Goal: Task Accomplishment & Management: Manage account settings

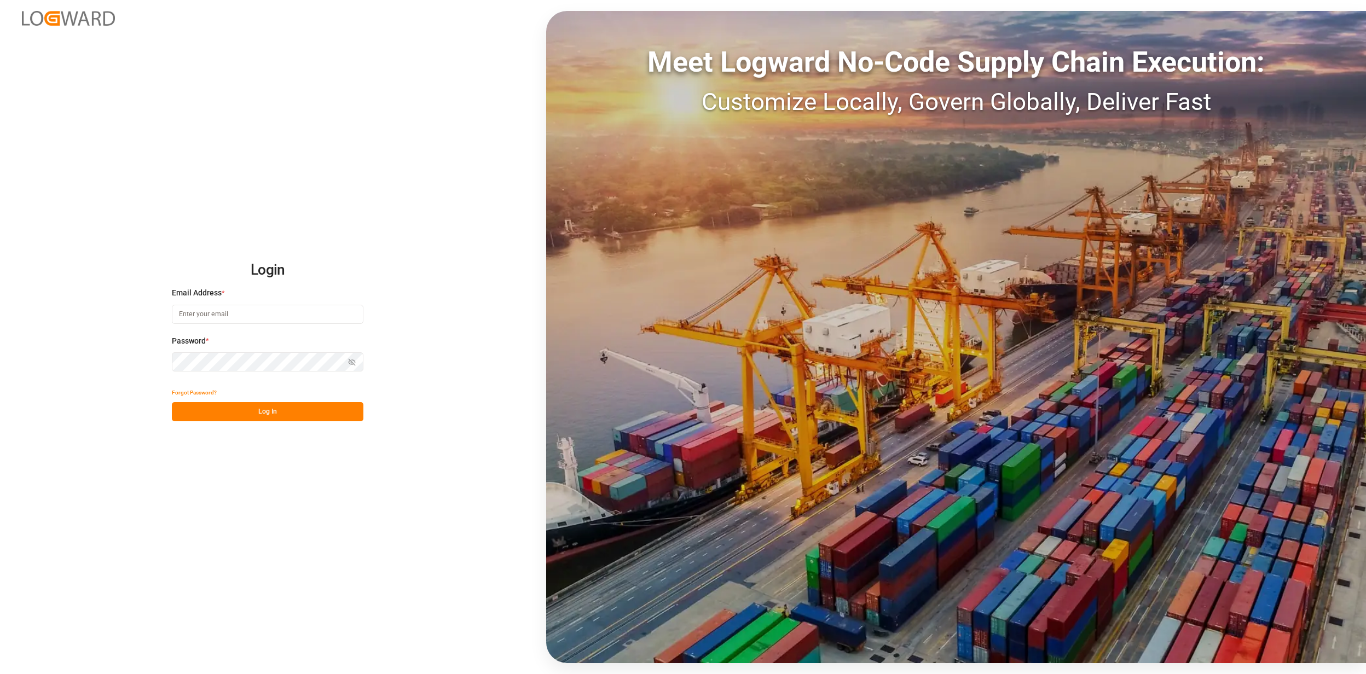
type input "[EMAIL_ADDRESS][PERSON_NAME][DOMAIN_NAME]"
click at [277, 410] on button "Log In" at bounding box center [268, 411] width 192 height 19
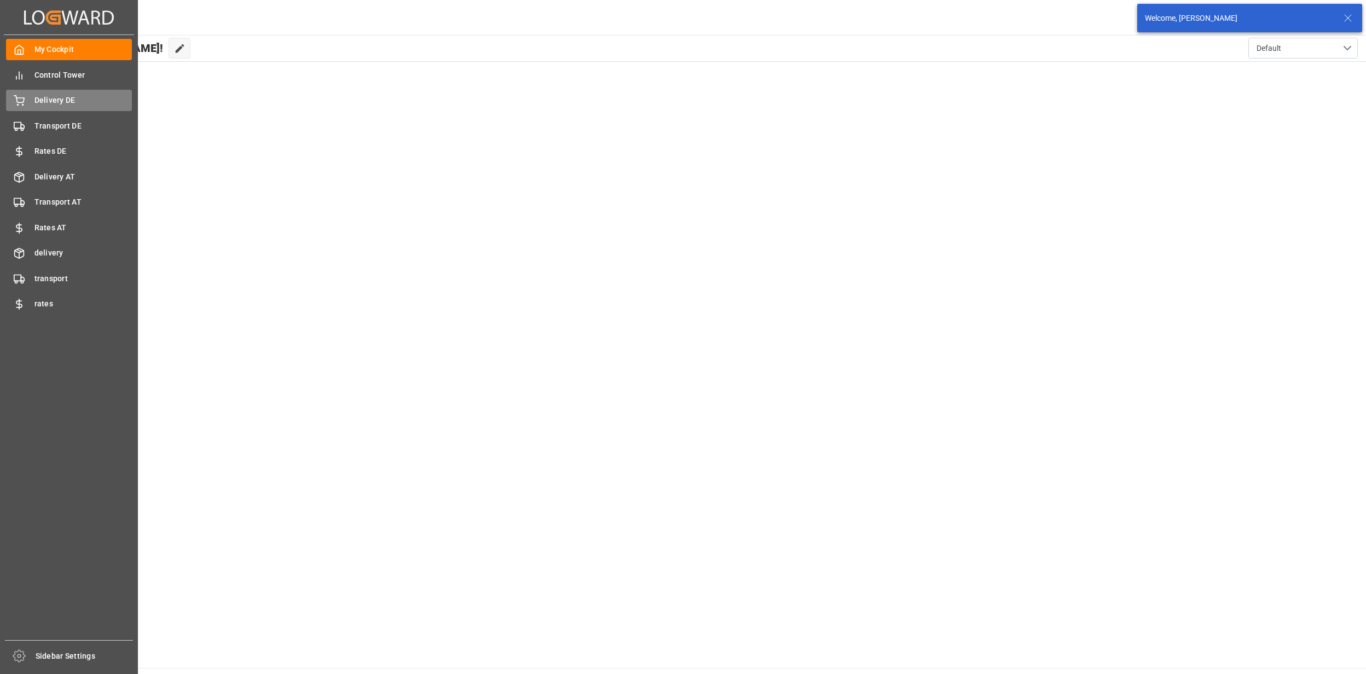
click at [49, 104] on span "Delivery DE" at bounding box center [83, 100] width 98 height 11
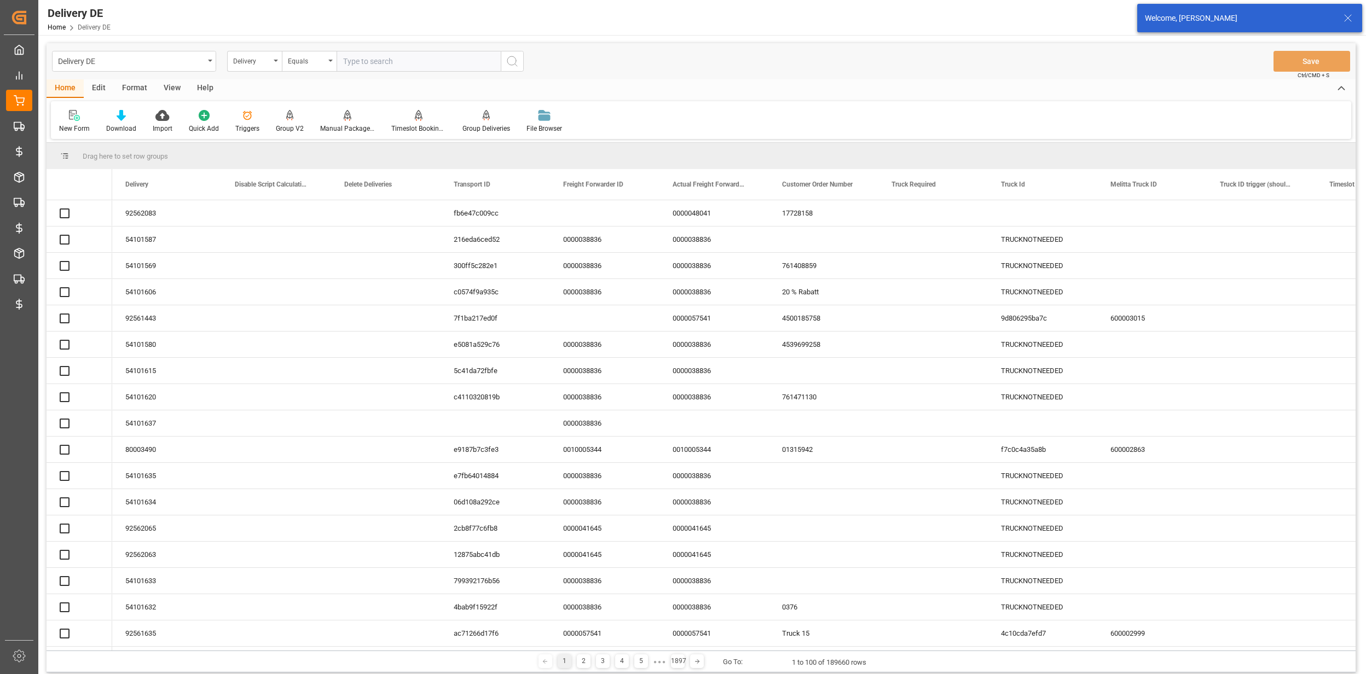
click at [254, 69] on div "Delivery" at bounding box center [254, 61] width 55 height 21
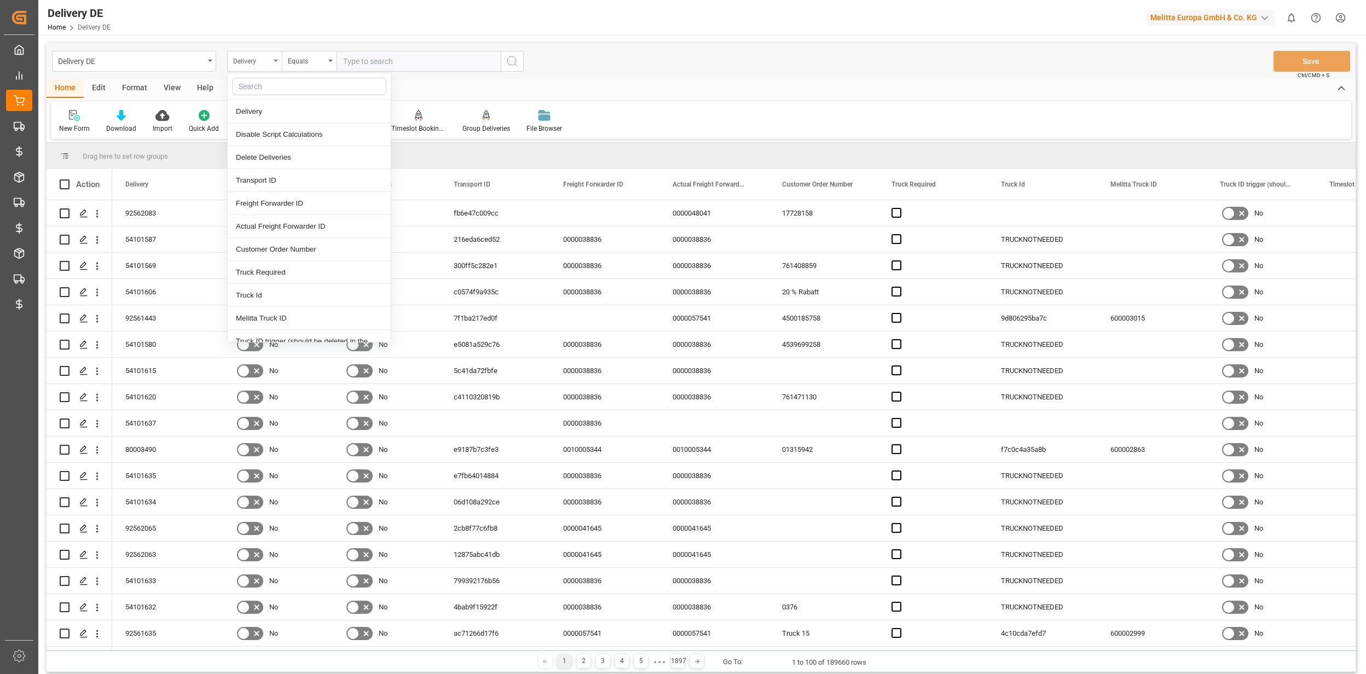
click at [262, 60] on div "Delivery" at bounding box center [251, 60] width 37 height 13
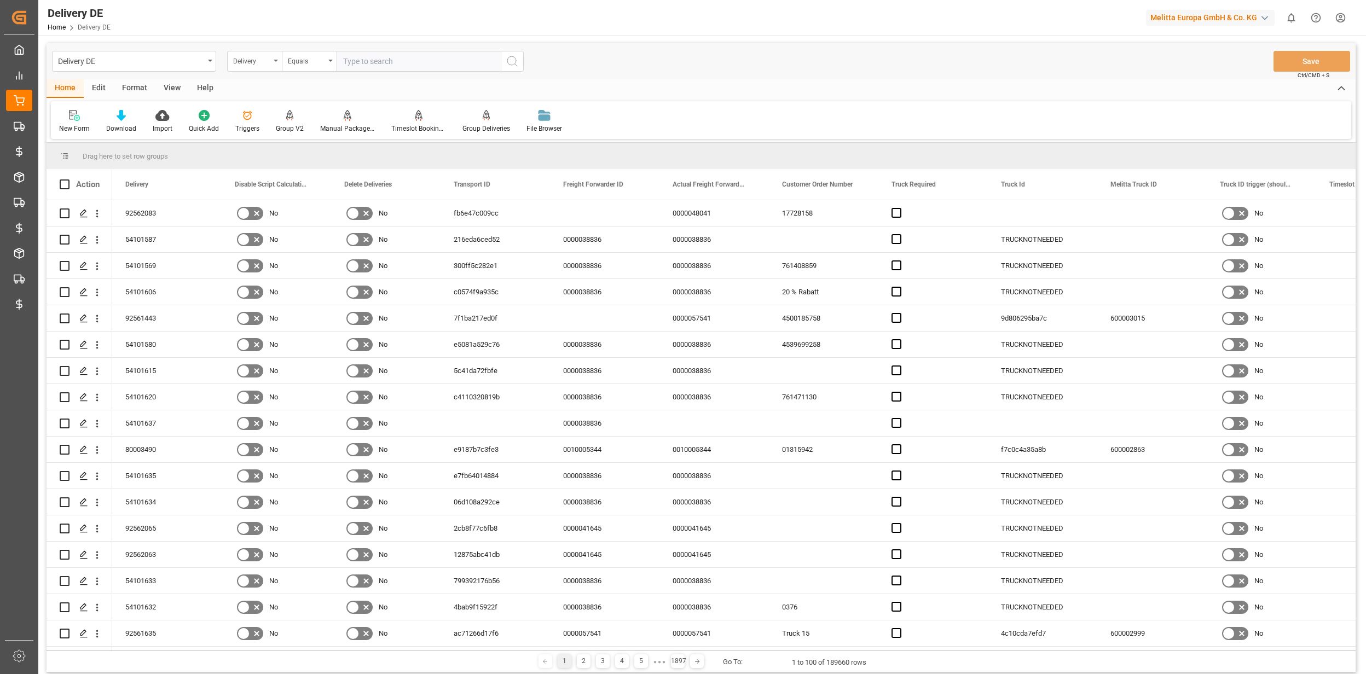
click at [264, 60] on div "Delivery" at bounding box center [251, 60] width 37 height 13
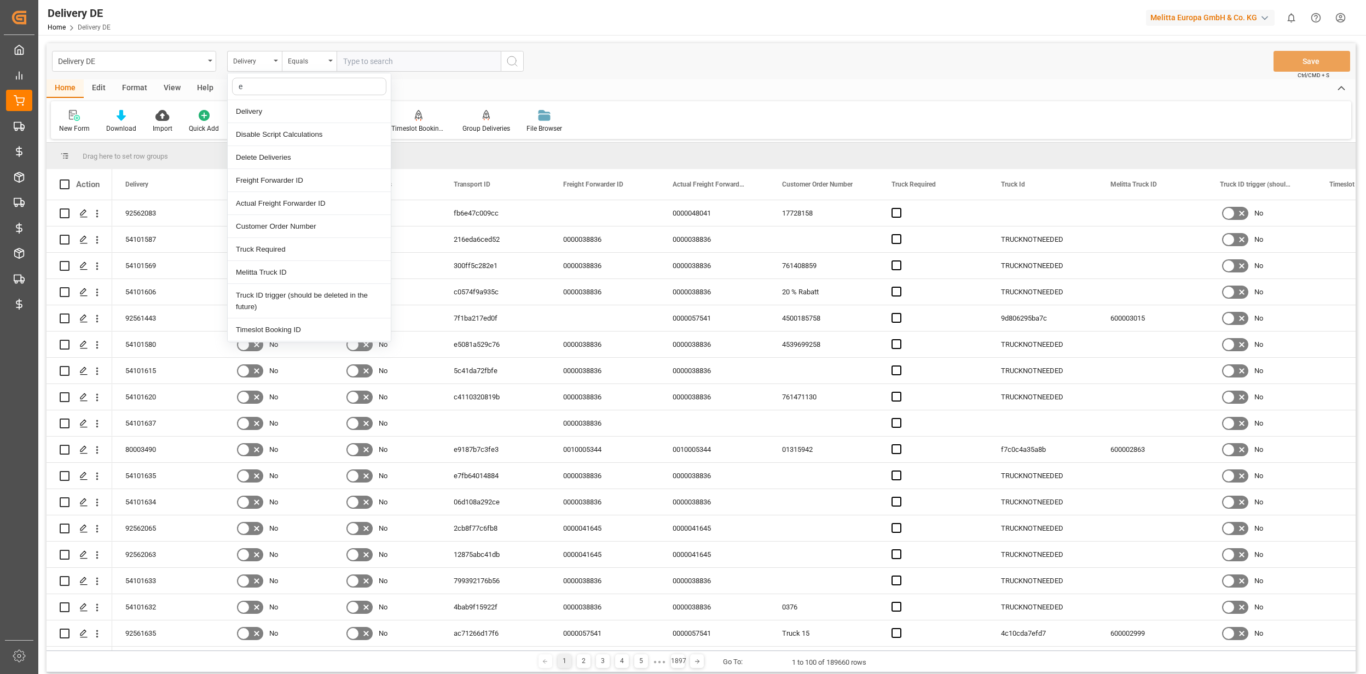
type input "es"
click at [264, 308] on div "Est Pallet Pl" at bounding box center [309, 307] width 163 height 23
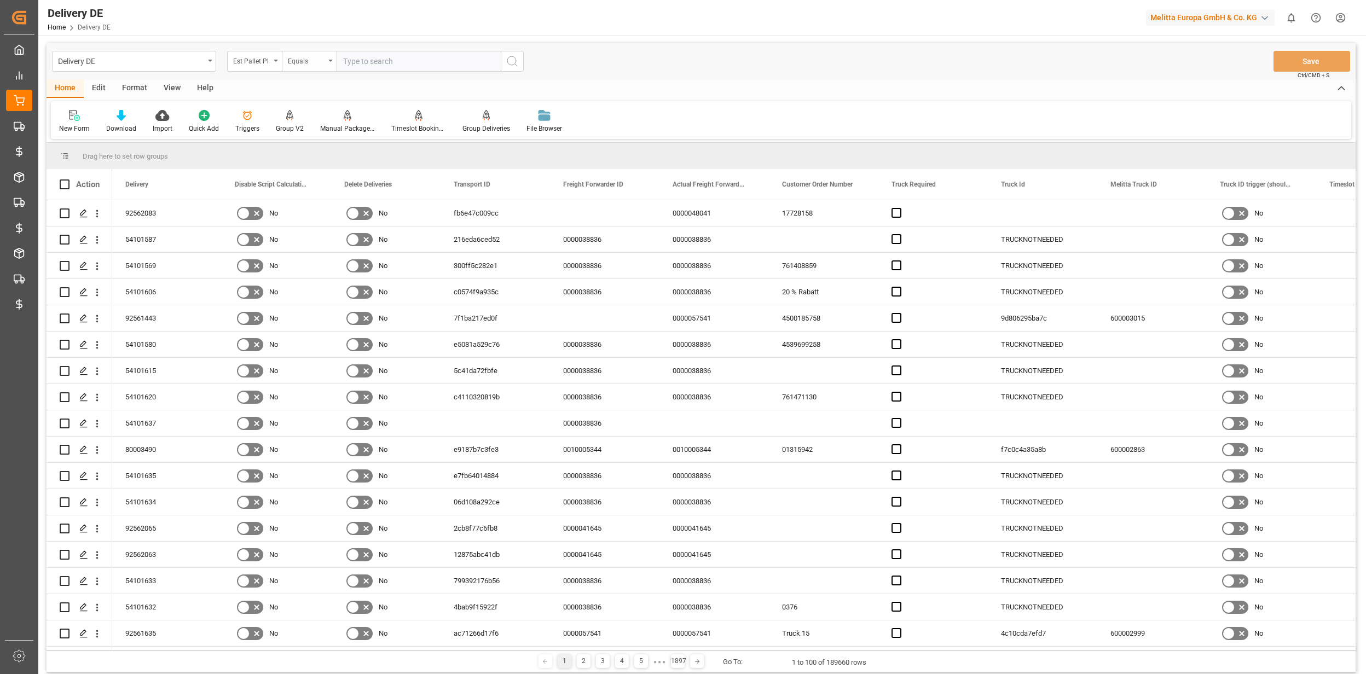
click at [315, 62] on div "Equals" at bounding box center [306, 60] width 37 height 13
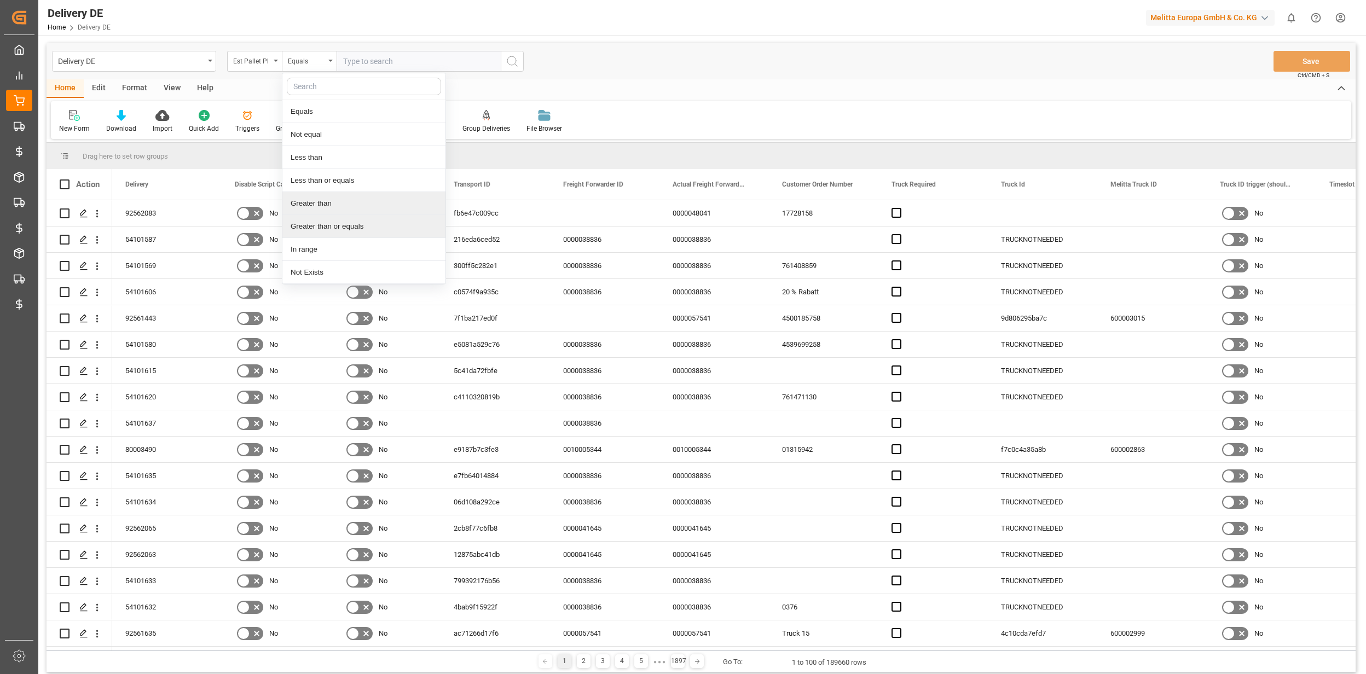
click at [316, 207] on div "Greater than" at bounding box center [363, 203] width 163 height 23
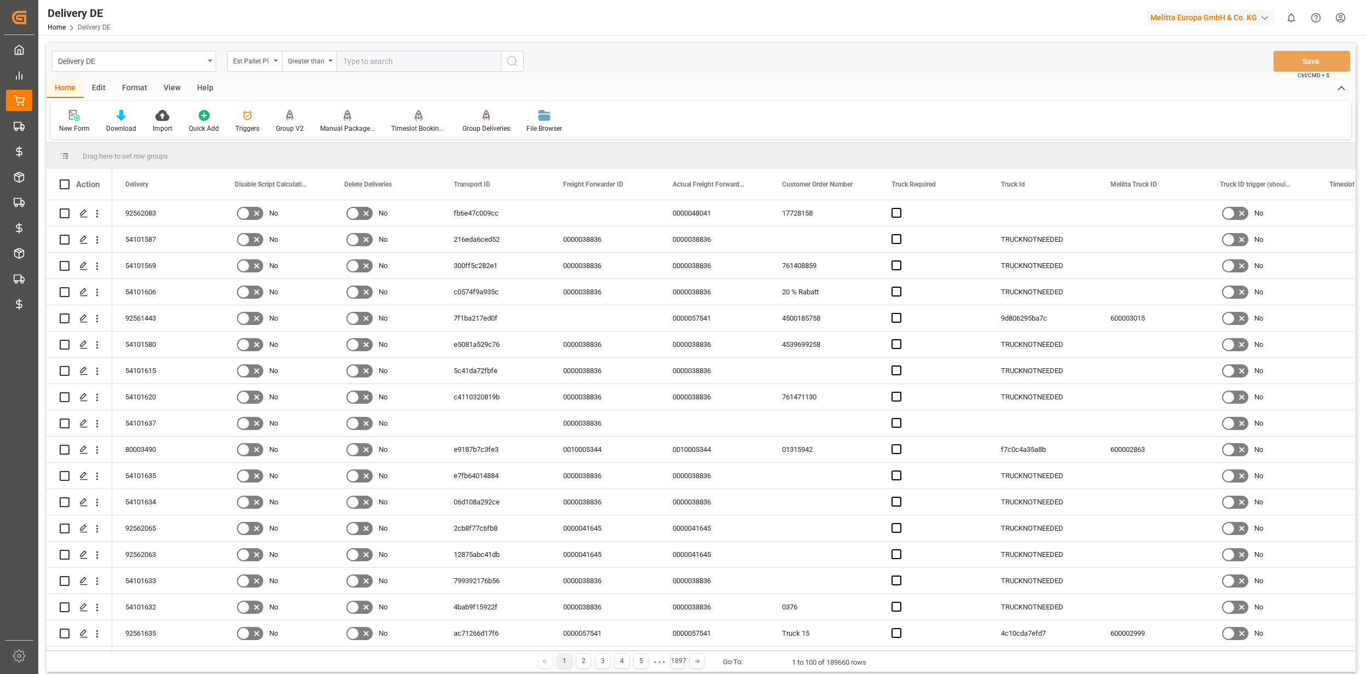
click at [397, 44] on div "Delivery DE Est Pallet Pl Greater than Save Ctrl/CMD + S" at bounding box center [701, 61] width 1309 height 36
click at [394, 62] on input "number" at bounding box center [419, 61] width 164 height 21
type input "100"
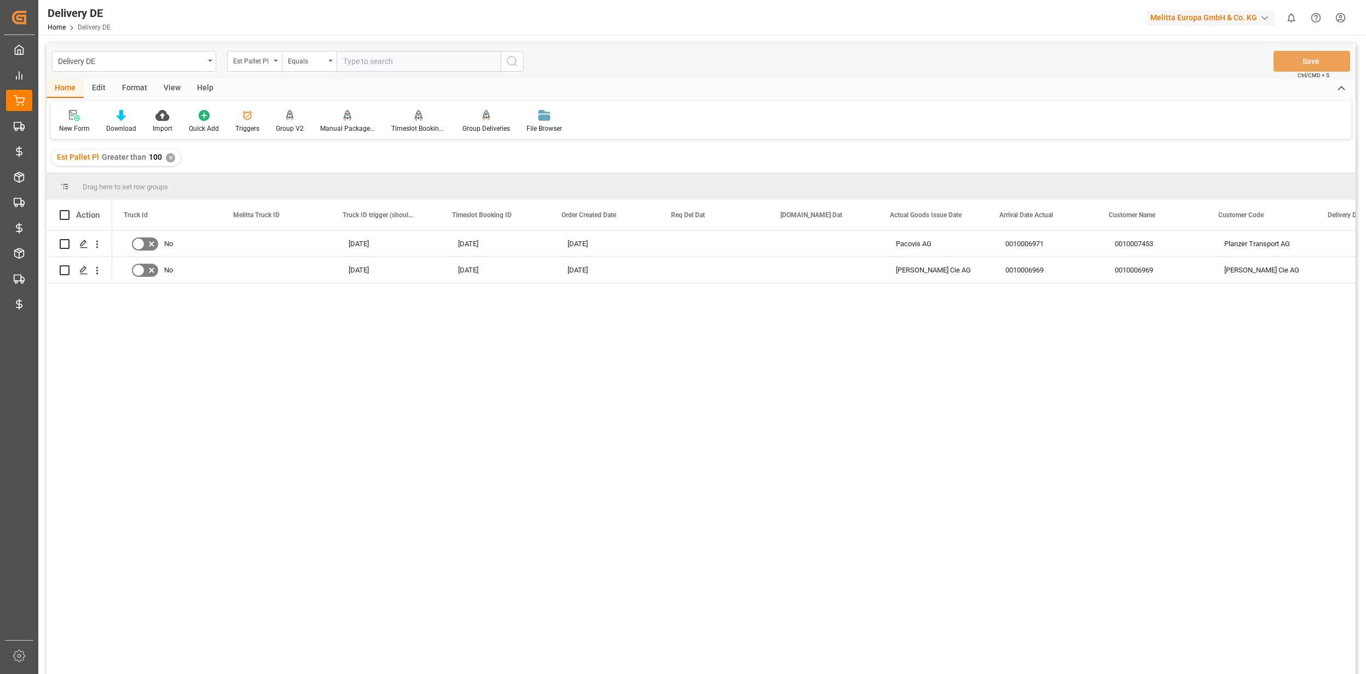
scroll to position [0, 876]
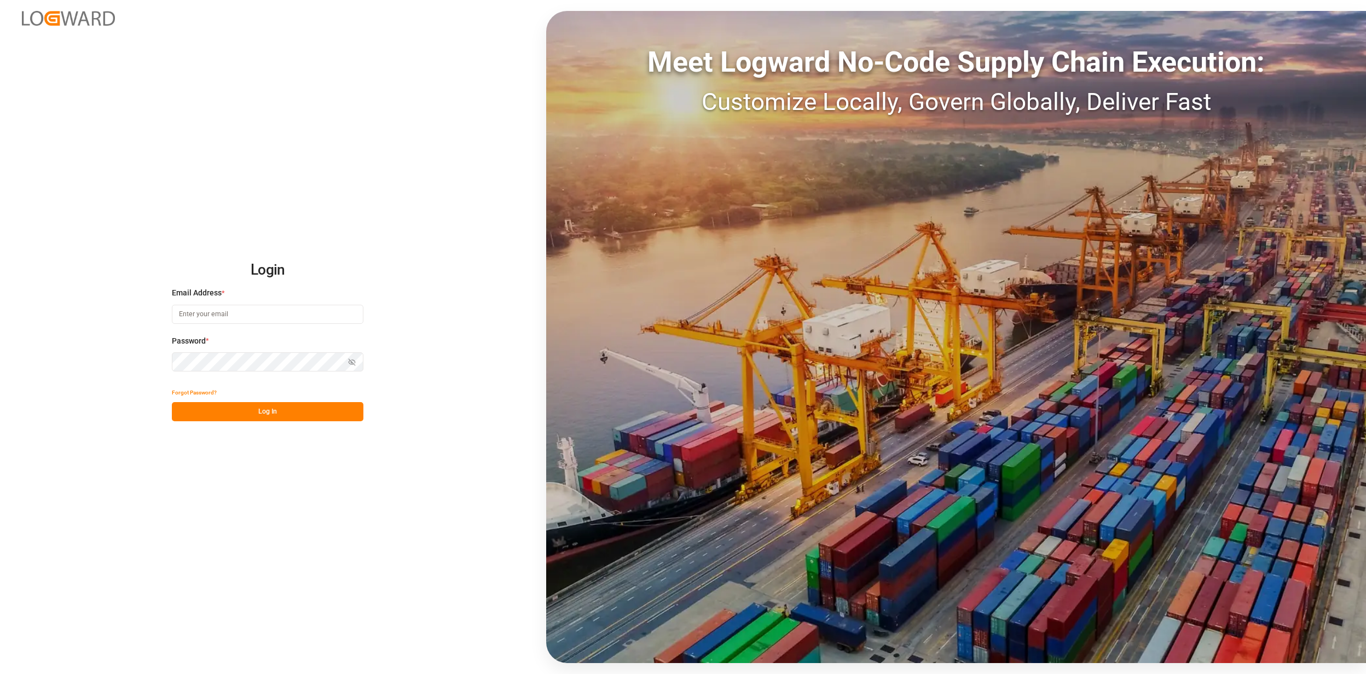
type input "[EMAIL_ADDRESS][PERSON_NAME][DOMAIN_NAME]"
click at [245, 414] on button "Log In" at bounding box center [268, 411] width 192 height 19
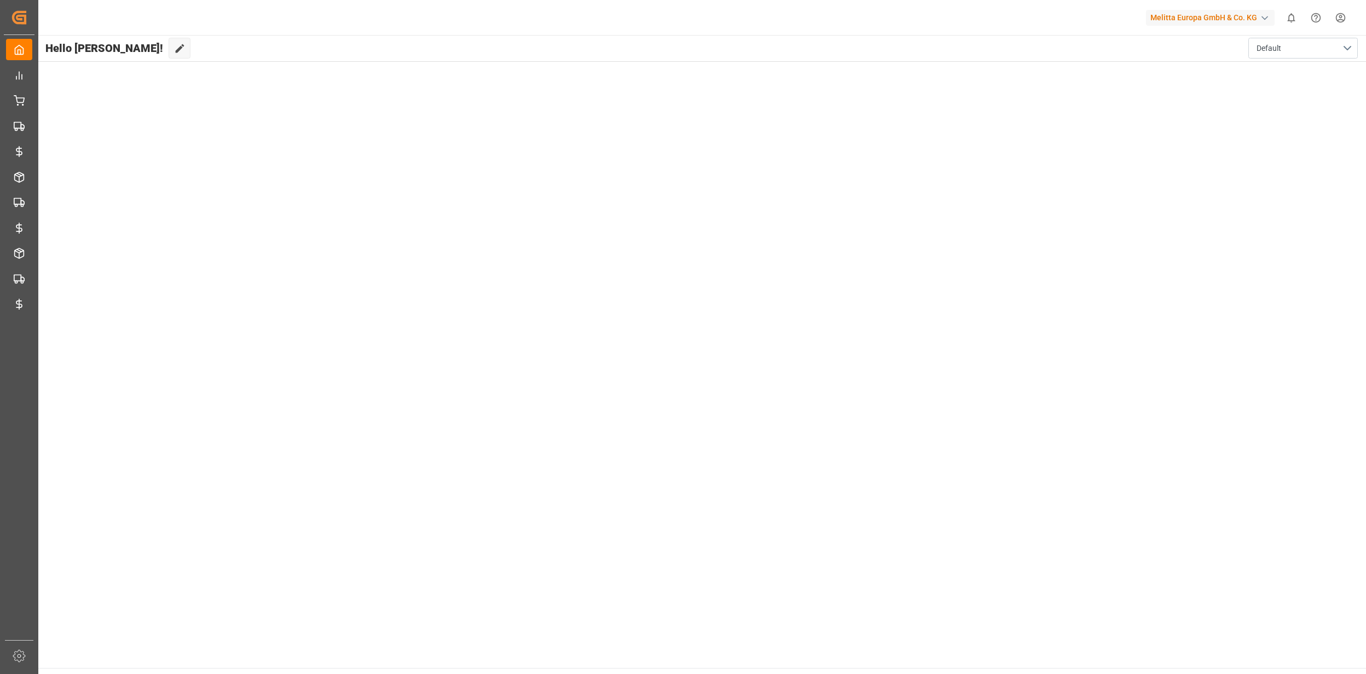
click at [1339, 19] on html "Created by potrace 1.15, written by Peter Selinger 2001-2017 Created by potrace…" at bounding box center [683, 337] width 1366 height 674
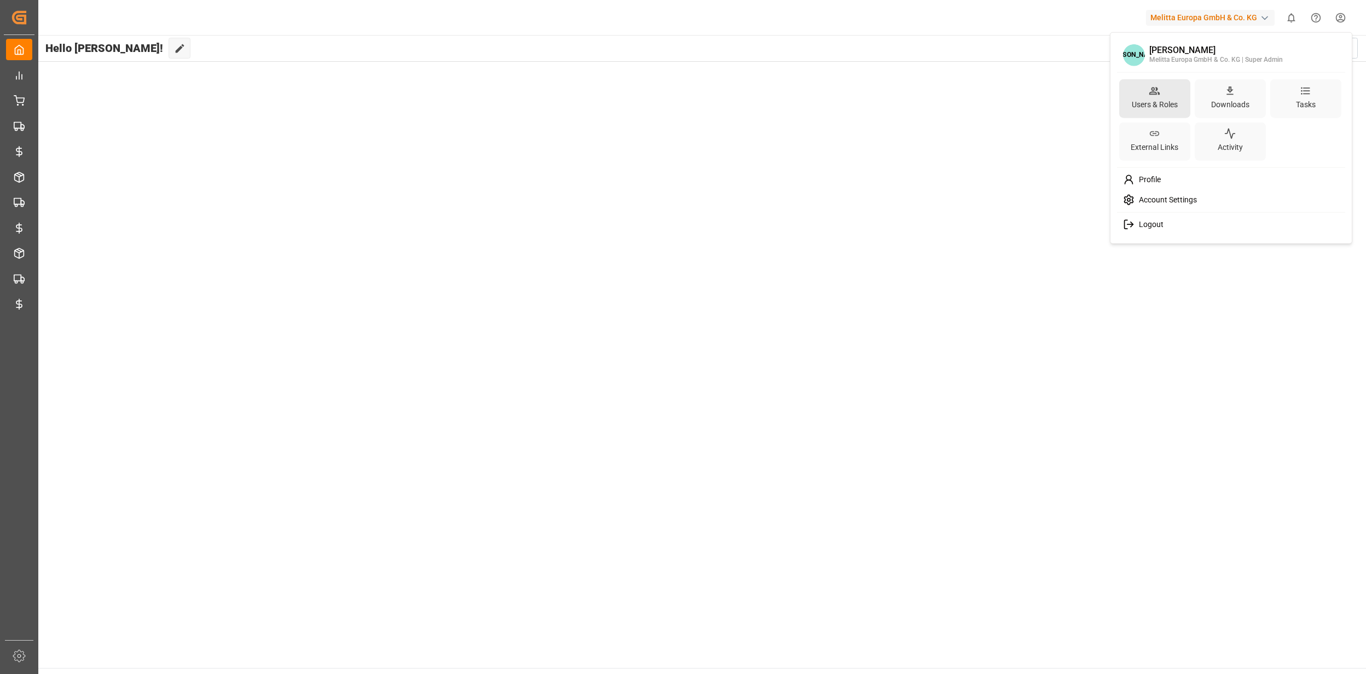
click at [1163, 88] on div "Users & Roles" at bounding box center [1154, 98] width 71 height 39
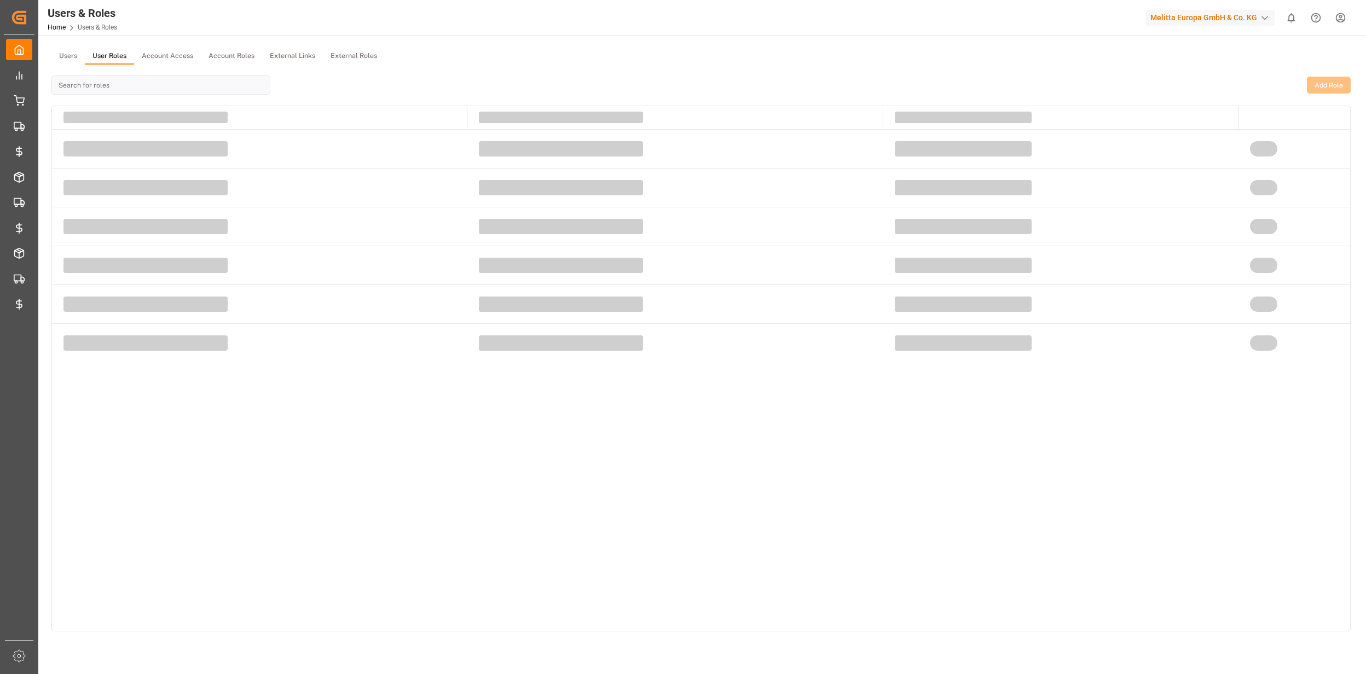
click at [104, 56] on button "User Roles" at bounding box center [109, 56] width 49 height 16
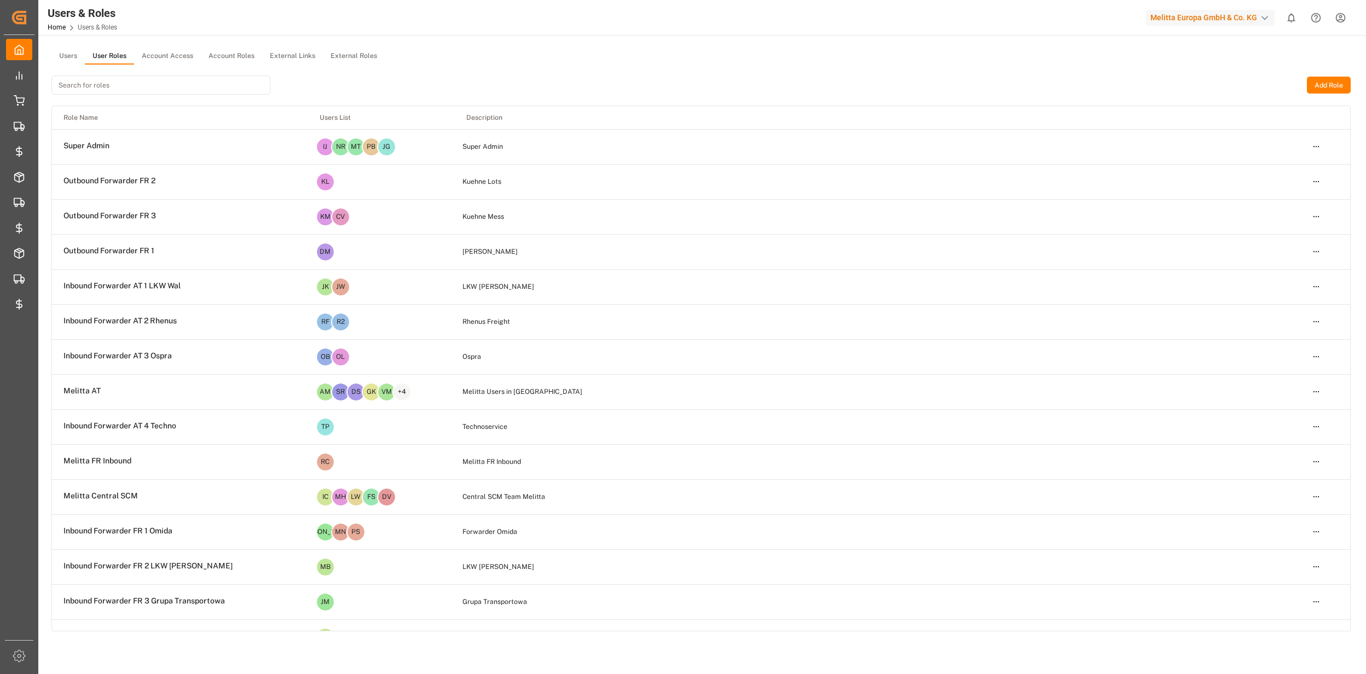
click at [1327, 82] on button "Add Role" at bounding box center [1329, 86] width 44 height 18
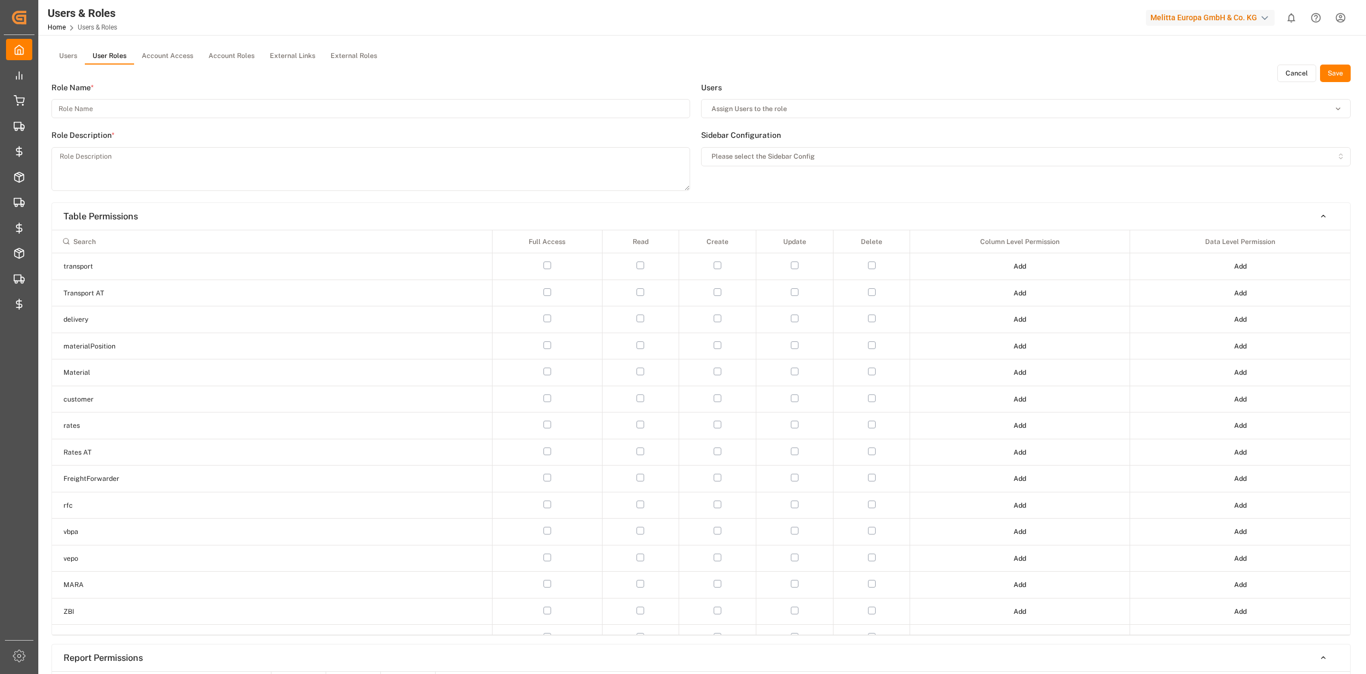
click at [112, 114] on input at bounding box center [370, 108] width 639 height 19
type input "Inbound FR 19 Van Steenkiste"
click at [218, 173] on textarea at bounding box center [370, 169] width 639 height 44
drag, startPoint x: 165, startPoint y: 112, endPoint x: 43, endPoint y: 108, distance: 122.1
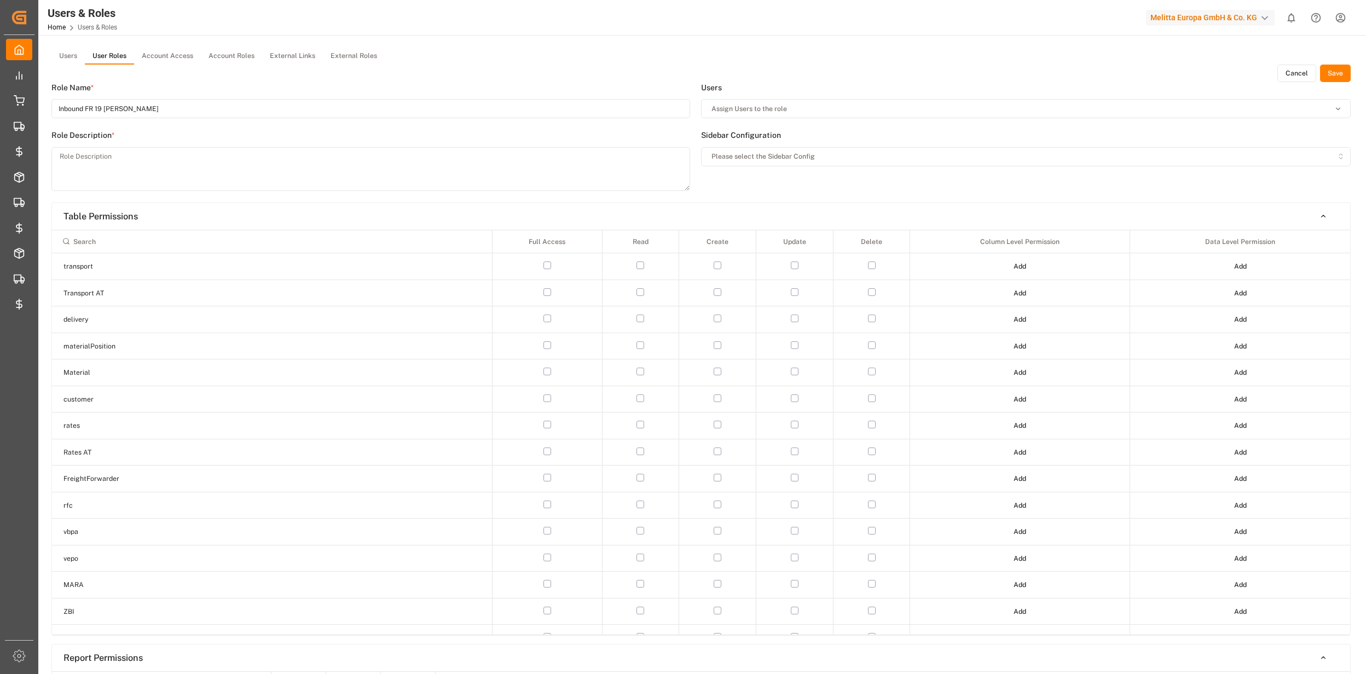
click at [227, 148] on textarea at bounding box center [370, 169] width 639 height 44
paste textarea "Inbound FR 19 Van Steenkiste"
type textarea "Inbound FR 19 Van Steenkiste"
click at [638, 268] on button "button" at bounding box center [640, 266] width 8 height 8
click at [1012, 265] on button "Add" at bounding box center [1020, 267] width 28 height 18
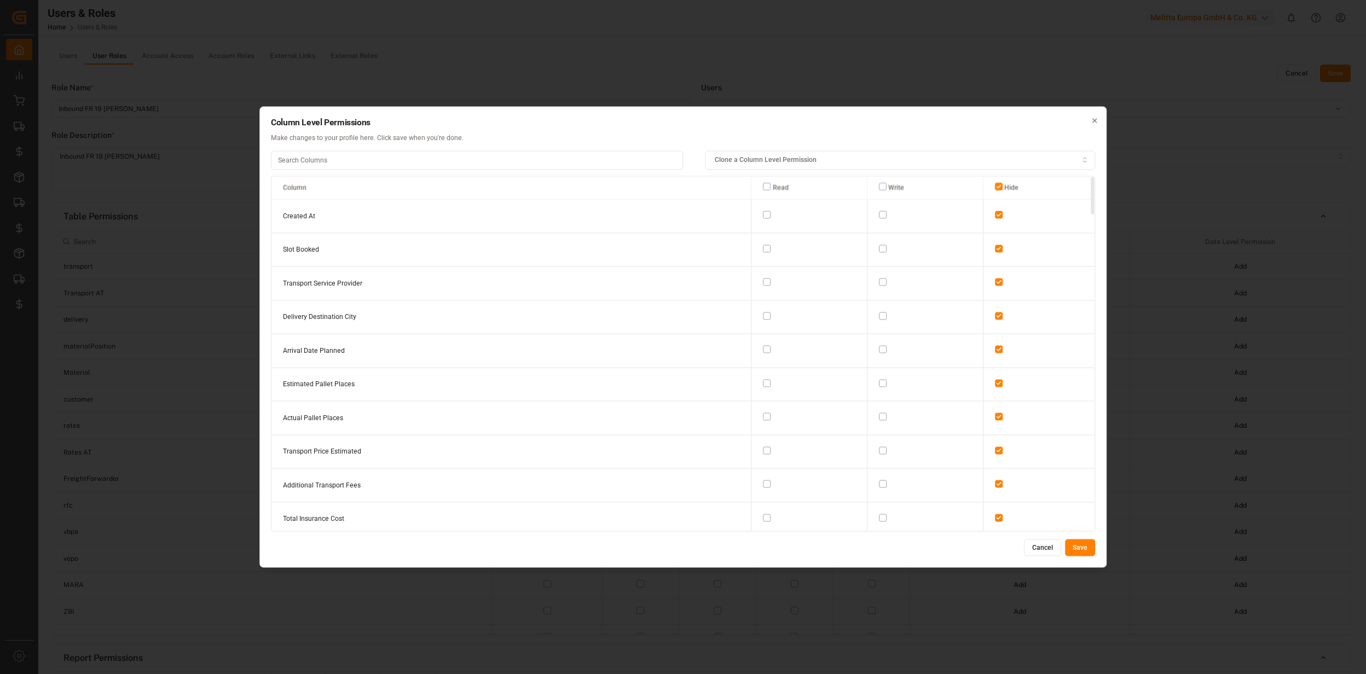
click at [763, 248] on button "button" at bounding box center [767, 249] width 8 height 8
click at [763, 280] on button "button" at bounding box center [767, 283] width 8 height 8
click at [752, 319] on td at bounding box center [809, 317] width 116 height 34
click at [751, 316] on td at bounding box center [809, 317] width 116 height 34
click at [763, 314] on button "button" at bounding box center [767, 316] width 8 height 8
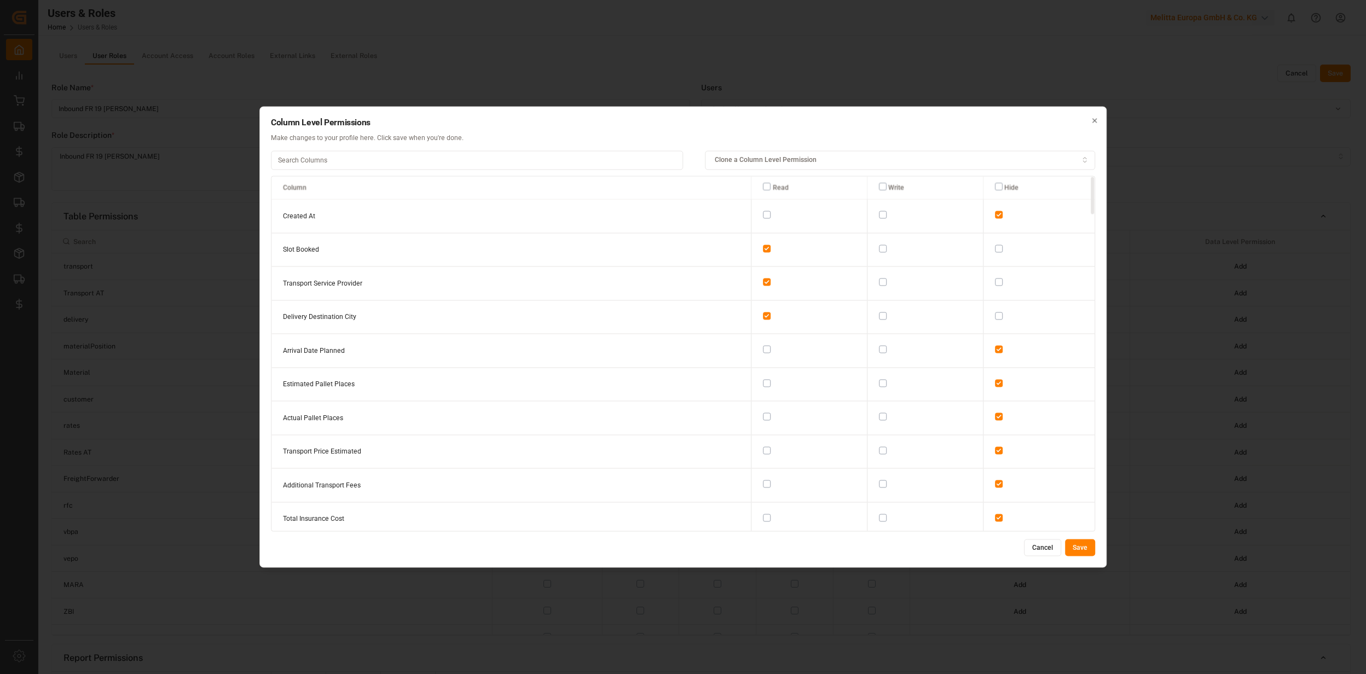
click at [763, 347] on button "button" at bounding box center [767, 350] width 8 height 8
click at [763, 381] on button "button" at bounding box center [767, 383] width 8 height 8
click at [763, 414] on button "button" at bounding box center [767, 417] width 8 height 8
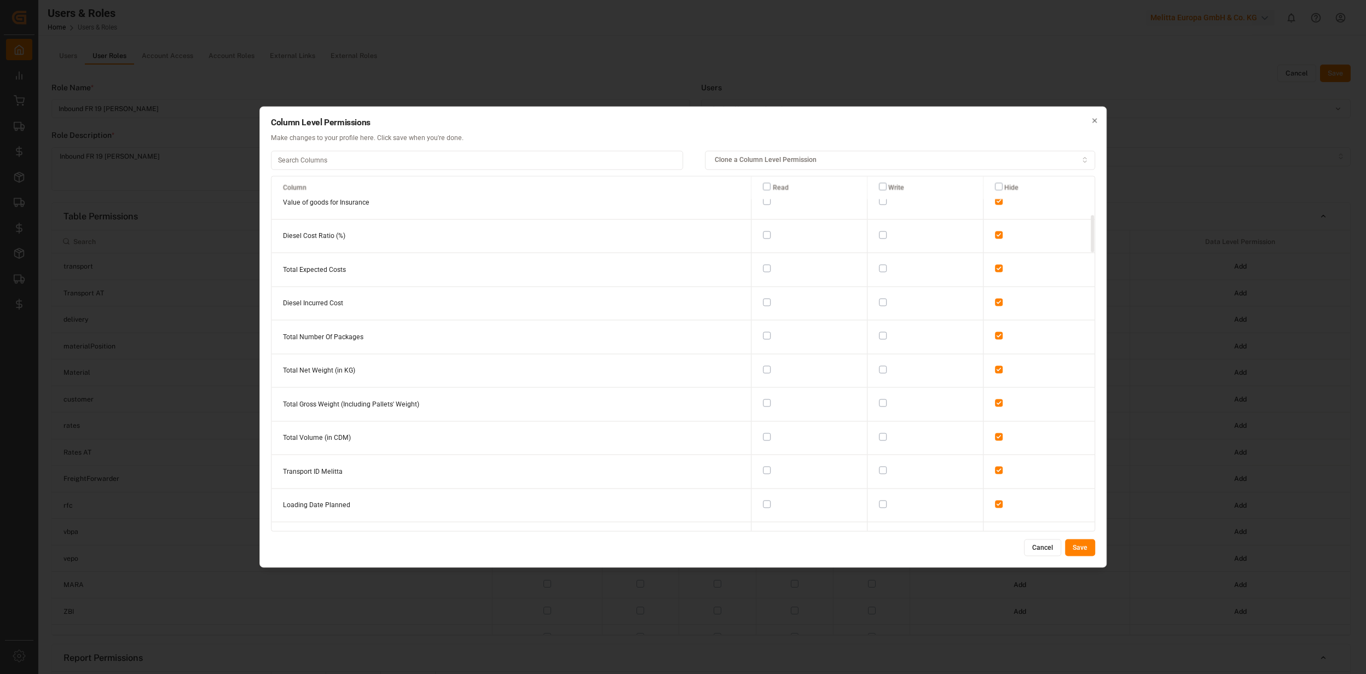
scroll to position [364, 0]
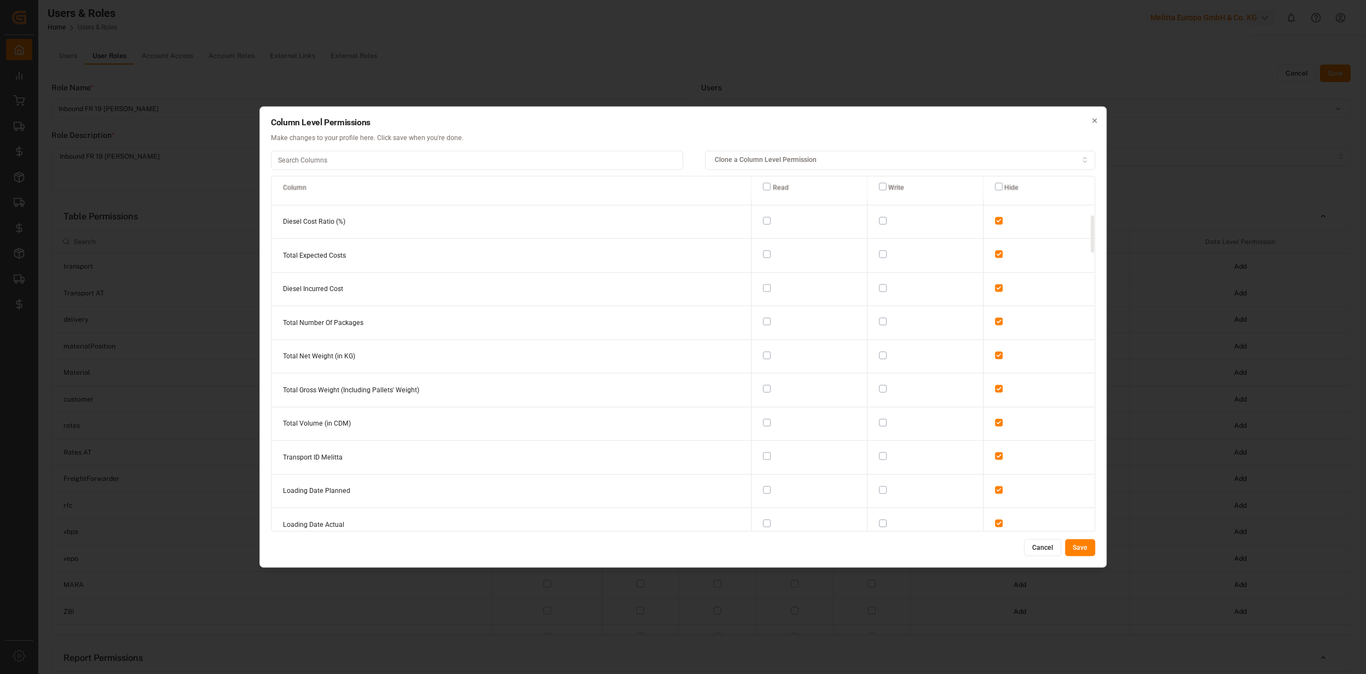
click at [763, 318] on button "button" at bounding box center [767, 322] width 8 height 8
click at [763, 351] on button "button" at bounding box center [767, 355] width 8 height 8
click at [763, 385] on button "button" at bounding box center [767, 389] width 8 height 8
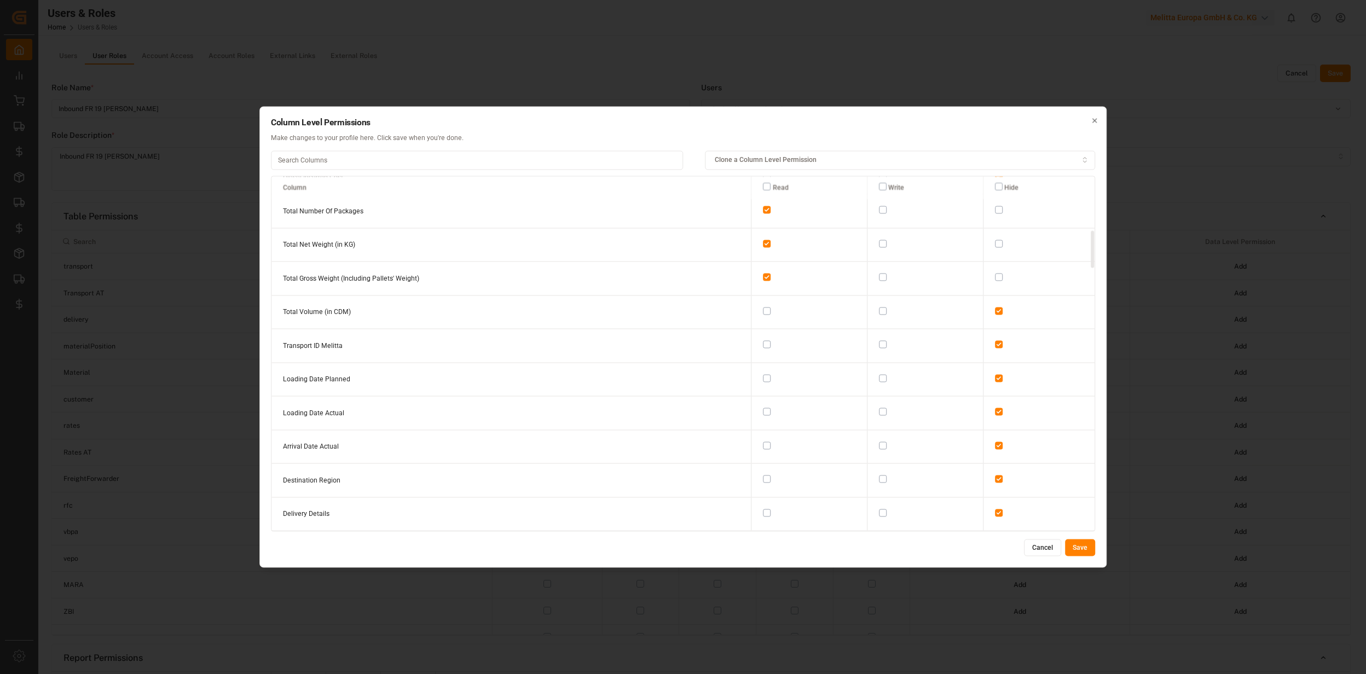
scroll to position [511, 0]
click at [763, 306] on button "button" at bounding box center [767, 310] width 8 height 8
click at [751, 333] on td at bounding box center [809, 345] width 116 height 34
click at [763, 340] on button "button" at bounding box center [767, 344] width 8 height 8
click at [751, 377] on td at bounding box center [809, 379] width 116 height 34
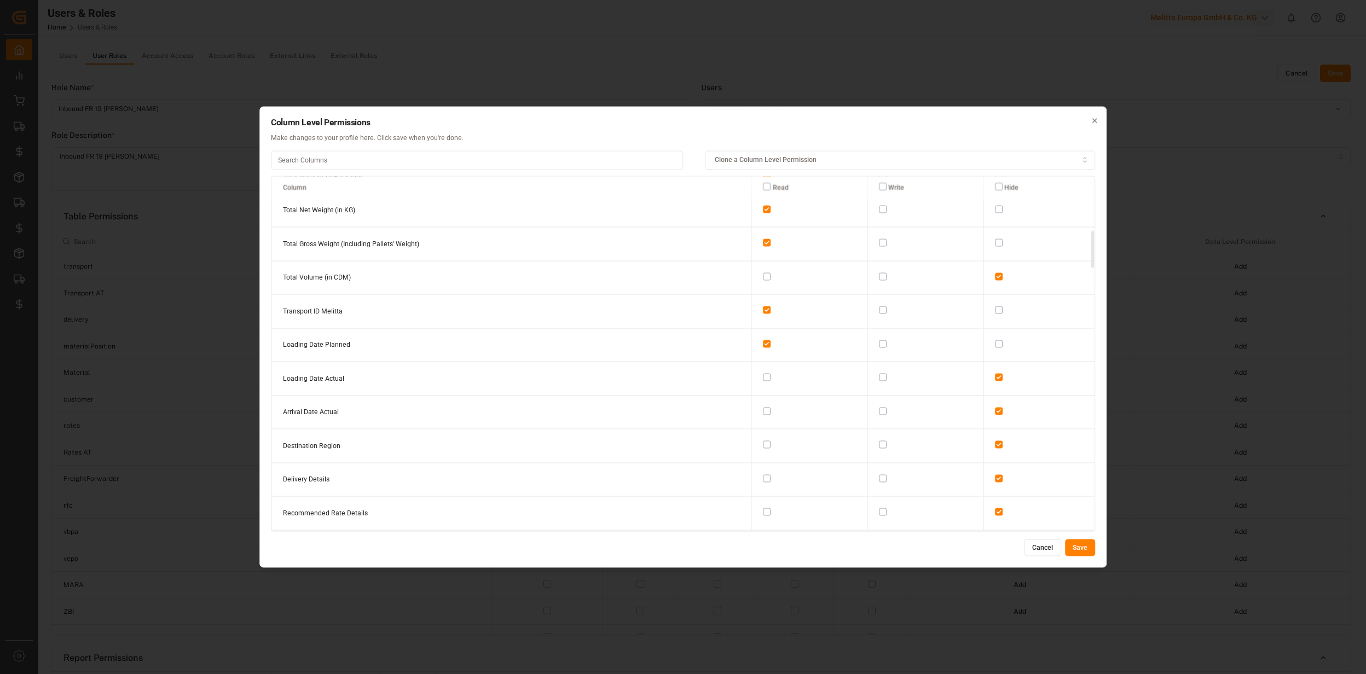
click at [763, 374] on button "button" at bounding box center [767, 378] width 8 height 8
click at [763, 274] on button "button" at bounding box center [767, 277] width 8 height 8
click at [763, 407] on button "button" at bounding box center [767, 411] width 8 height 8
click at [763, 441] on button "button" at bounding box center [767, 445] width 8 height 8
click at [763, 474] on button "button" at bounding box center [767, 478] width 8 height 8
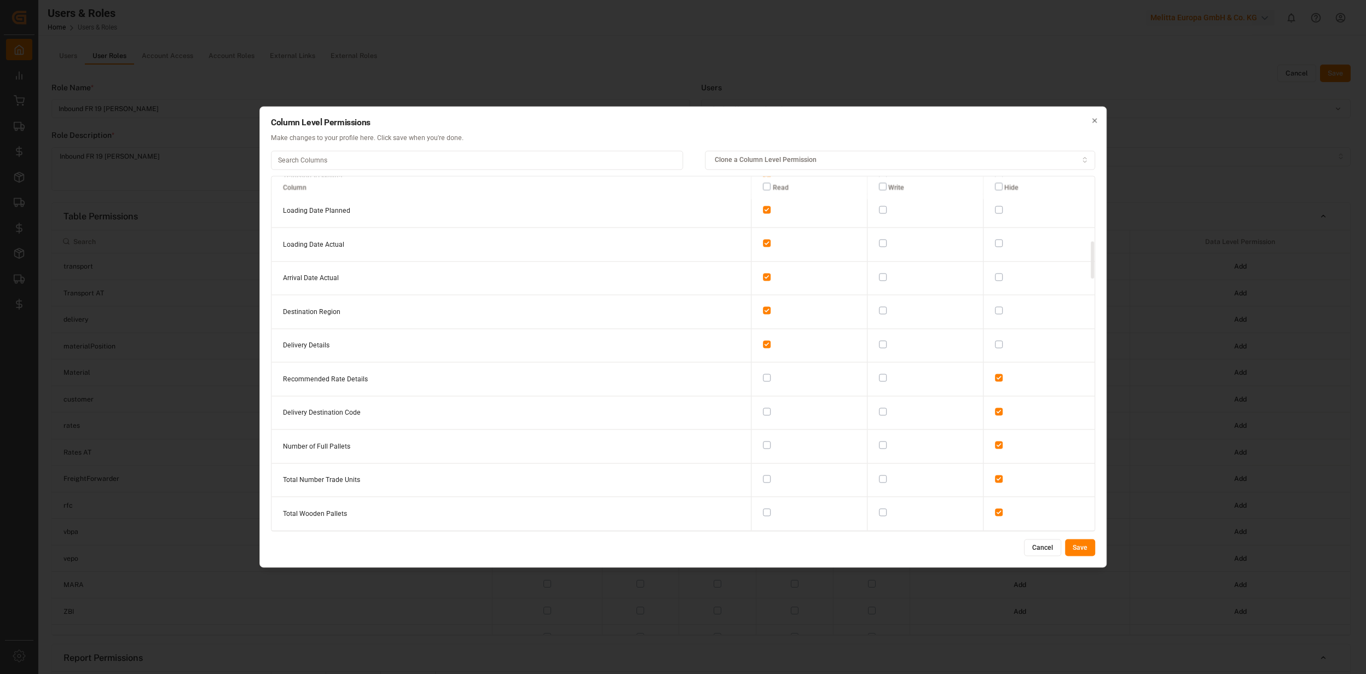
scroll to position [657, 0]
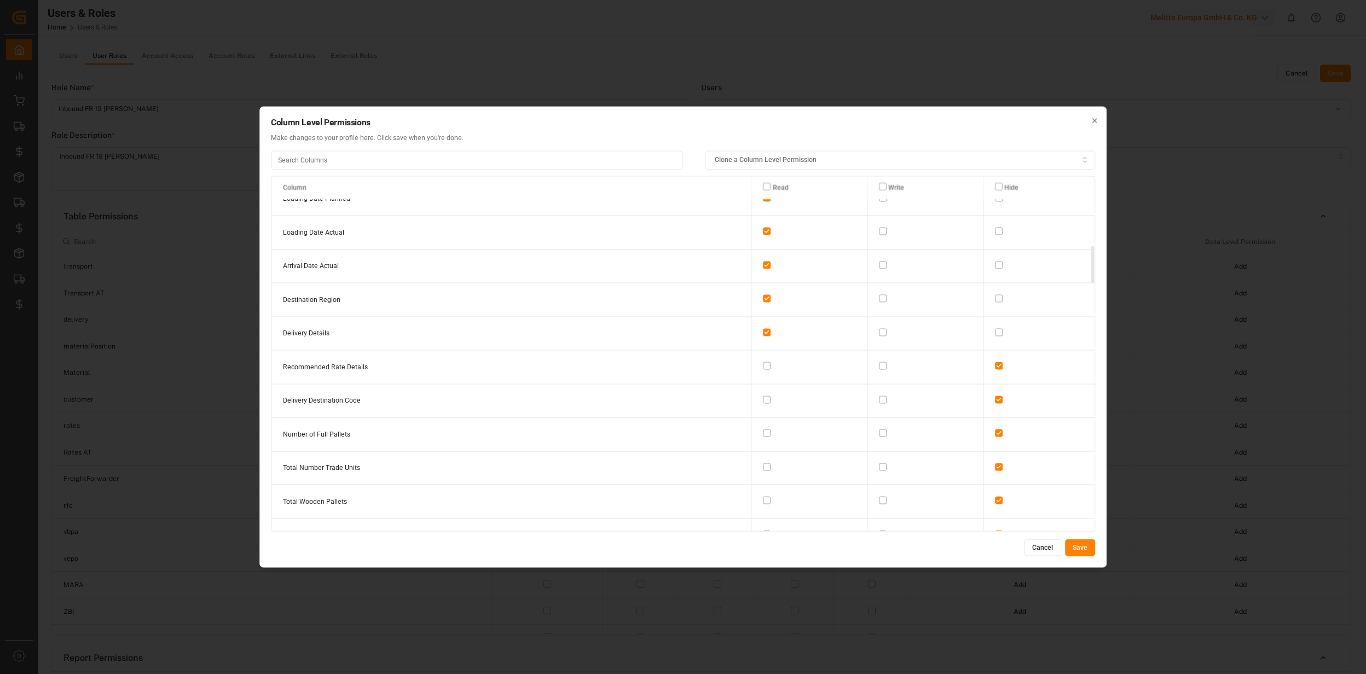
click at [763, 396] on button "button" at bounding box center [767, 400] width 8 height 8
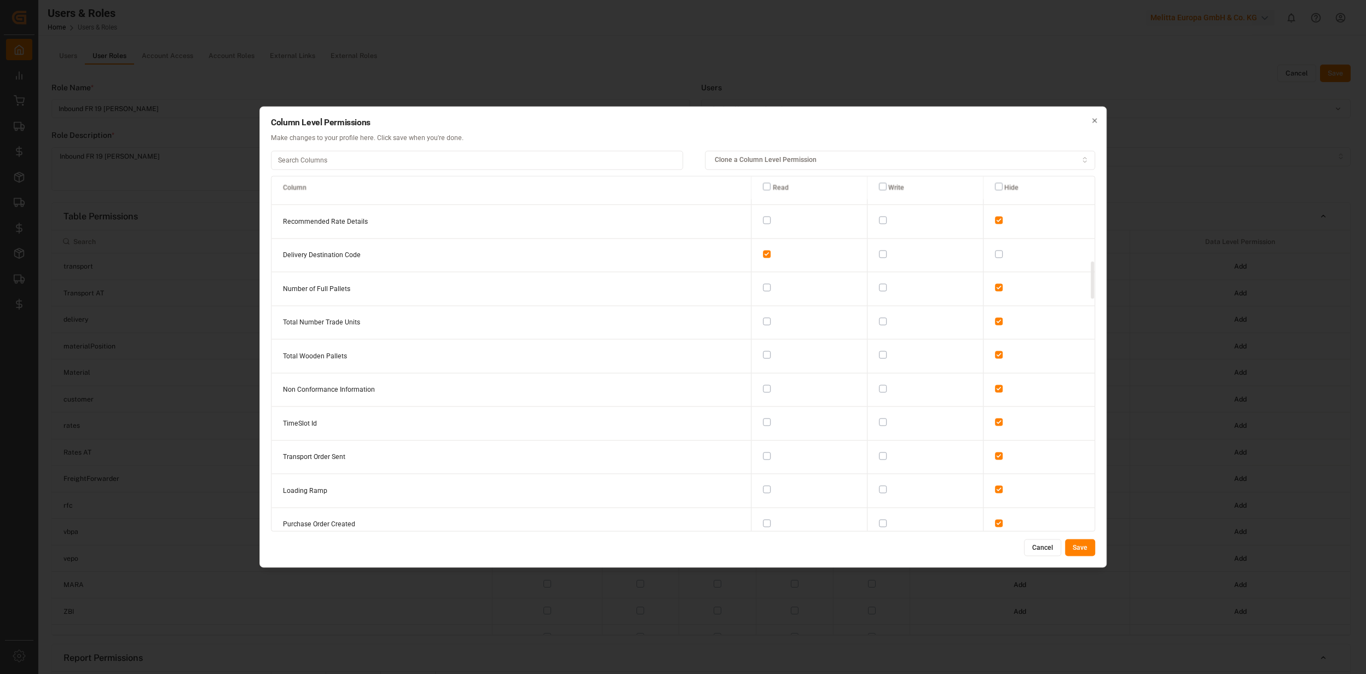
click at [763, 351] on button "button" at bounding box center [767, 355] width 8 height 8
click at [763, 413] on button "button" at bounding box center [767, 417] width 8 height 8
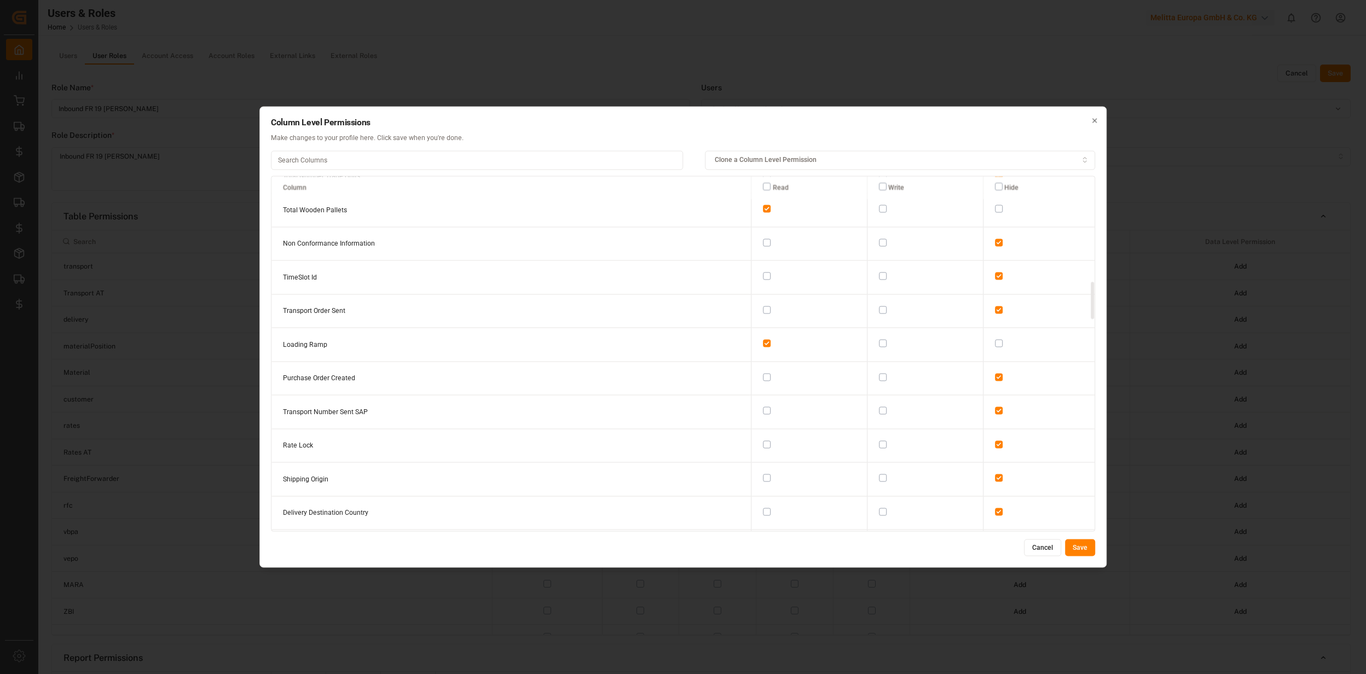
scroll to position [1095, 0]
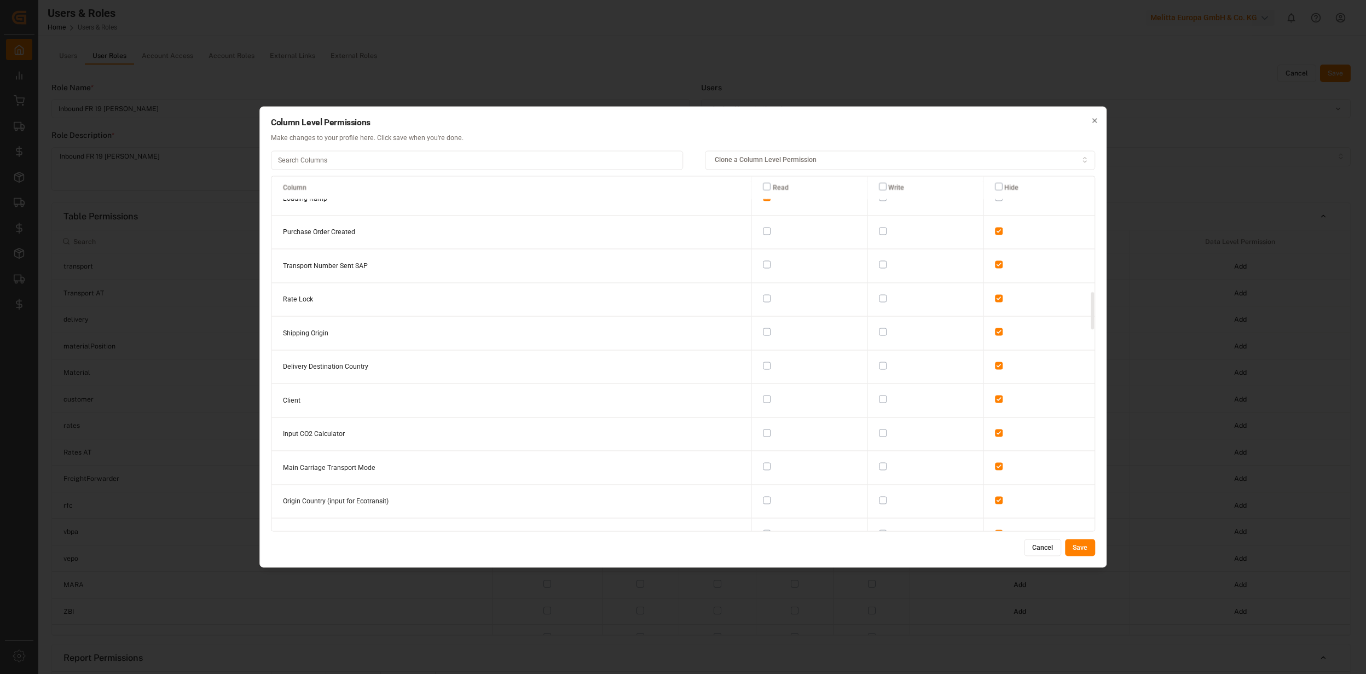
click at [763, 328] on button "button" at bounding box center [767, 332] width 8 height 8
click at [763, 362] on button "button" at bounding box center [767, 366] width 8 height 8
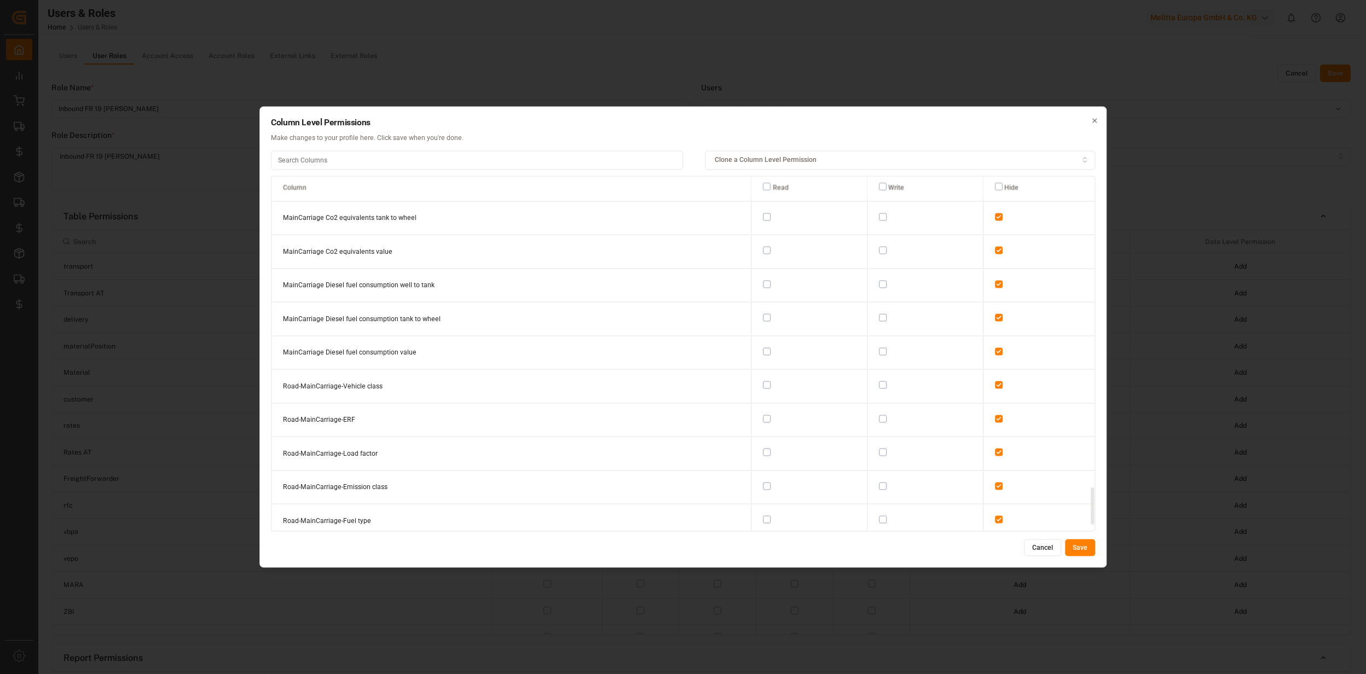
scroll to position [2997, 0]
click at [1091, 552] on button "Save" at bounding box center [1080, 548] width 30 height 18
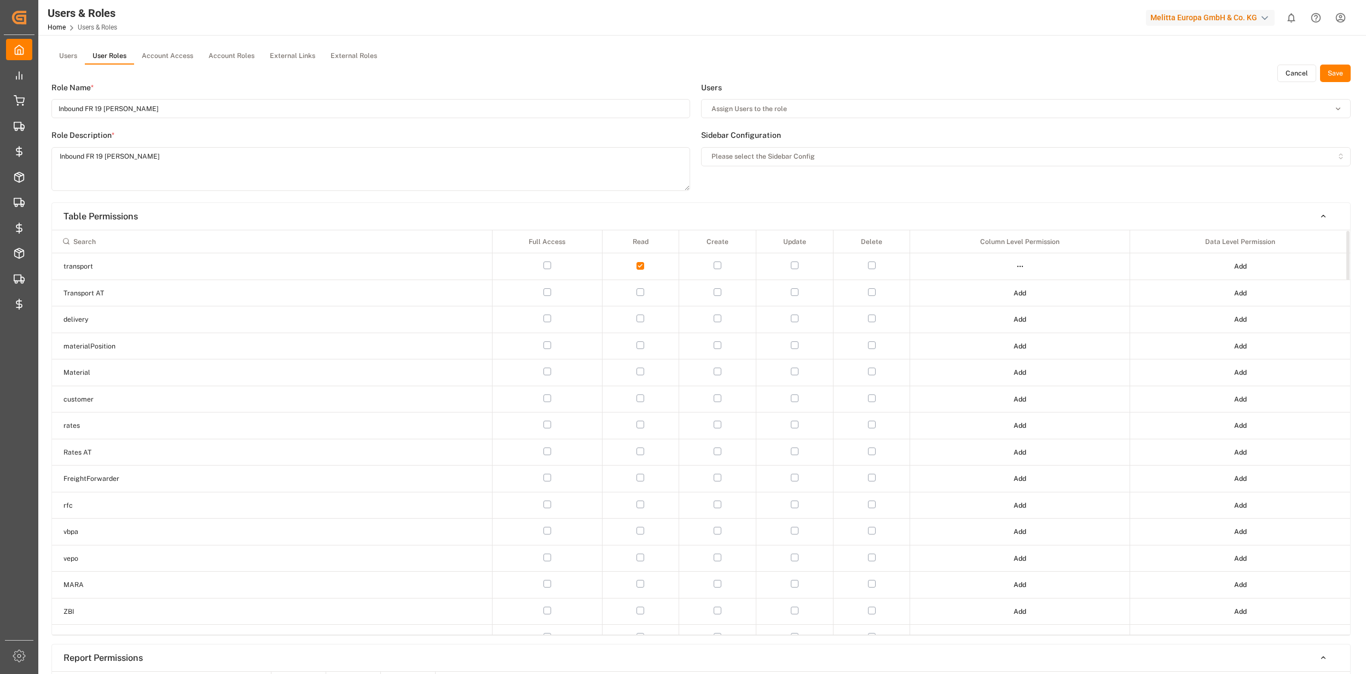
click at [1235, 269] on button "Add" at bounding box center [1240, 267] width 28 height 18
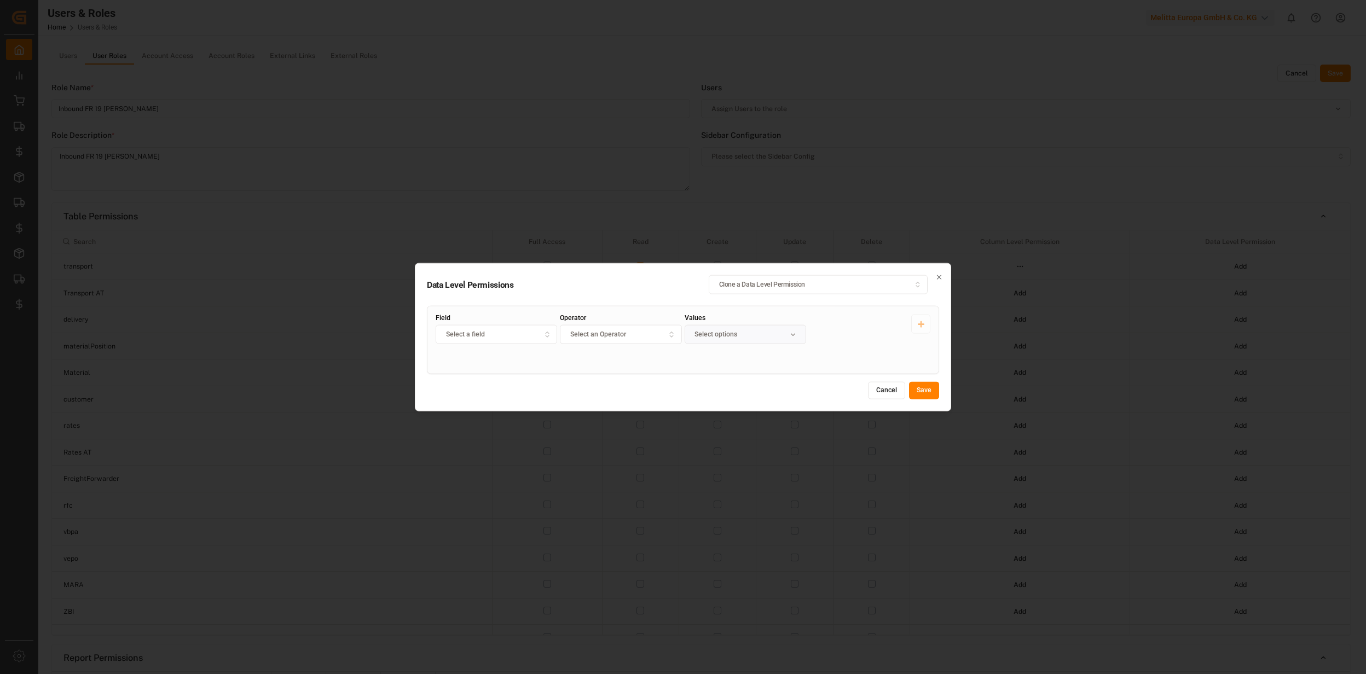
click at [526, 336] on div "Select a field" at bounding box center [496, 335] width 117 height 10
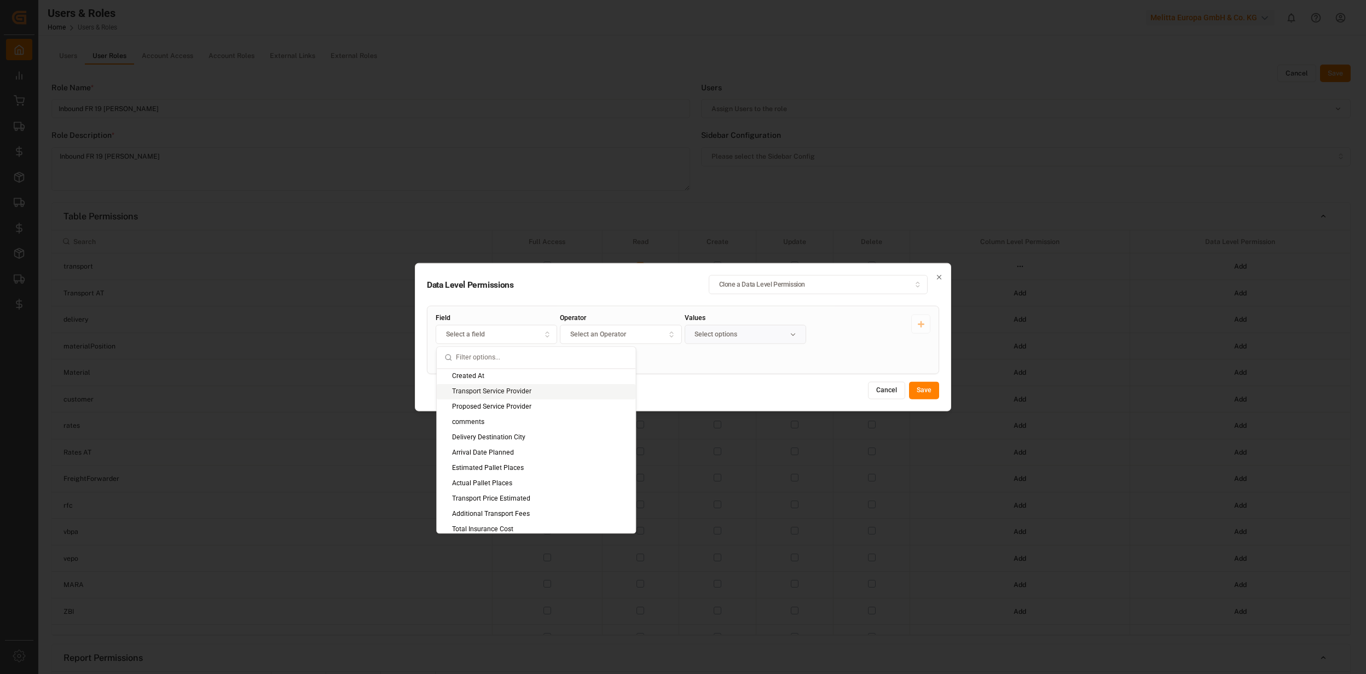
click at [522, 389] on div "Transport Service Provider" at bounding box center [536, 391] width 199 height 15
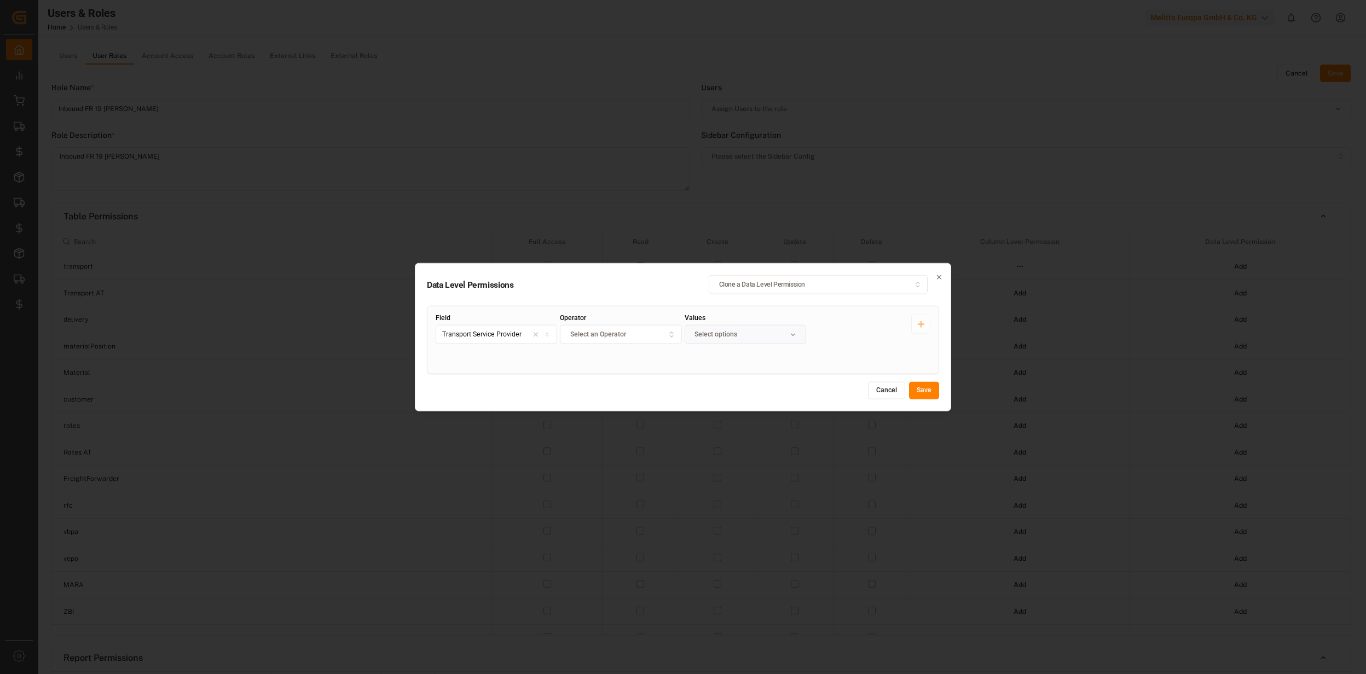
click at [579, 332] on span "Select an Operator" at bounding box center [598, 335] width 56 height 10
click at [599, 403] on div "Equals" at bounding box center [629, 406] width 137 height 15
click at [698, 338] on input "Values" at bounding box center [745, 334] width 121 height 19
type input "Van Steenkiste"
click at [923, 386] on button "Save" at bounding box center [924, 391] width 30 height 18
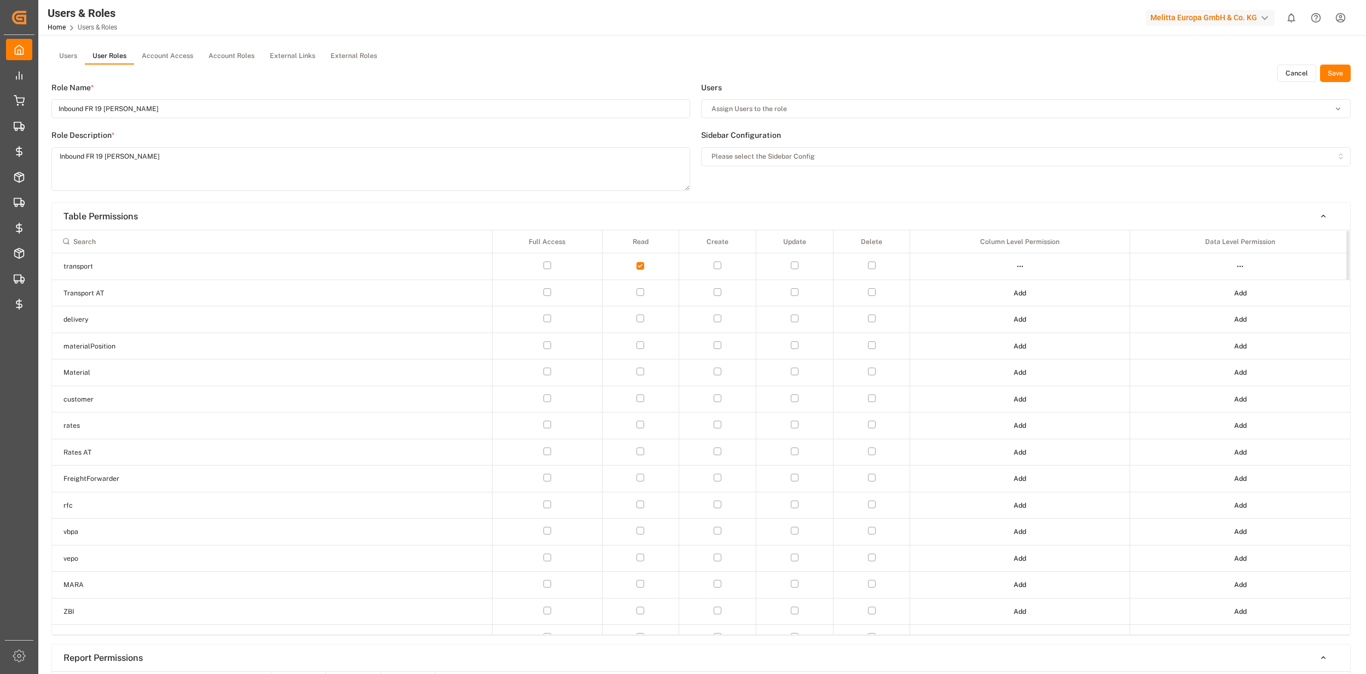
click at [210, 244] on input at bounding box center [272, 241] width 430 height 19
type input "chezy"
click at [648, 296] on td at bounding box center [640, 293] width 77 height 27
click at [640, 293] on button "button" at bounding box center [640, 292] width 8 height 8
click at [719, 294] on button "button" at bounding box center [718, 292] width 8 height 8
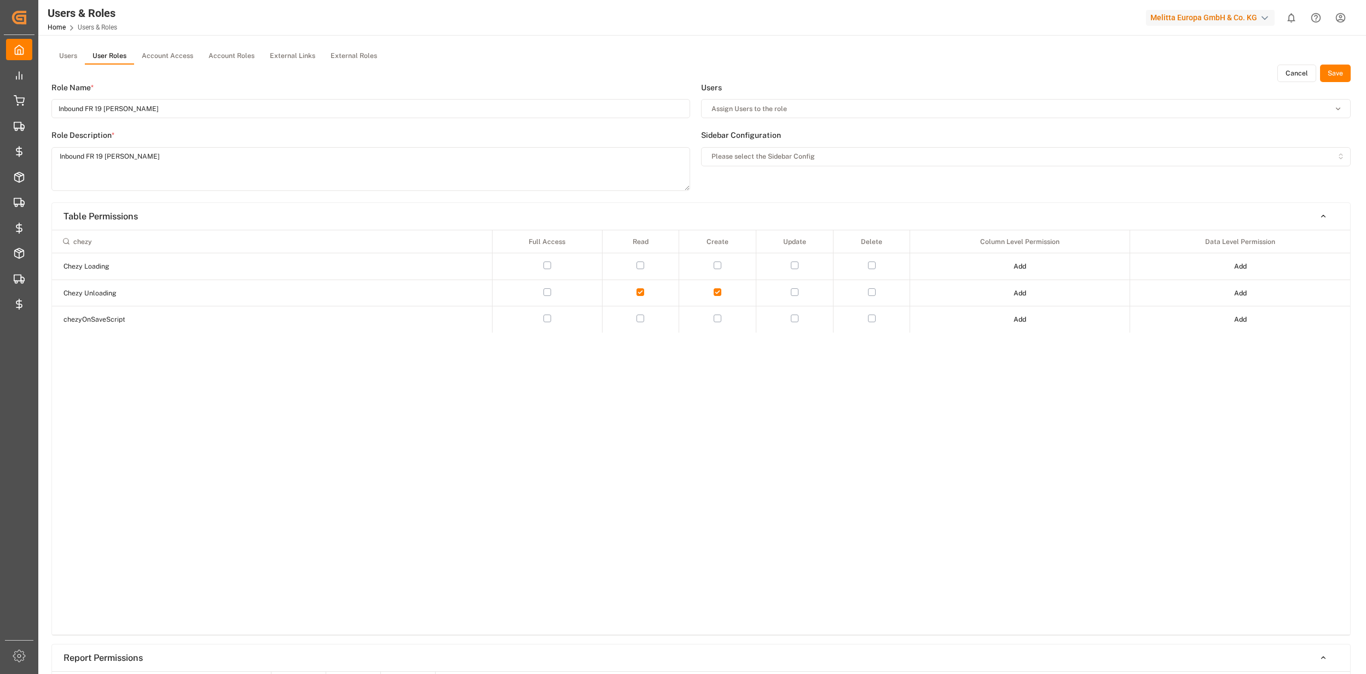
click at [793, 294] on button "button" at bounding box center [795, 292] width 8 height 8
click at [1023, 291] on button "Add" at bounding box center [1020, 294] width 28 height 18
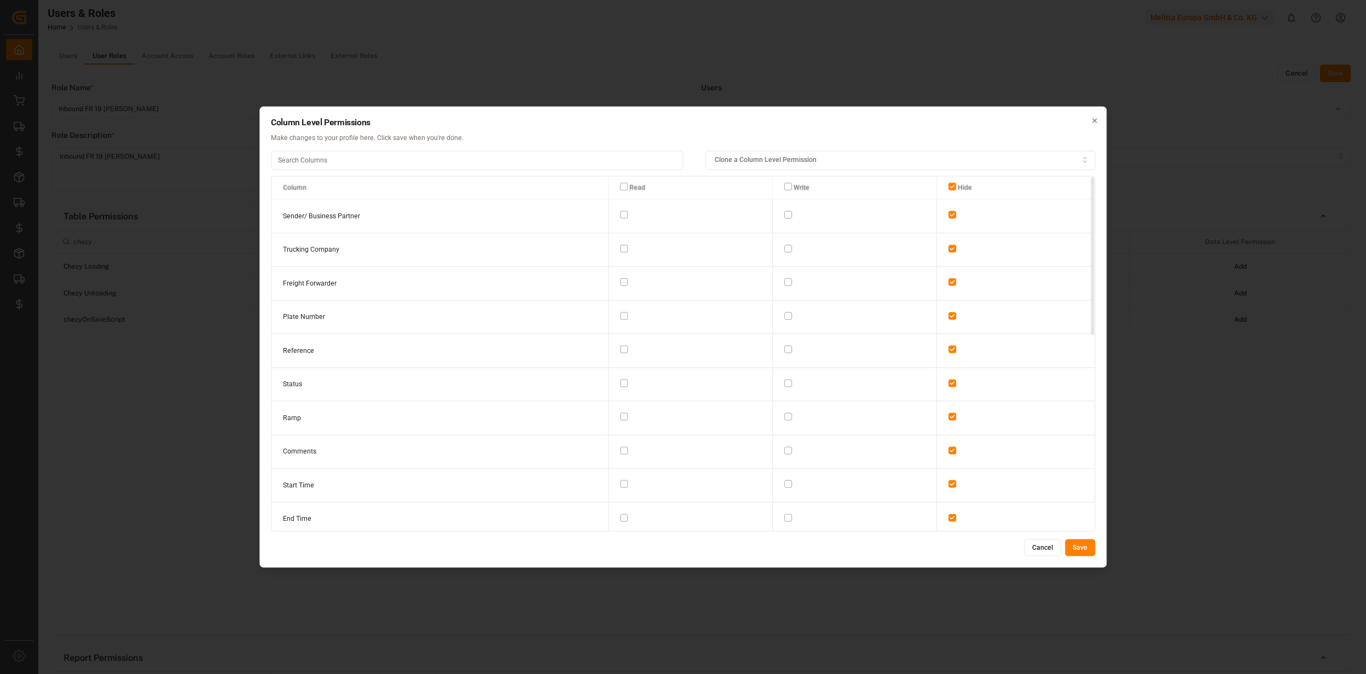
click at [620, 217] on button "button" at bounding box center [624, 215] width 8 height 8
click at [785, 215] on button "button" at bounding box center [788, 215] width 8 height 8
click at [784, 248] on button "button" at bounding box center [788, 249] width 8 height 8
click at [784, 281] on button "button" at bounding box center [788, 283] width 8 height 8
click at [786, 316] on td at bounding box center [854, 317] width 164 height 34
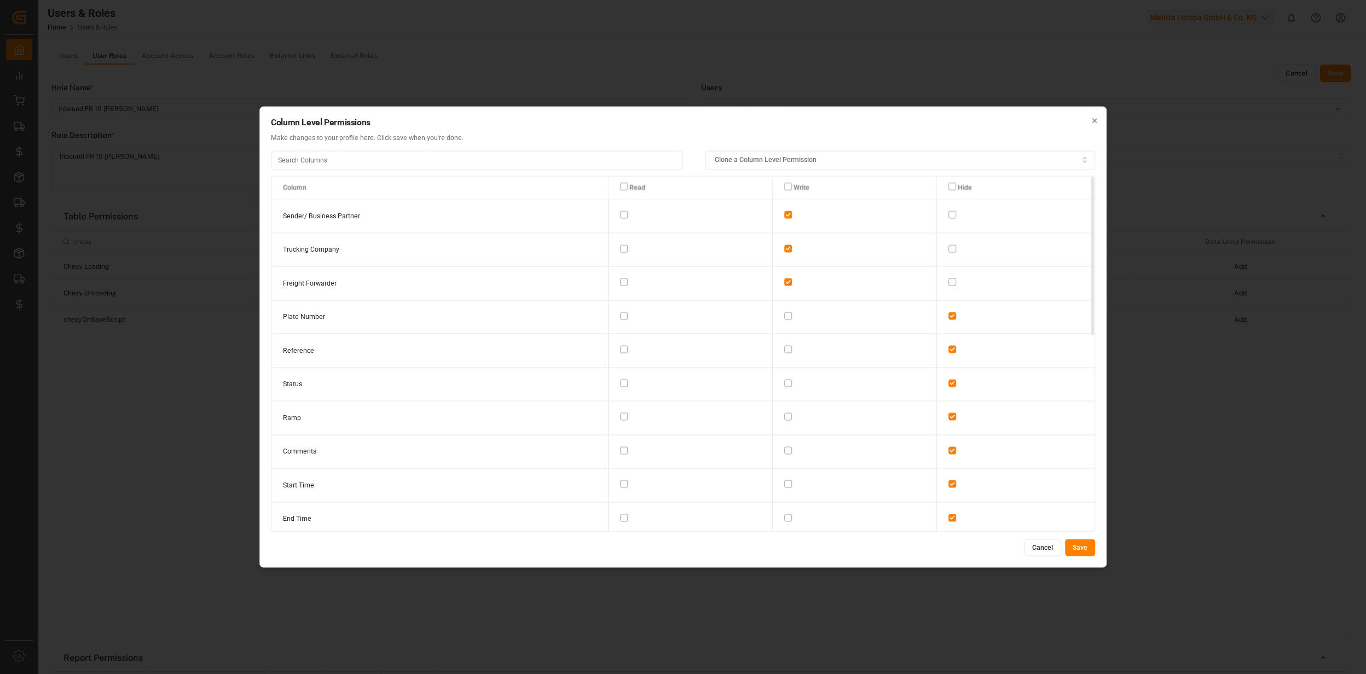
click at [784, 314] on button "button" at bounding box center [788, 316] width 8 height 8
click at [620, 187] on button "button" at bounding box center [624, 187] width 8 height 8
click at [784, 216] on button "button" at bounding box center [788, 215] width 8 height 8
click at [784, 248] on button "button" at bounding box center [788, 249] width 8 height 8
click at [784, 280] on button "button" at bounding box center [788, 283] width 8 height 8
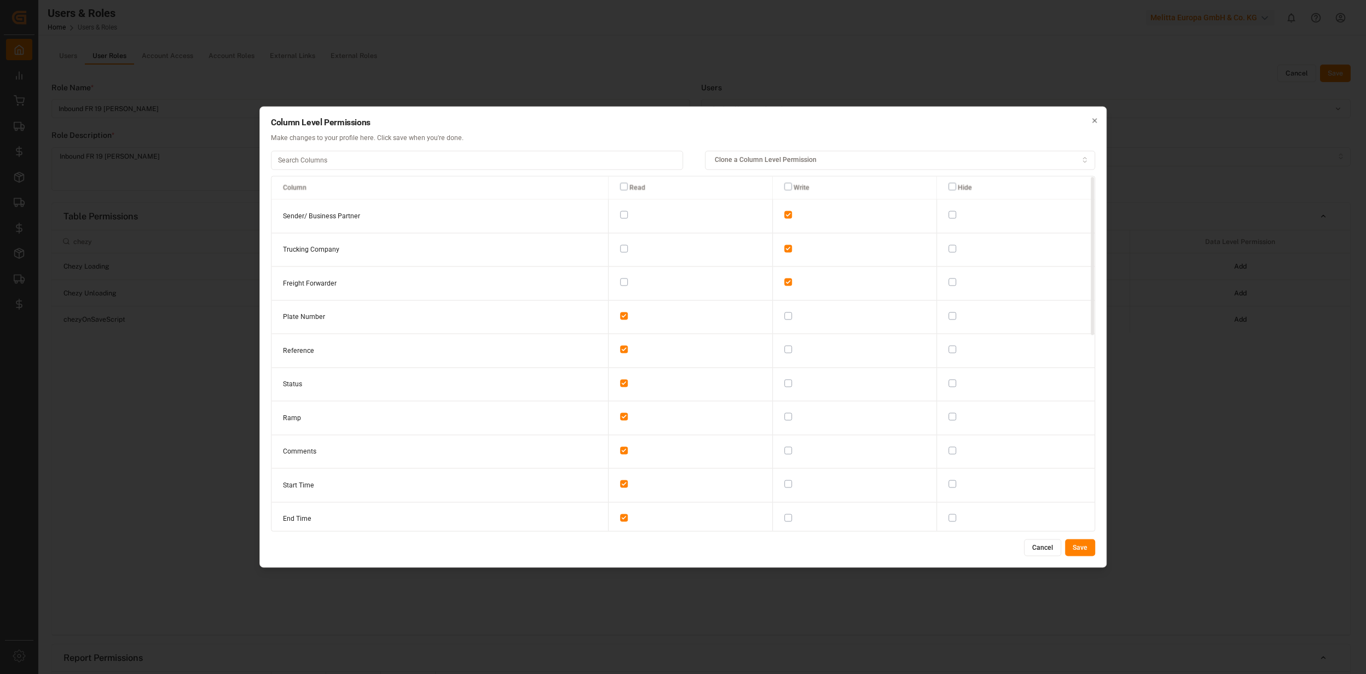
click at [784, 312] on button "button" at bounding box center [788, 316] width 8 height 8
click at [784, 348] on button "button" at bounding box center [788, 350] width 8 height 8
click at [784, 381] on button "button" at bounding box center [788, 383] width 8 height 8
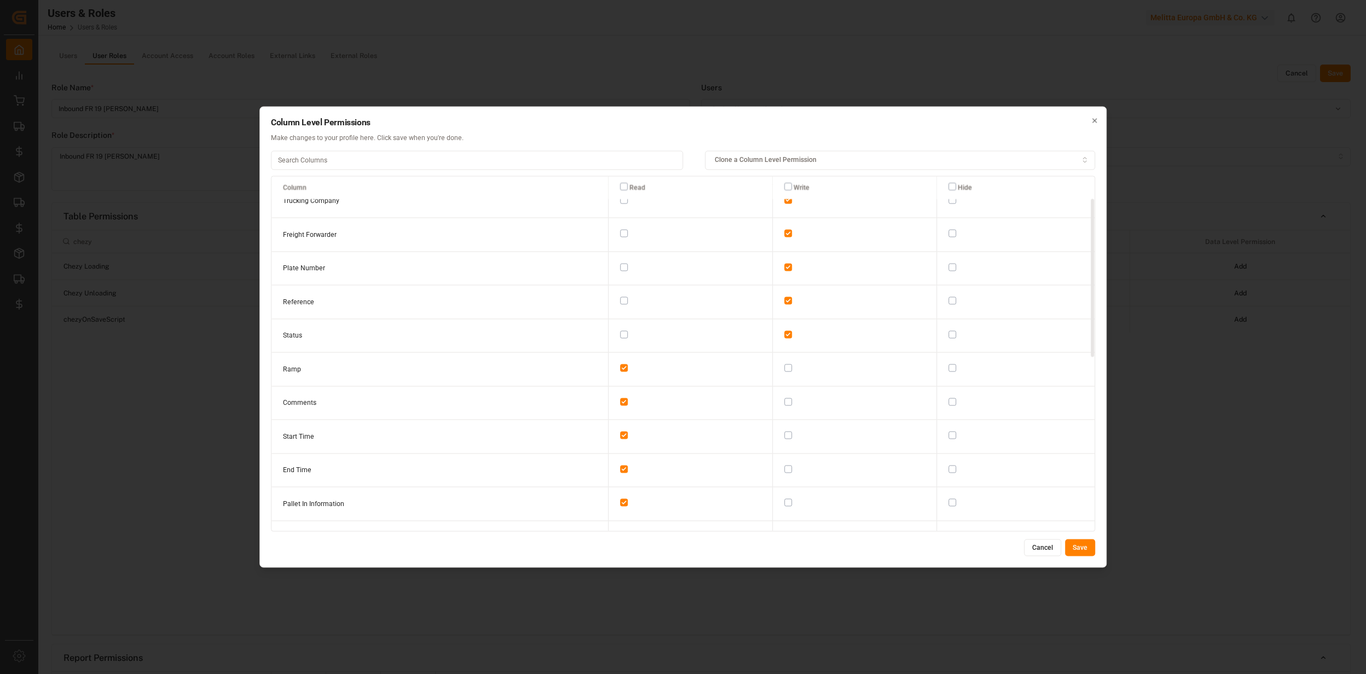
scroll to position [73, 0]
click at [784, 340] on button "button" at bounding box center [788, 344] width 8 height 8
click at [788, 338] on td at bounding box center [854, 340] width 164 height 34
click at [784, 335] on button "button" at bounding box center [788, 339] width 8 height 8
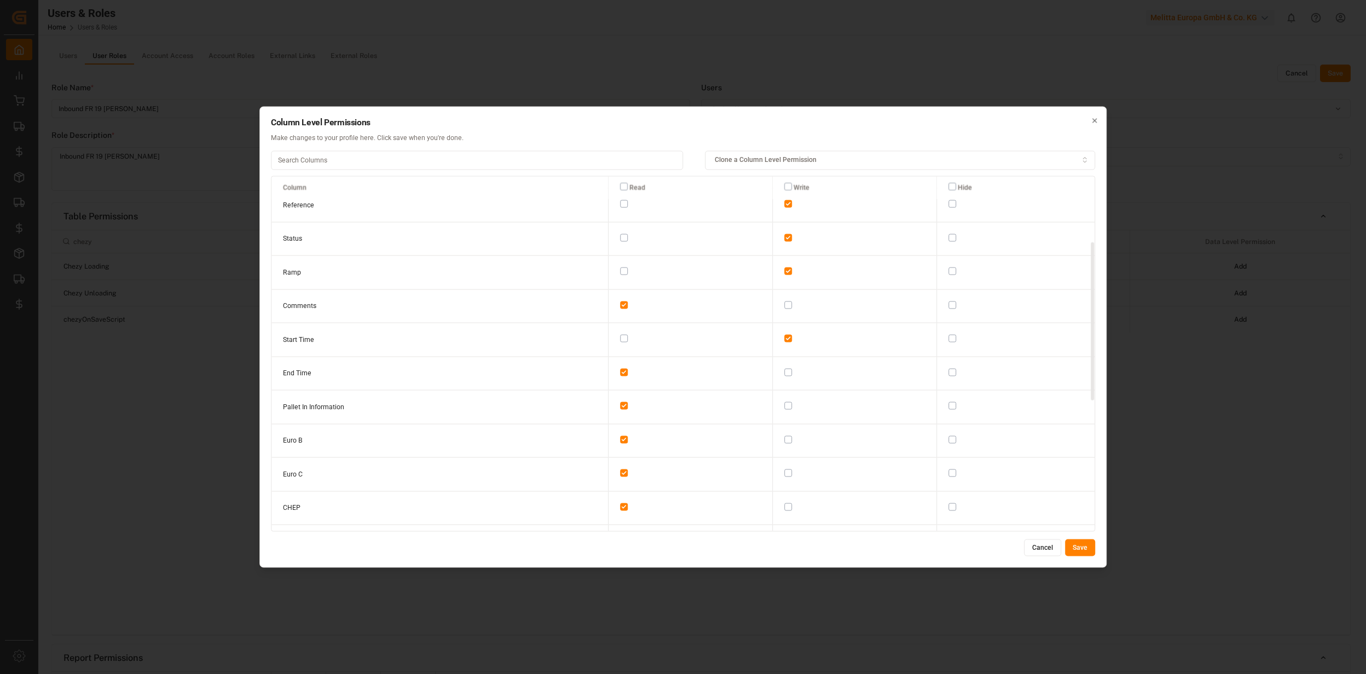
click at [785, 370] on button "button" at bounding box center [788, 372] width 8 height 8
click at [787, 302] on td at bounding box center [854, 306] width 164 height 34
click at [784, 303] on button "button" at bounding box center [788, 305] width 8 height 8
click at [1085, 552] on button "Save" at bounding box center [1080, 548] width 30 height 18
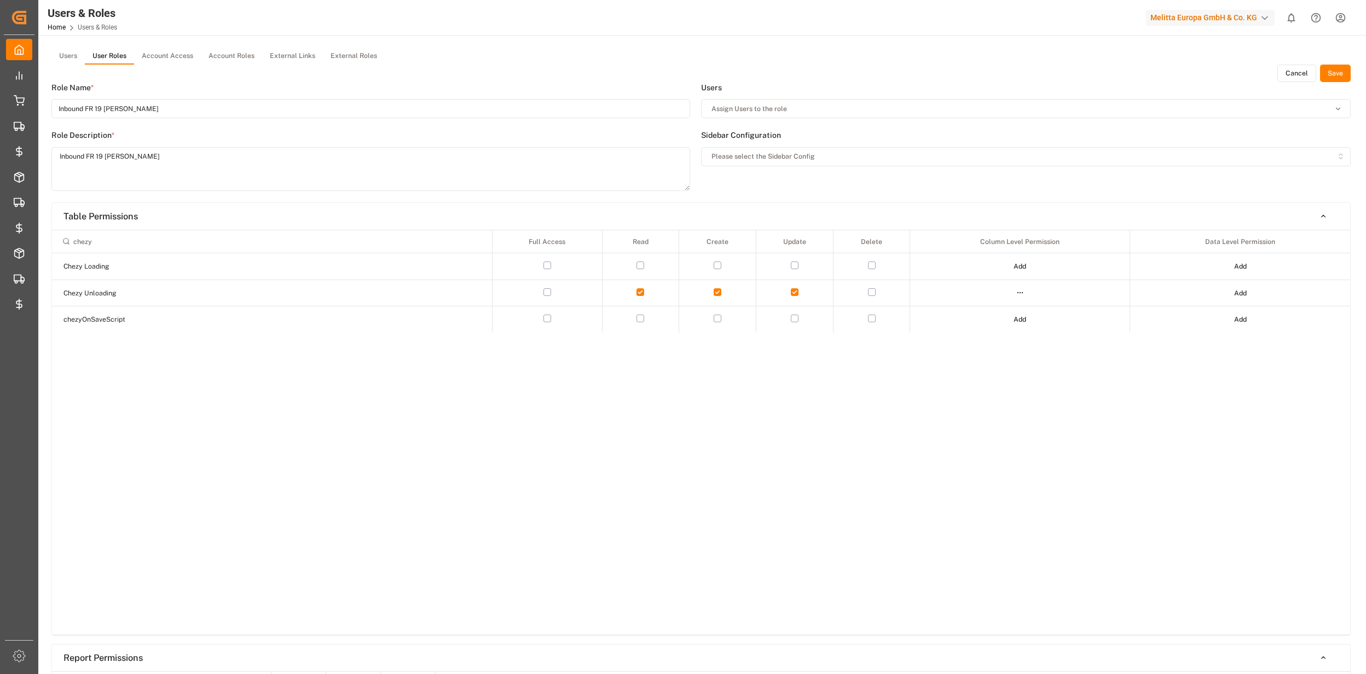
click at [1230, 288] on button "Add" at bounding box center [1240, 294] width 28 height 18
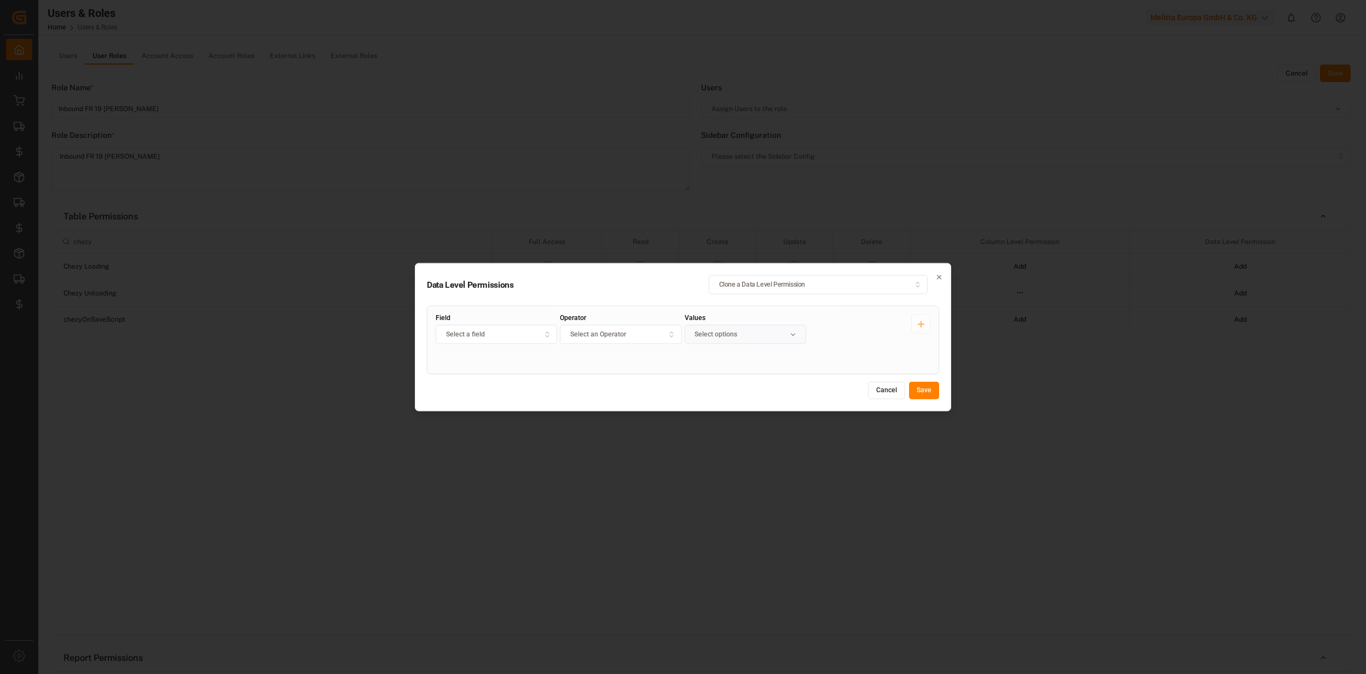
click at [498, 318] on label "Field" at bounding box center [496, 318] width 121 height 7
click at [498, 325] on button "Select a field" at bounding box center [496, 334] width 121 height 19
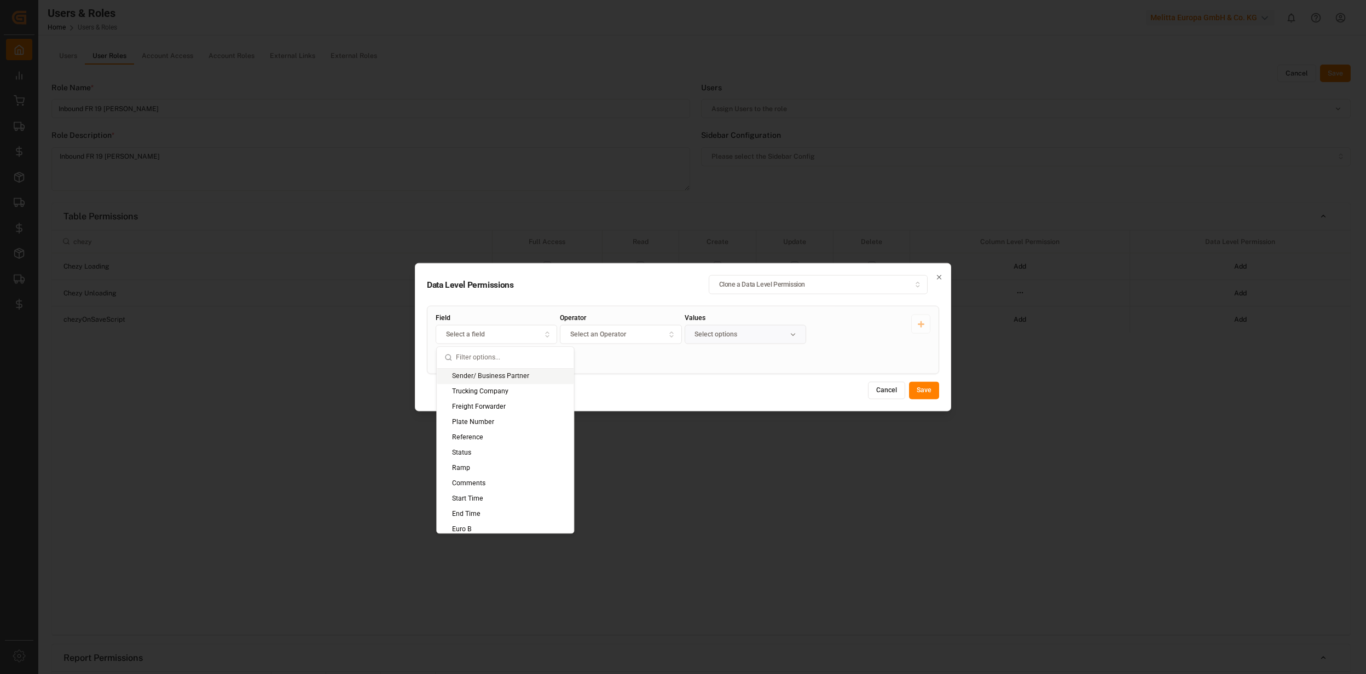
click at [498, 325] on button "Select a field" at bounding box center [496, 334] width 121 height 19
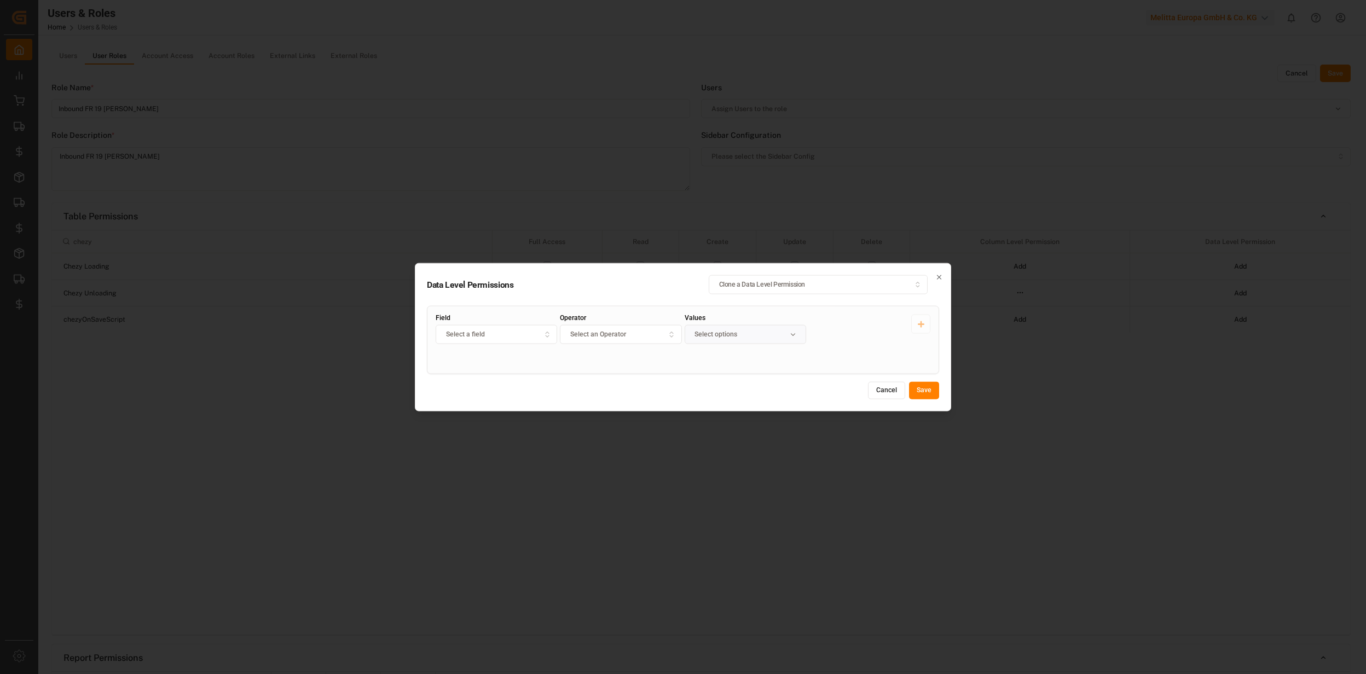
click at [502, 336] on div "Select a field" at bounding box center [496, 335] width 117 height 10
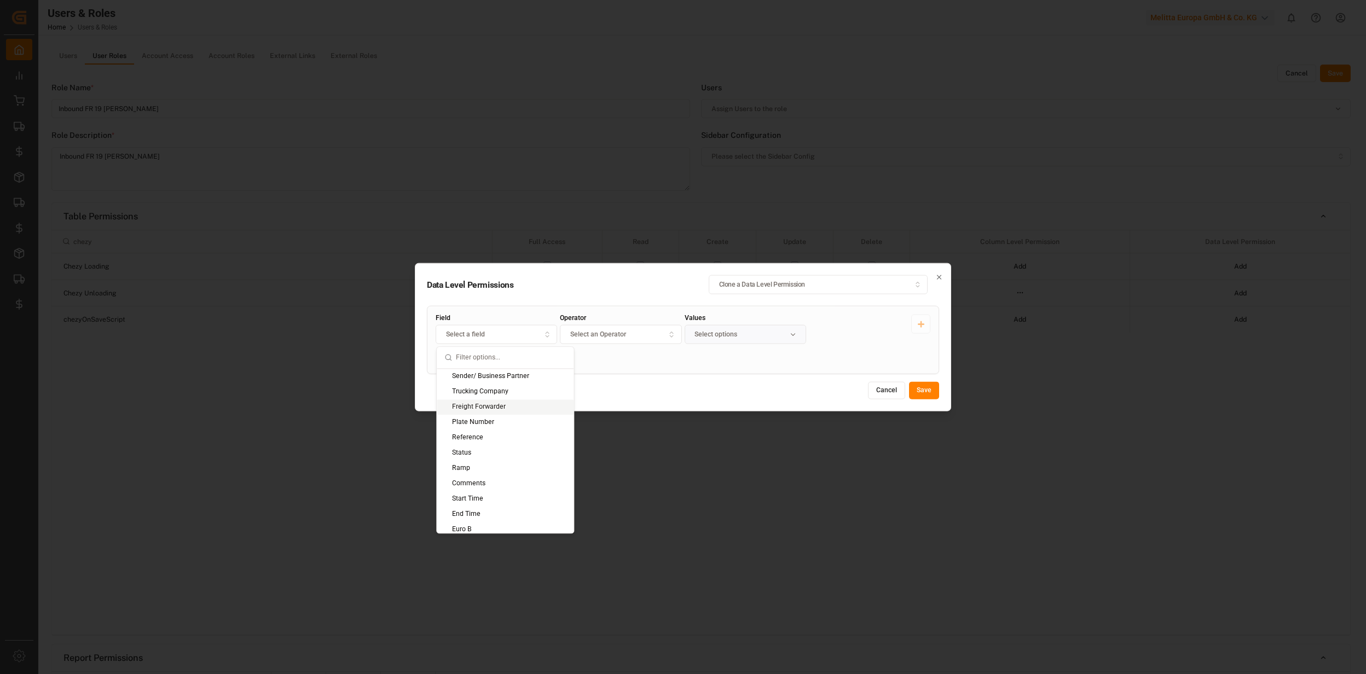
click at [510, 402] on div "Freight Forwarder" at bounding box center [505, 406] width 137 height 15
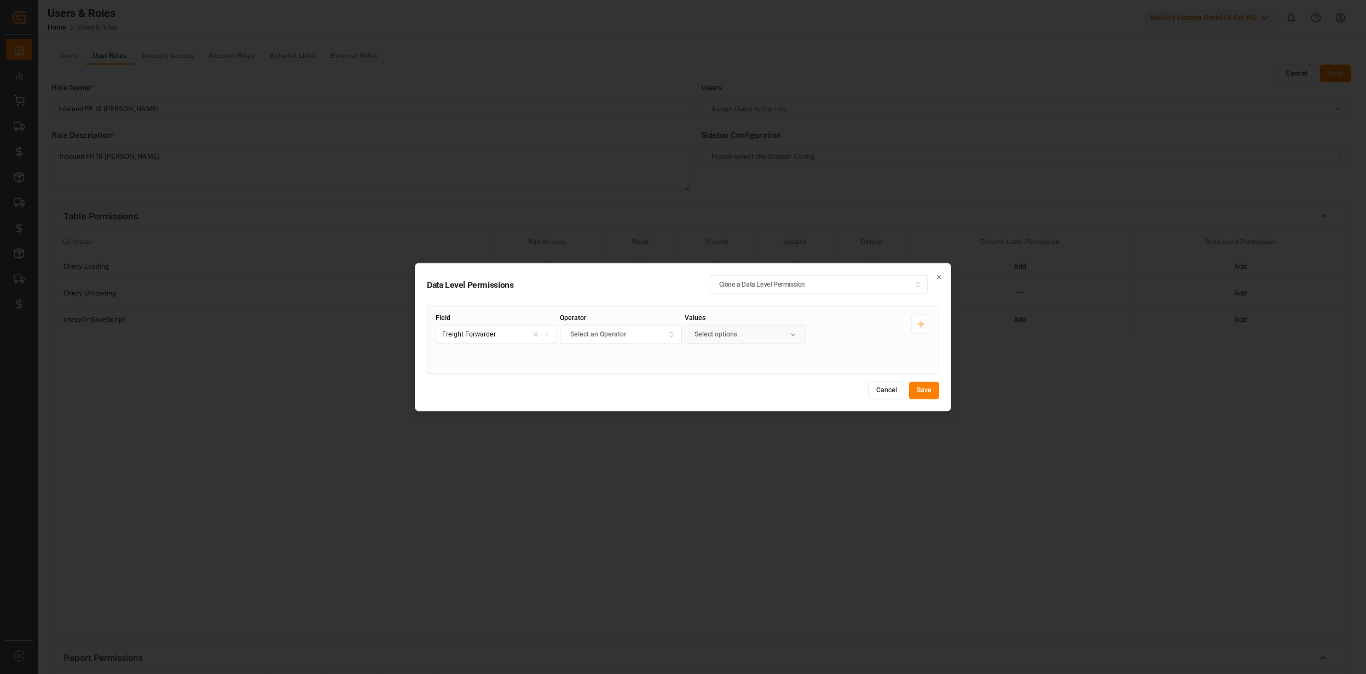
click at [593, 333] on span "Select an Operator" at bounding box center [598, 335] width 56 height 10
click at [605, 413] on div "Equals" at bounding box center [629, 406] width 137 height 15
click at [721, 335] on input "Values" at bounding box center [745, 334] width 121 height 19
type input "Van Steenkiste"
click at [923, 390] on button "Save" at bounding box center [924, 391] width 30 height 18
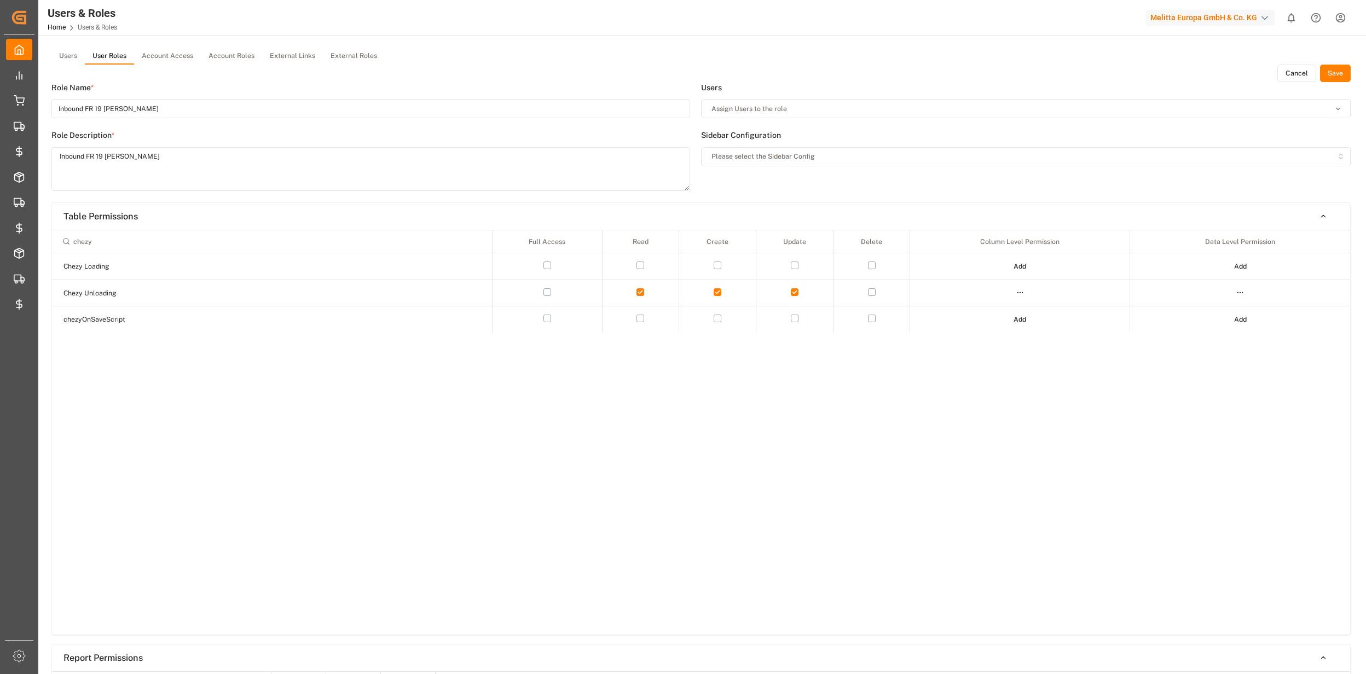
click at [975, 160] on div "Please select the Sidebar Config" at bounding box center [1026, 157] width 645 height 10
click at [745, 233] on div "French Sidebar" at bounding box center [770, 235] width 137 height 15
click at [1329, 71] on button "Save" at bounding box center [1335, 74] width 31 height 18
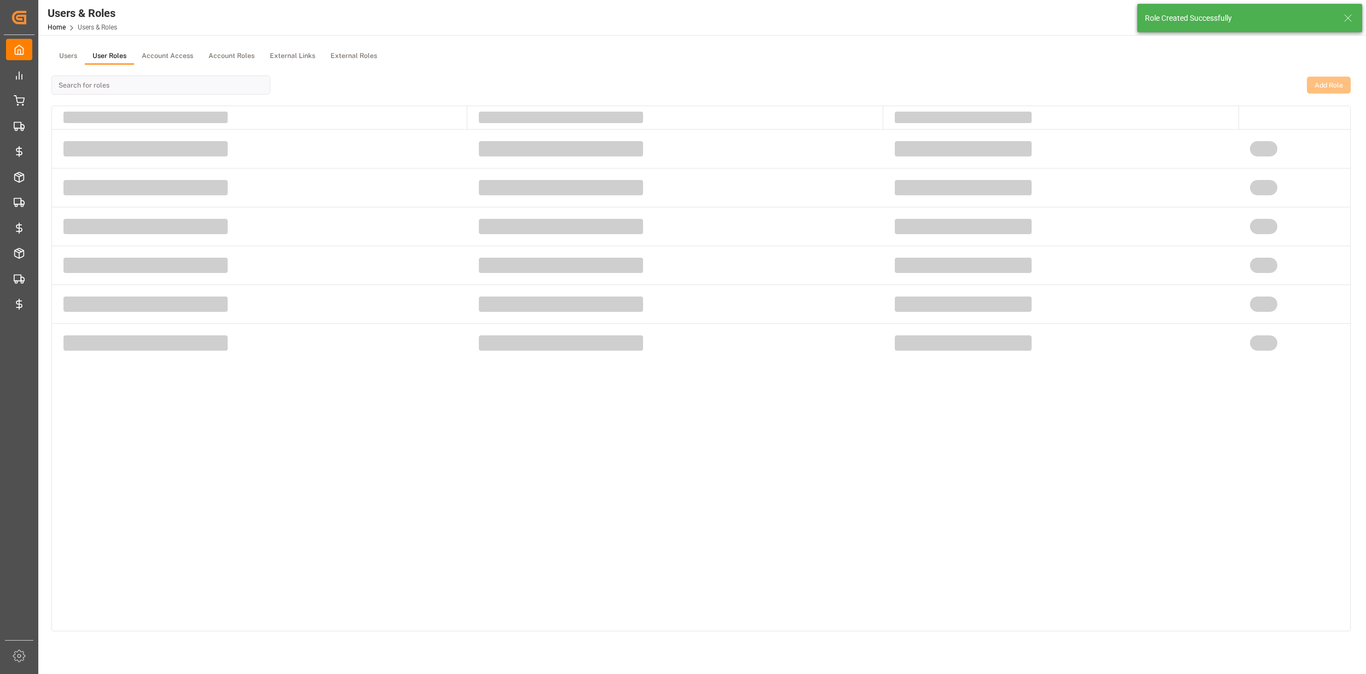
click at [1351, 18] on icon at bounding box center [1347, 17] width 13 height 13
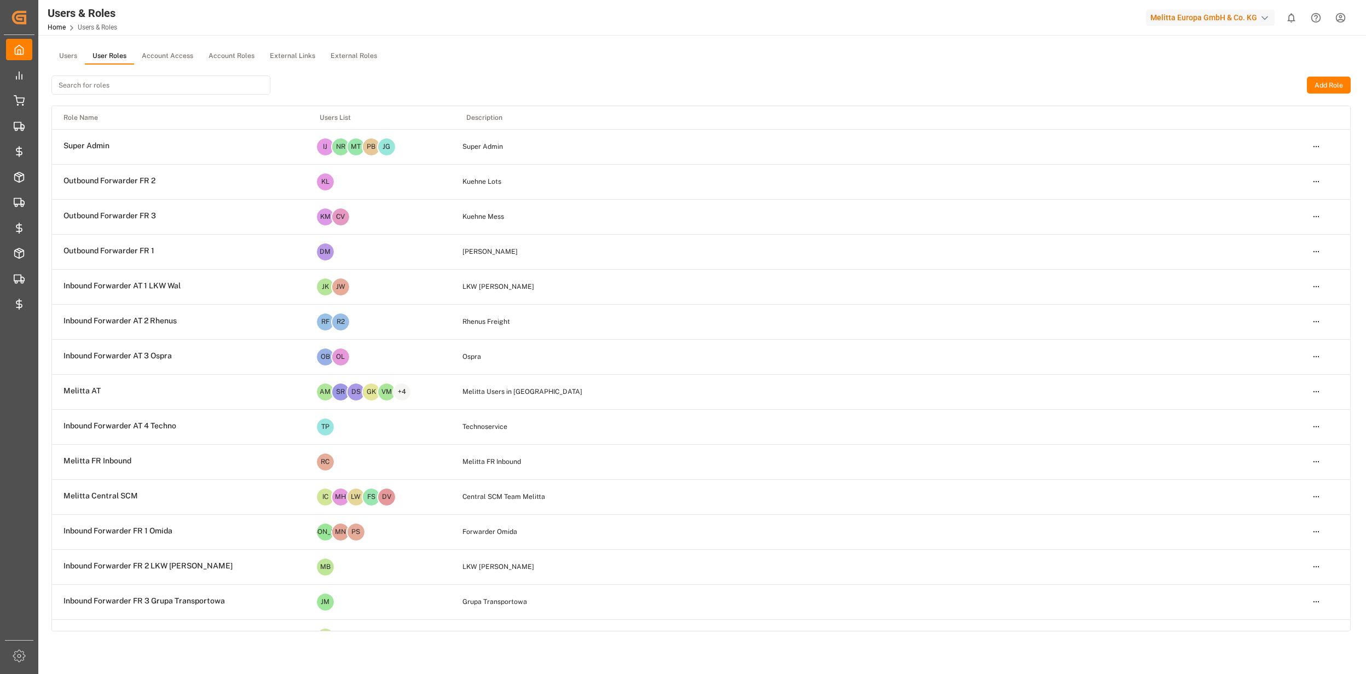
click at [112, 82] on input at bounding box center [160, 85] width 219 height 19
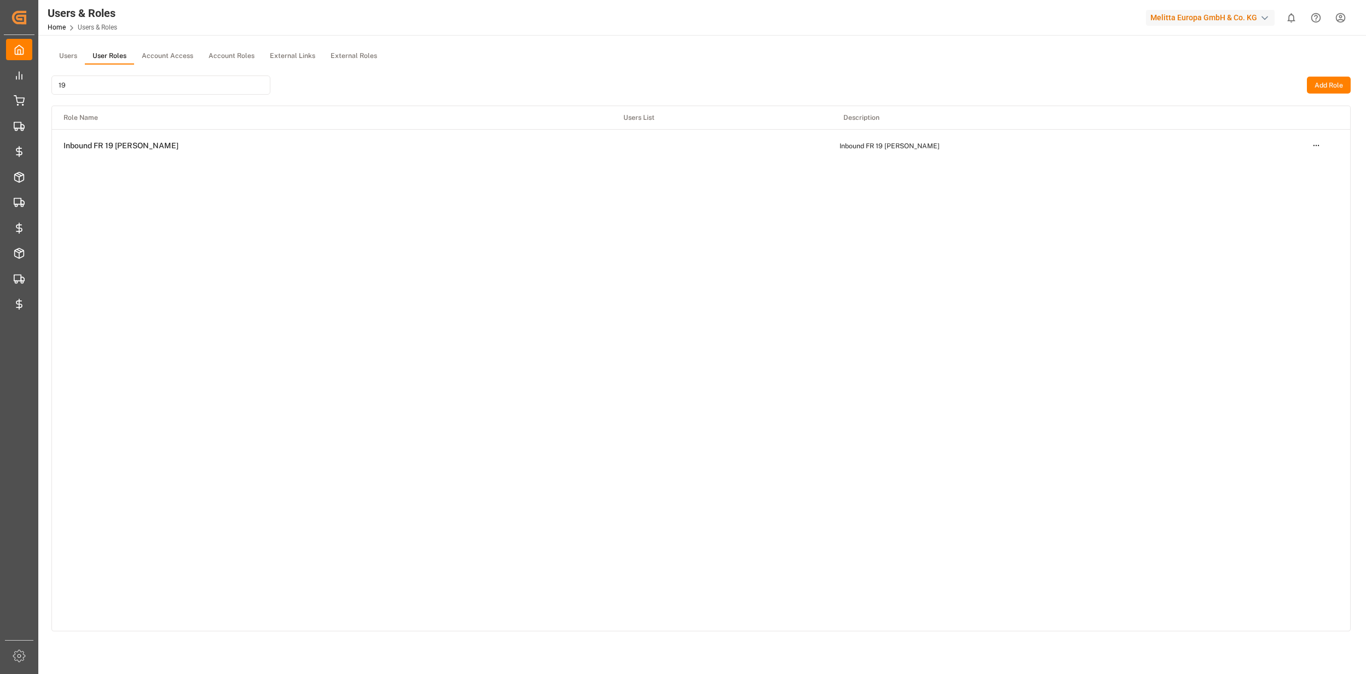
type input "19"
click at [1309, 145] on html "Created by potrace 1.15, written by Peter Selinger 2001-2017 Created by potrace…" at bounding box center [683, 337] width 1366 height 674
click at [1284, 163] on div "Edit" at bounding box center [1293, 165] width 56 height 15
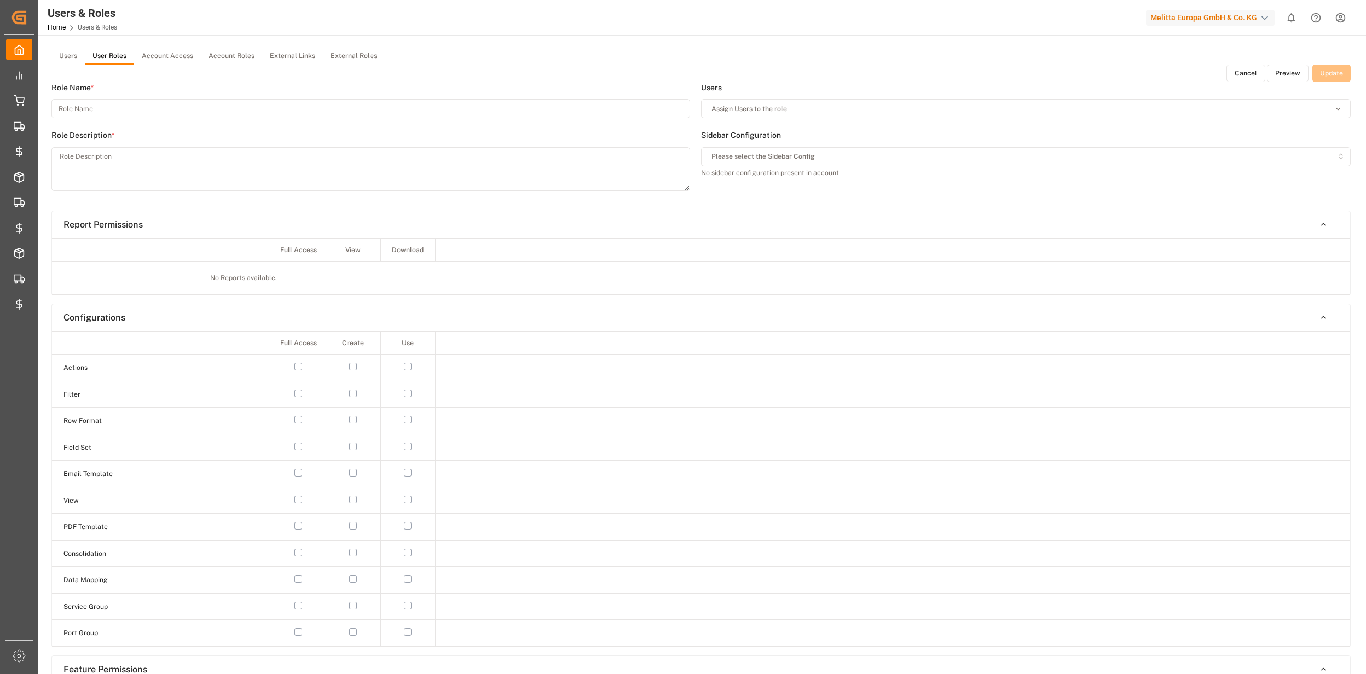
type input "Inbound FR 19 Van Steenkiste"
type textarea "Inbound FR 19 Van Steenkiste"
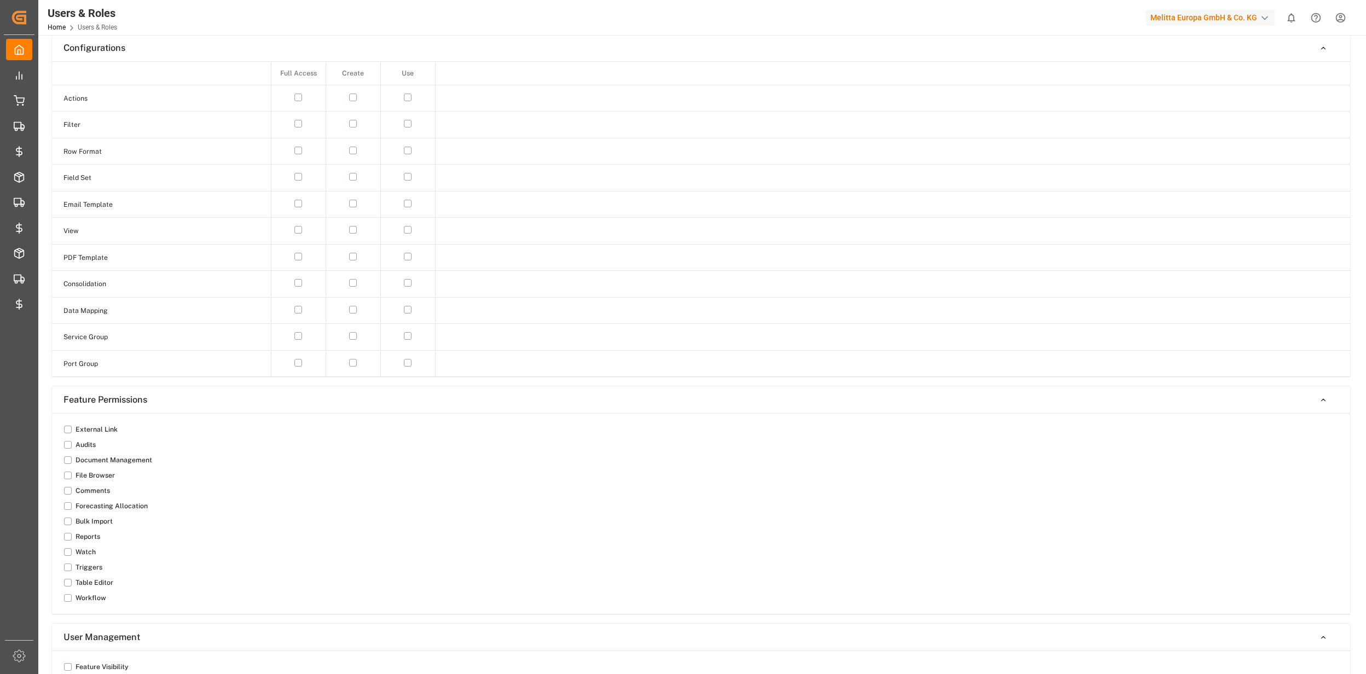
scroll to position [1021, 0]
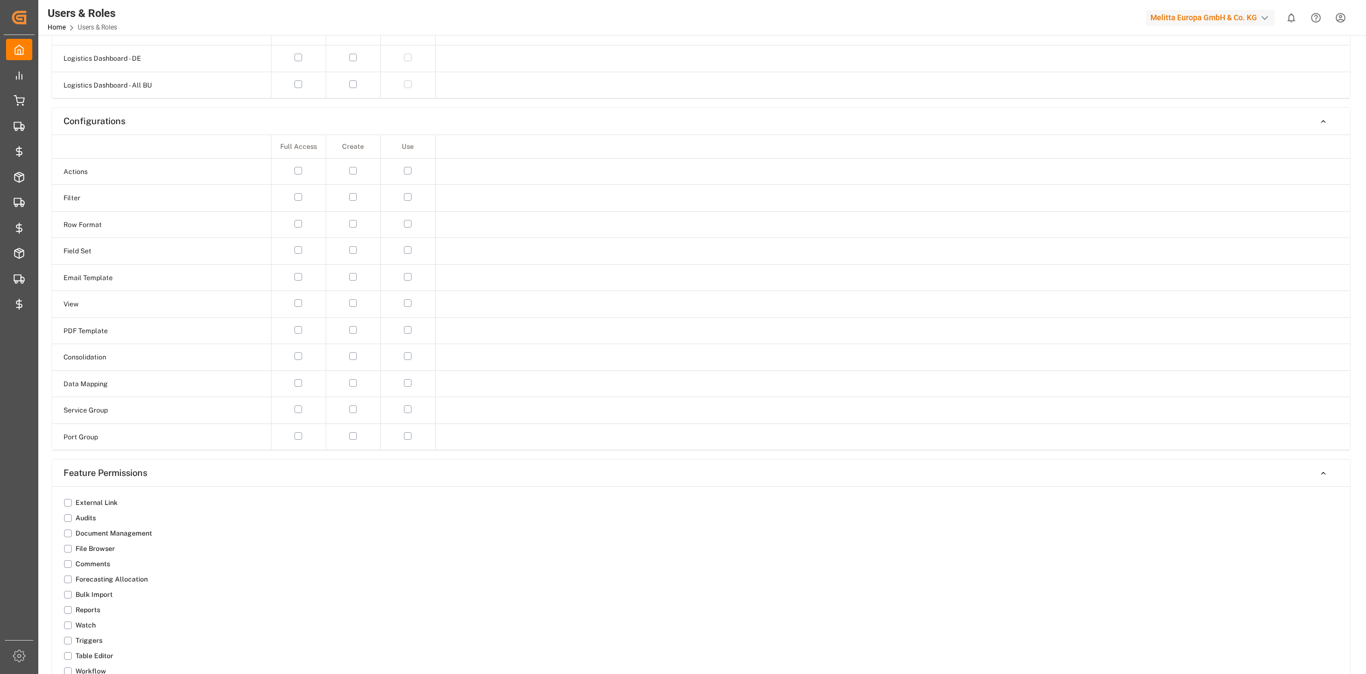
click at [407, 174] on button "button" at bounding box center [408, 171] width 8 height 8
click at [407, 201] on button "button" at bounding box center [408, 197] width 8 height 8
click at [409, 228] on button "button" at bounding box center [408, 224] width 8 height 8
click at [408, 254] on button "button" at bounding box center [408, 250] width 8 height 8
drag, startPoint x: 406, startPoint y: 281, endPoint x: 410, endPoint y: 296, distance: 15.6
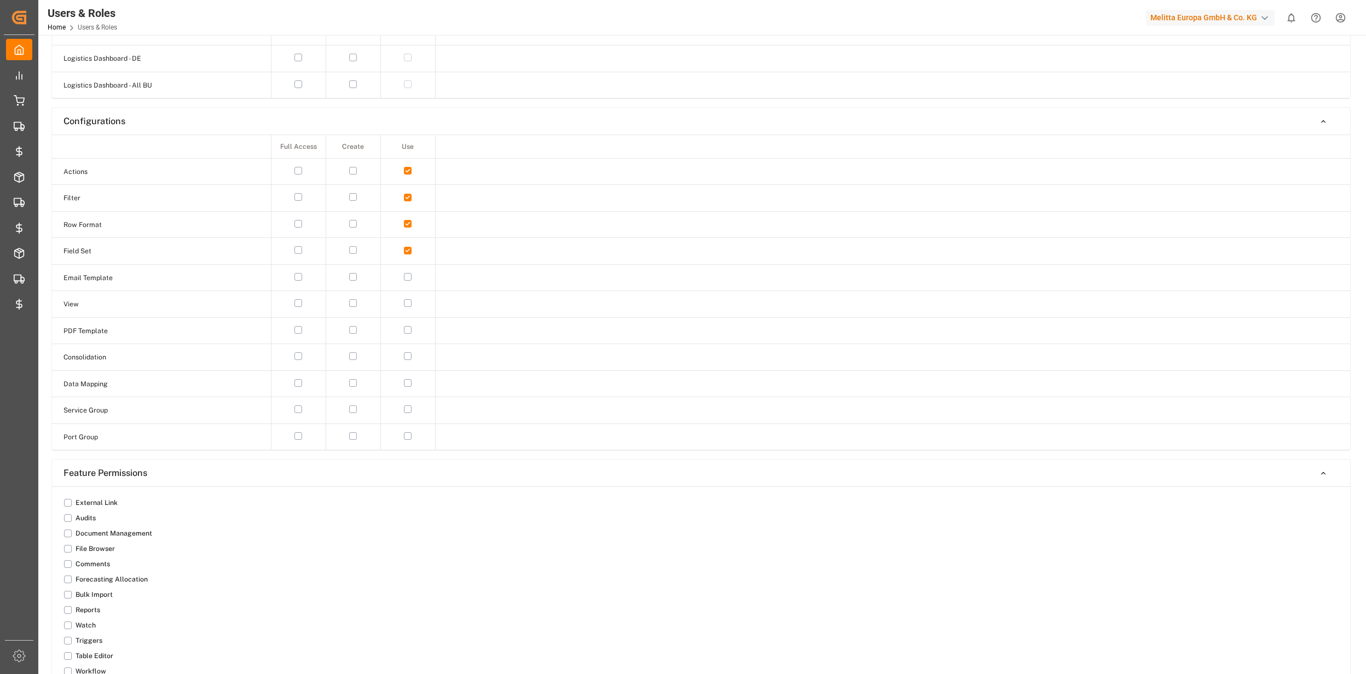
click at [406, 281] on button "button" at bounding box center [408, 277] width 8 height 8
click at [408, 307] on button "button" at bounding box center [408, 303] width 8 height 8
click at [70, 507] on button "button" at bounding box center [68, 503] width 8 height 8
click at [70, 568] on button "button" at bounding box center [68, 564] width 8 height 8
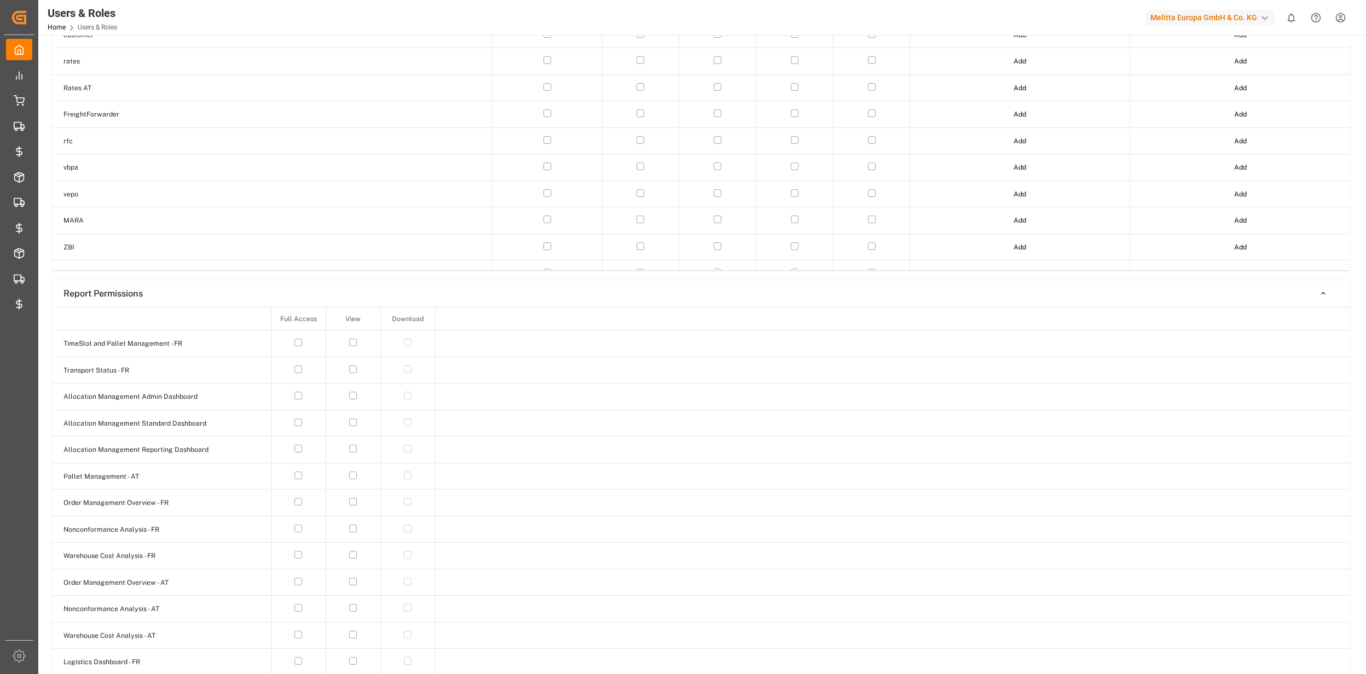
scroll to position [0, 0]
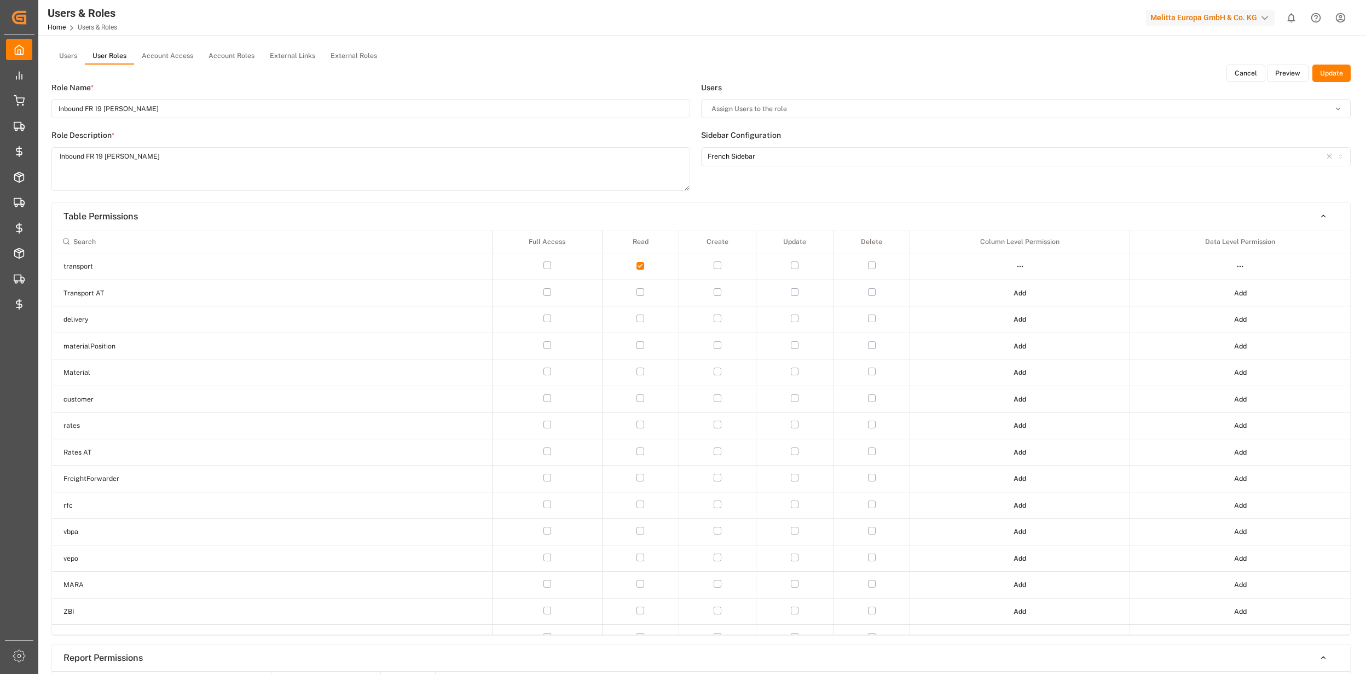
click at [1339, 77] on button "Update" at bounding box center [1331, 74] width 38 height 18
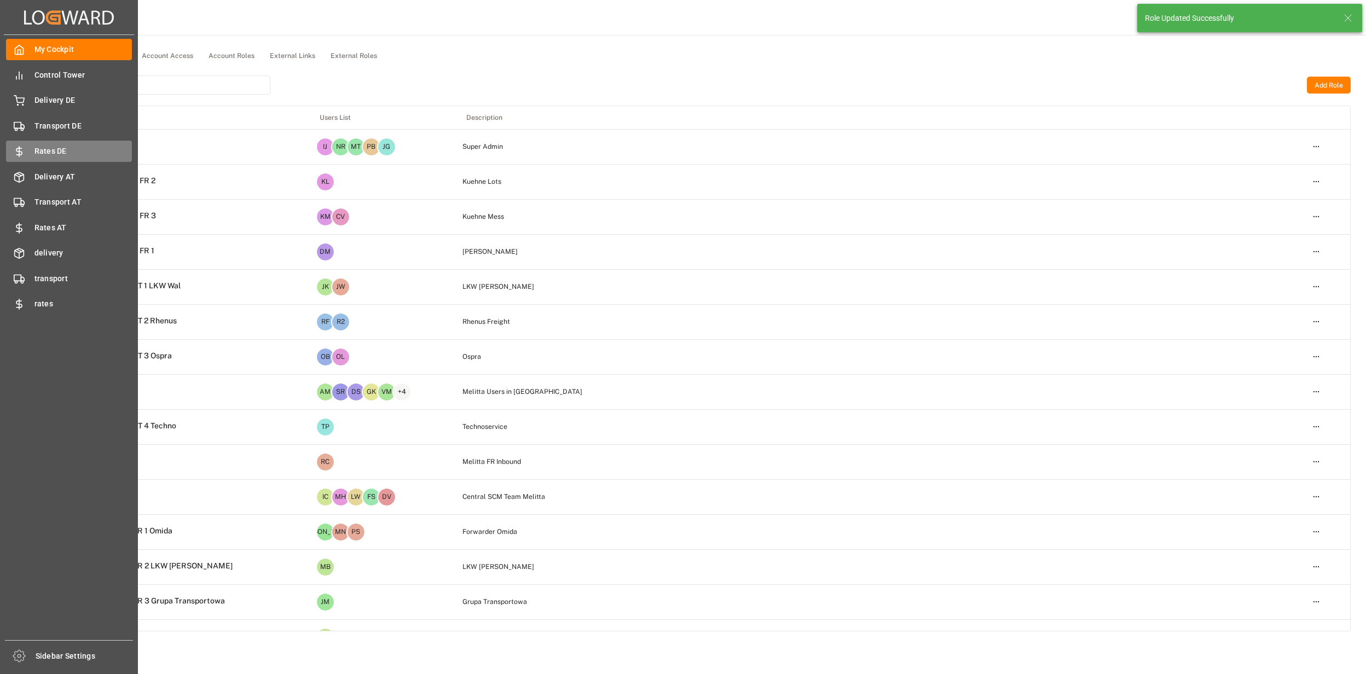
click at [64, 151] on span "Rates DE" at bounding box center [83, 151] width 98 height 11
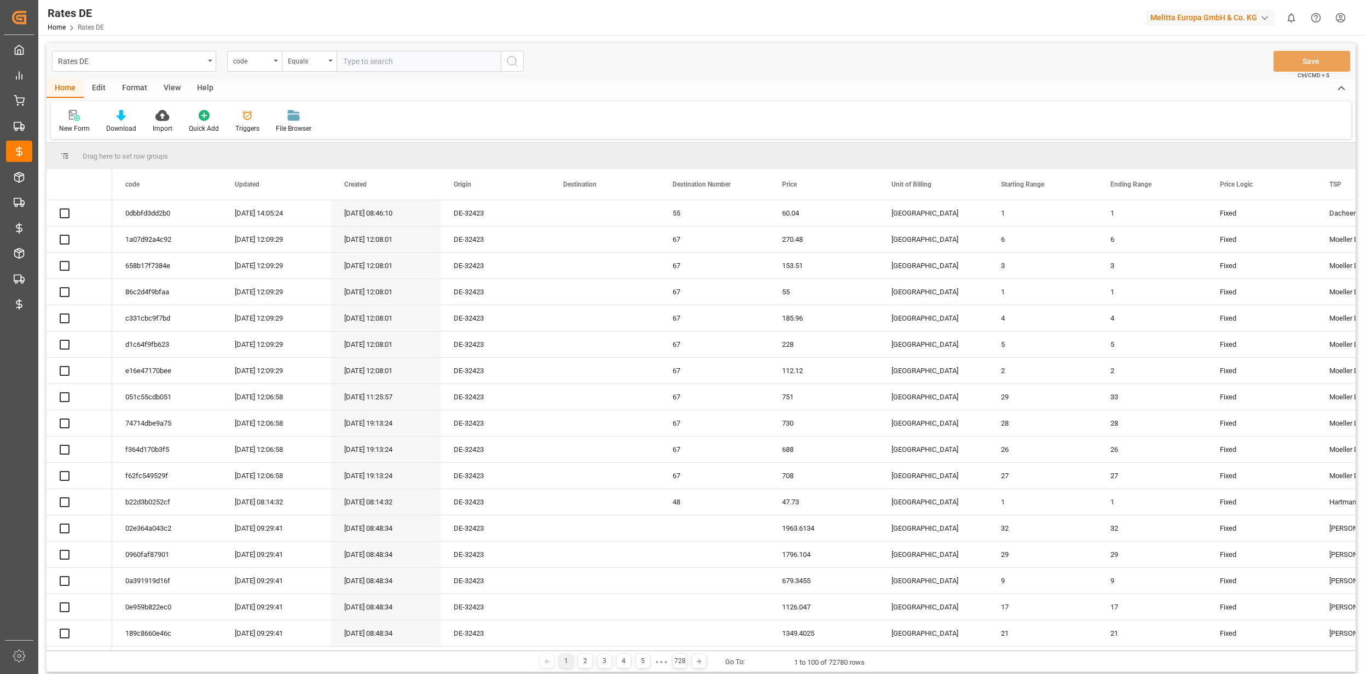
click at [117, 64] on div "Rates DE" at bounding box center [131, 61] width 146 height 14
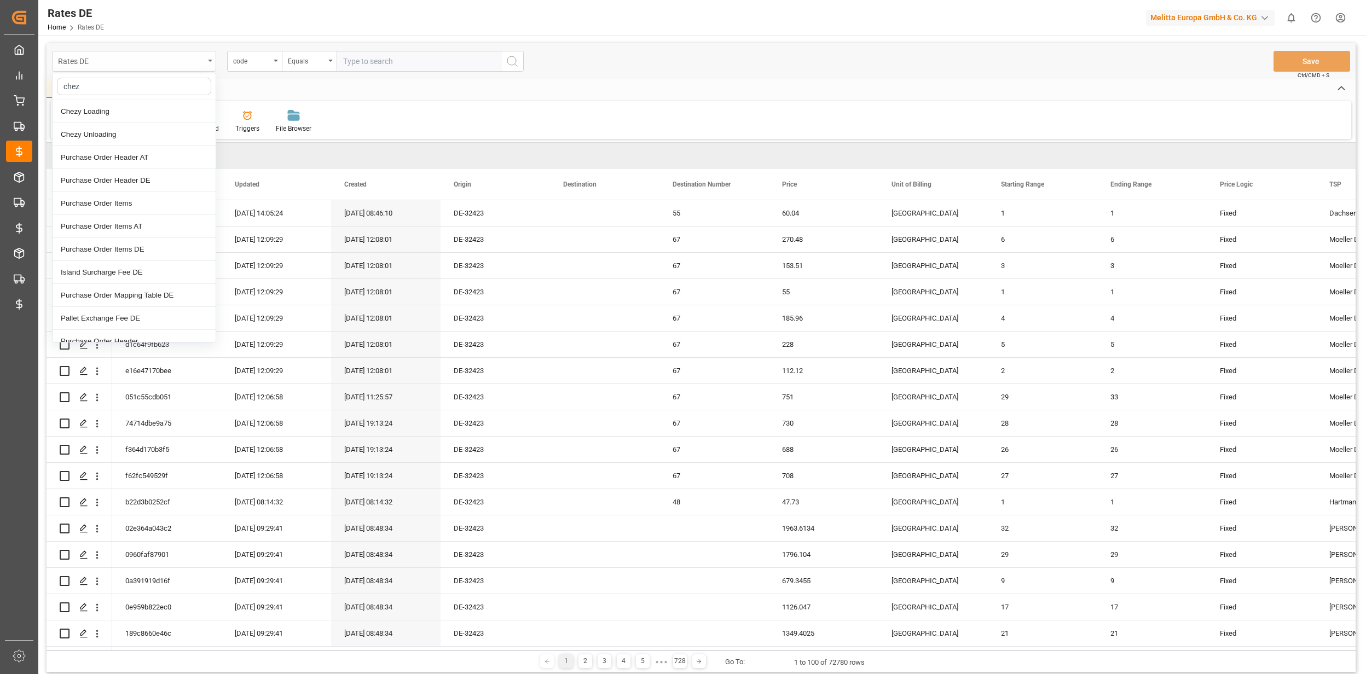
type input "chezy"
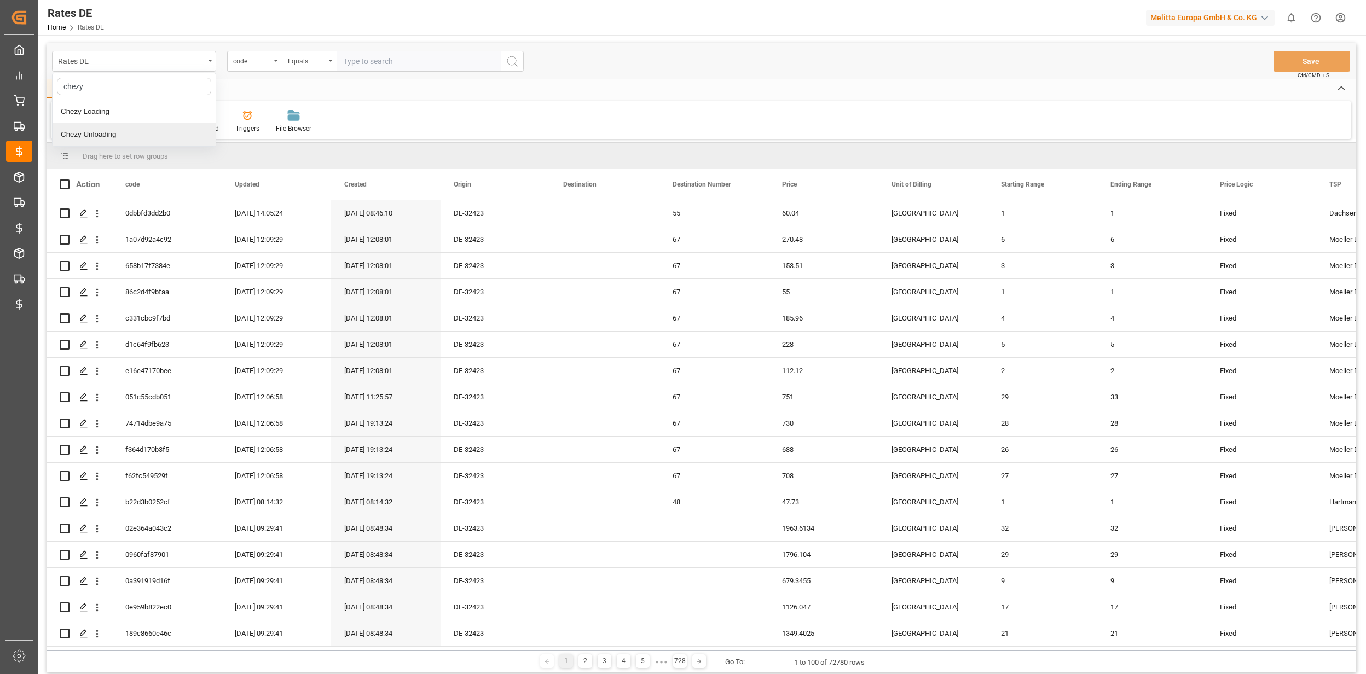
click at [131, 135] on div "Chezy Unloading" at bounding box center [134, 134] width 163 height 23
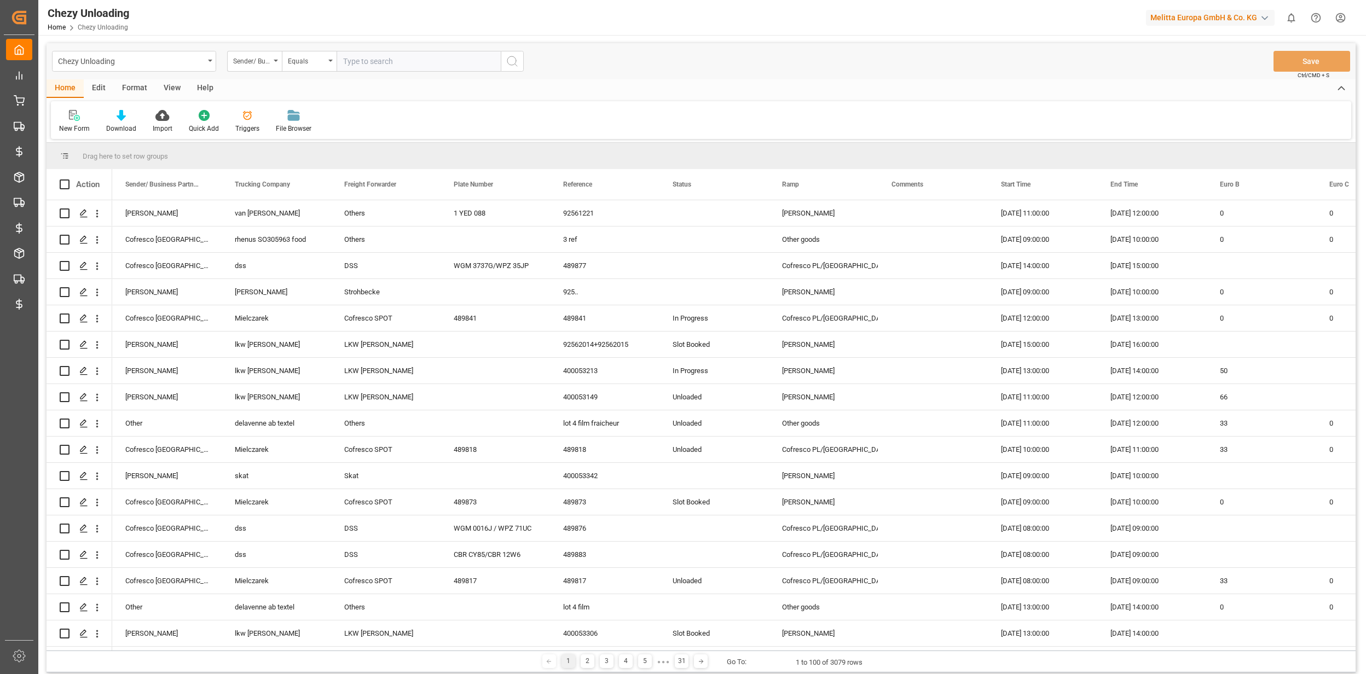
click at [96, 89] on div "Edit" at bounding box center [99, 88] width 30 height 19
click at [230, 115] on div at bounding box center [242, 114] width 37 height 11
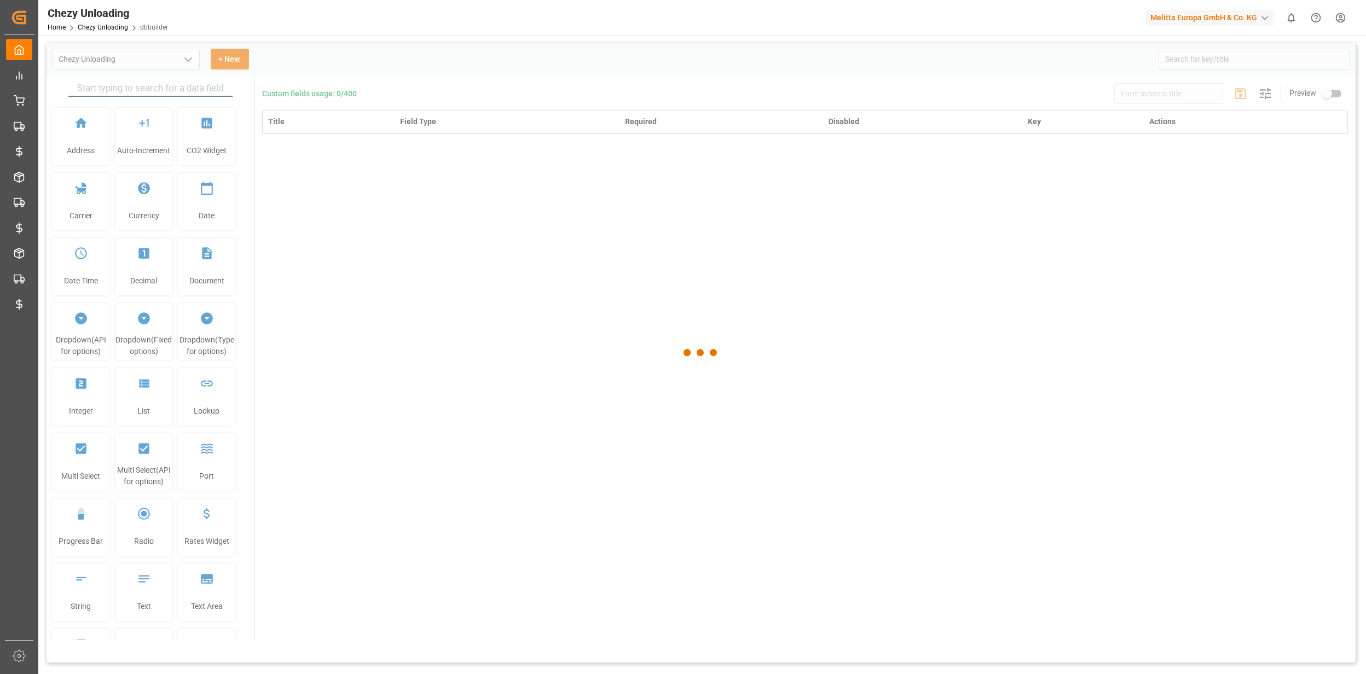
type input "Chezy Unloading"
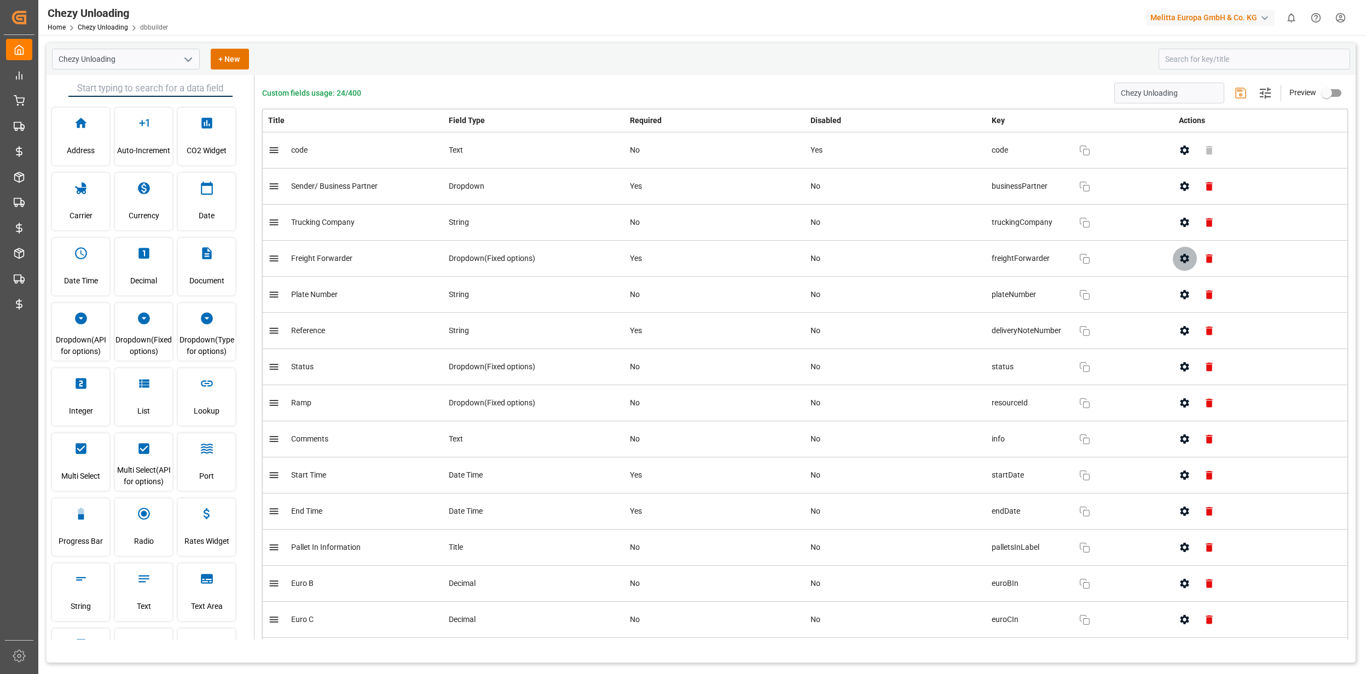
click at [1183, 264] on icon "button" at bounding box center [1184, 258] width 11 height 11
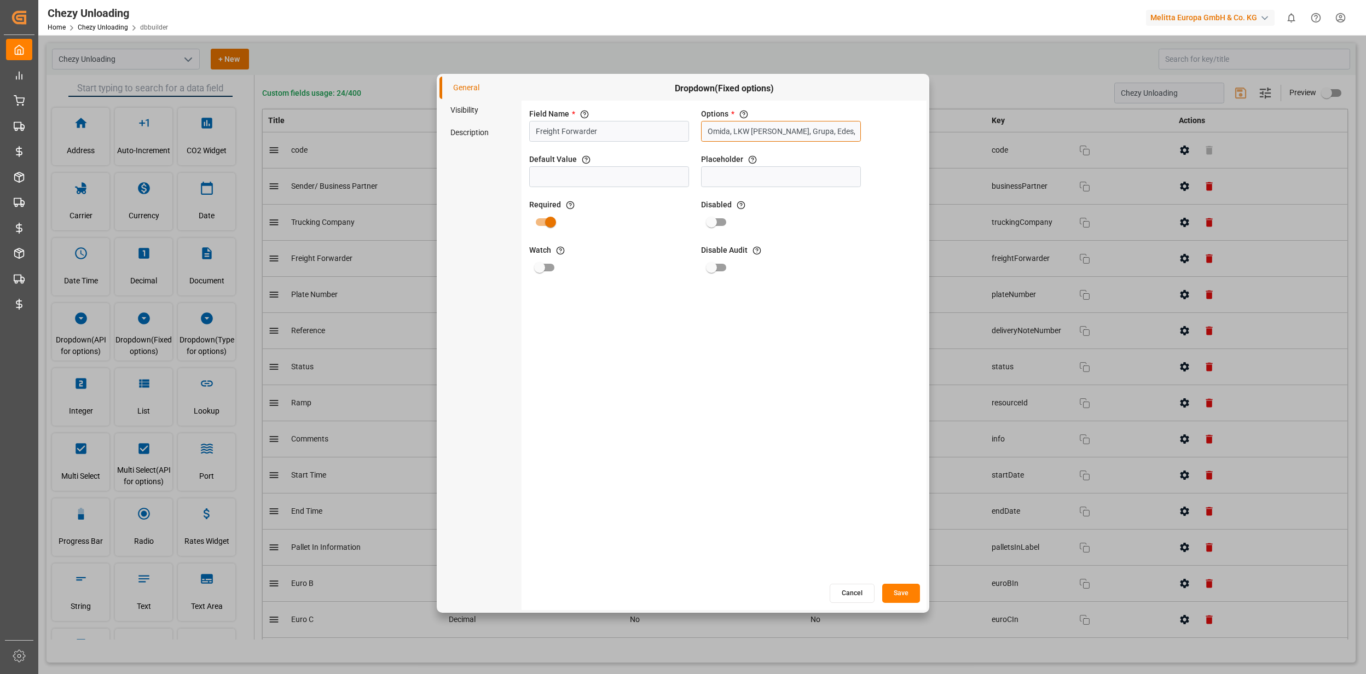
click at [791, 141] on input "Omida, LKW Walter, Grupa, Edes, Skat, Interset, DSS, Cuki, Gopet, Yolda, Geodis…" at bounding box center [781, 131] width 160 height 21
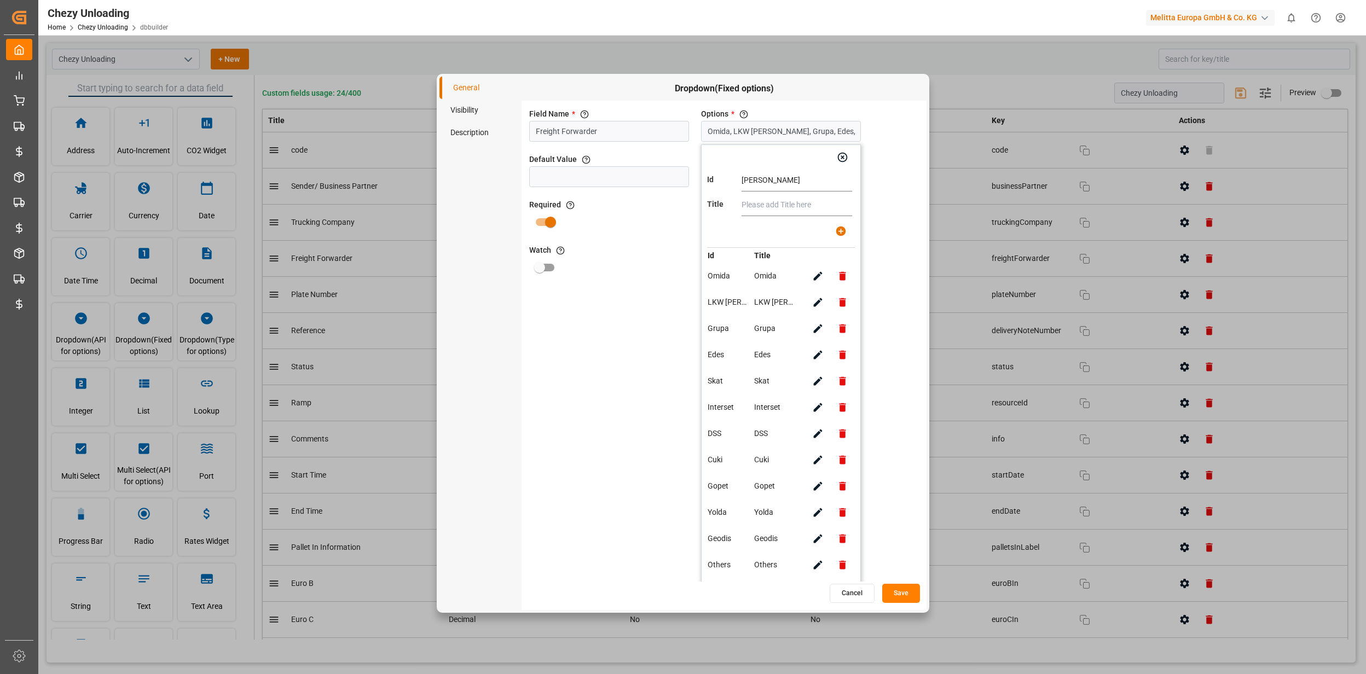
type input "Van Steenkiste"
click at [837, 231] on icon "button" at bounding box center [841, 232] width 10 height 10
type input "Omida, LKW Walter, Grupa, Edes, Skat, Interset, DSS, Cuki, Gopet, Yolda, Geodis…"
click at [898, 590] on button "Save" at bounding box center [901, 593] width 38 height 19
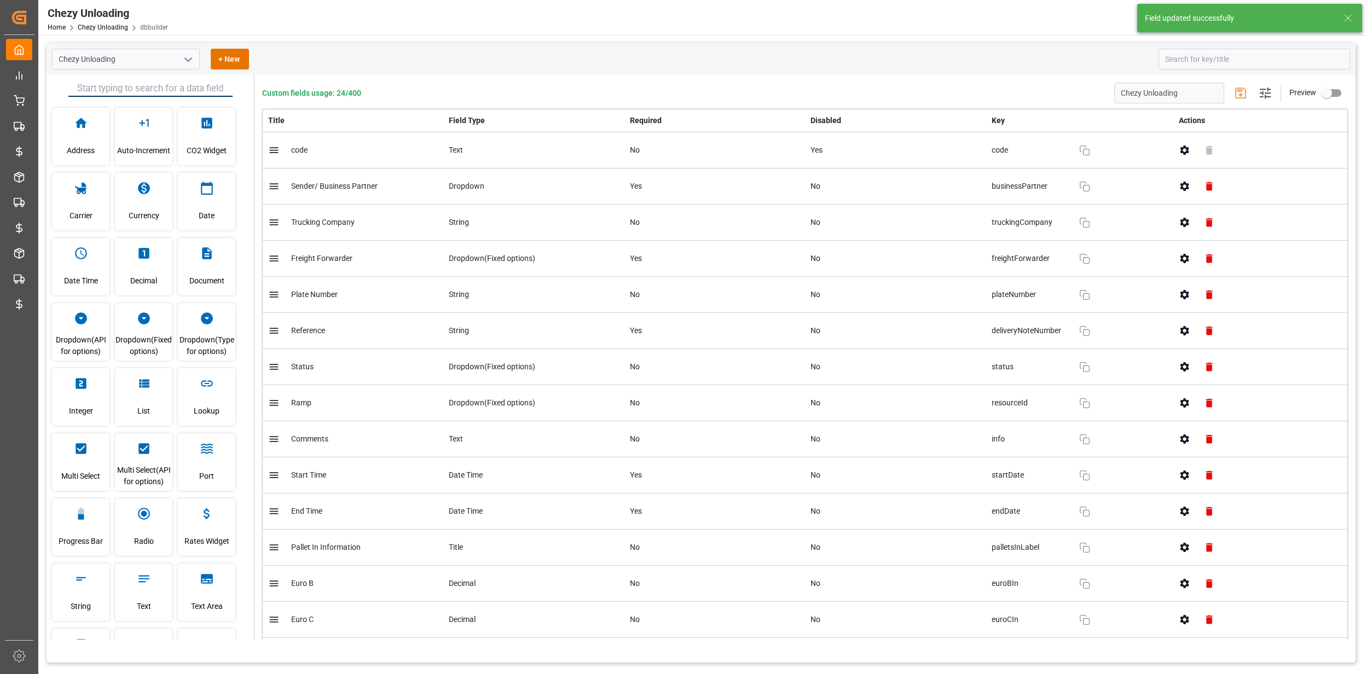
click at [1342, 11] on icon at bounding box center [1347, 17] width 13 height 13
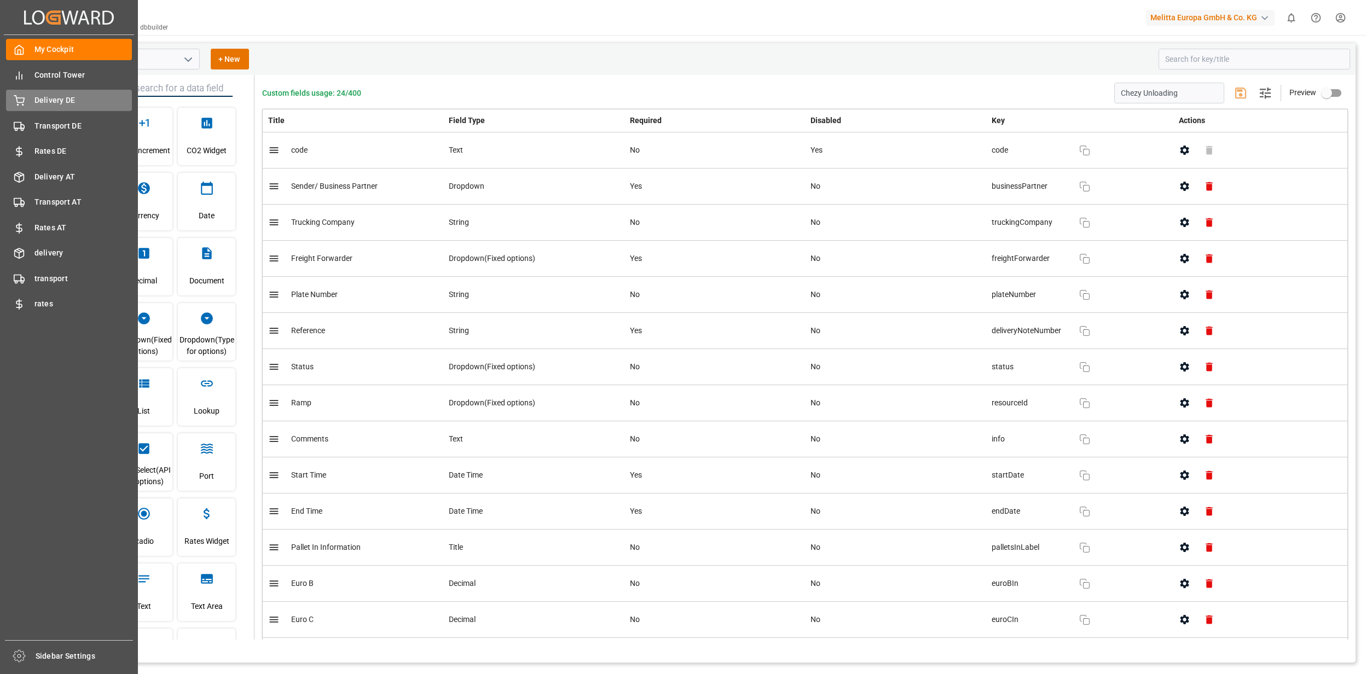
click at [27, 103] on div "Delivery DE Delivery DE" at bounding box center [69, 100] width 126 height 21
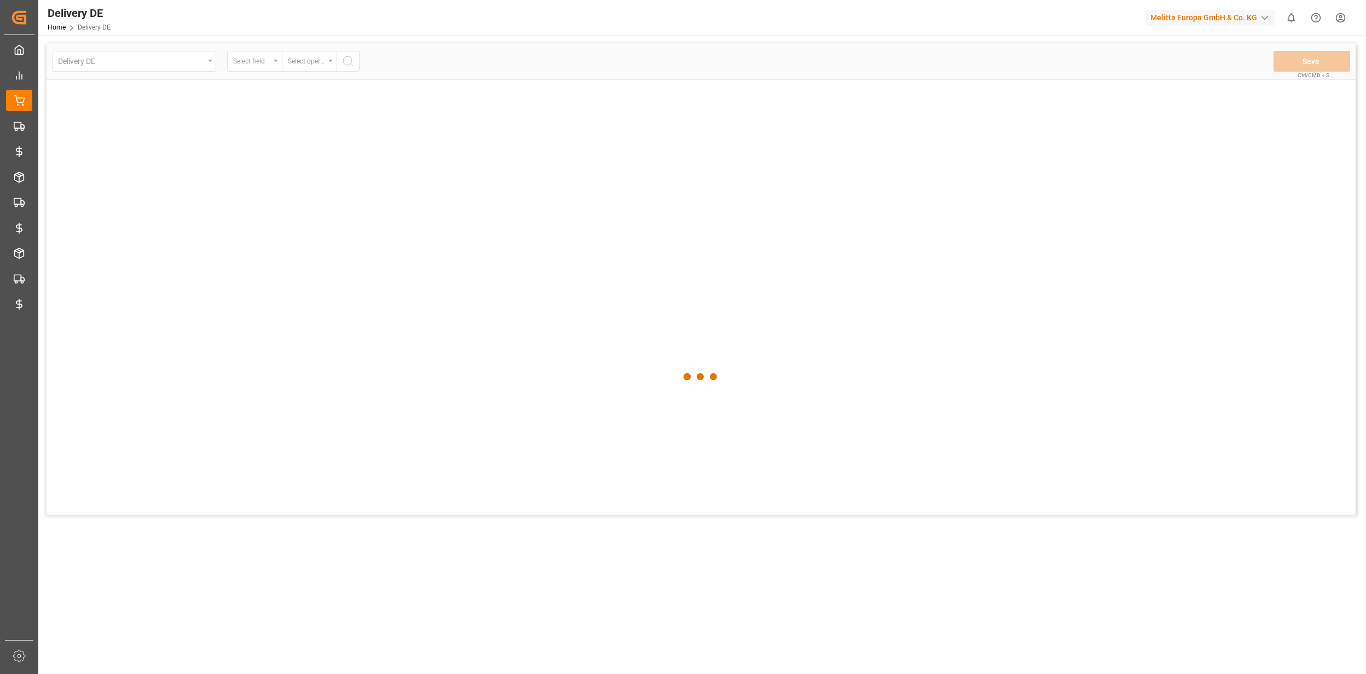
click at [1336, 16] on html "Created by potrace 1.15, written by Peter Selinger 2001-2017 Created by potrace…" at bounding box center [683, 337] width 1366 height 674
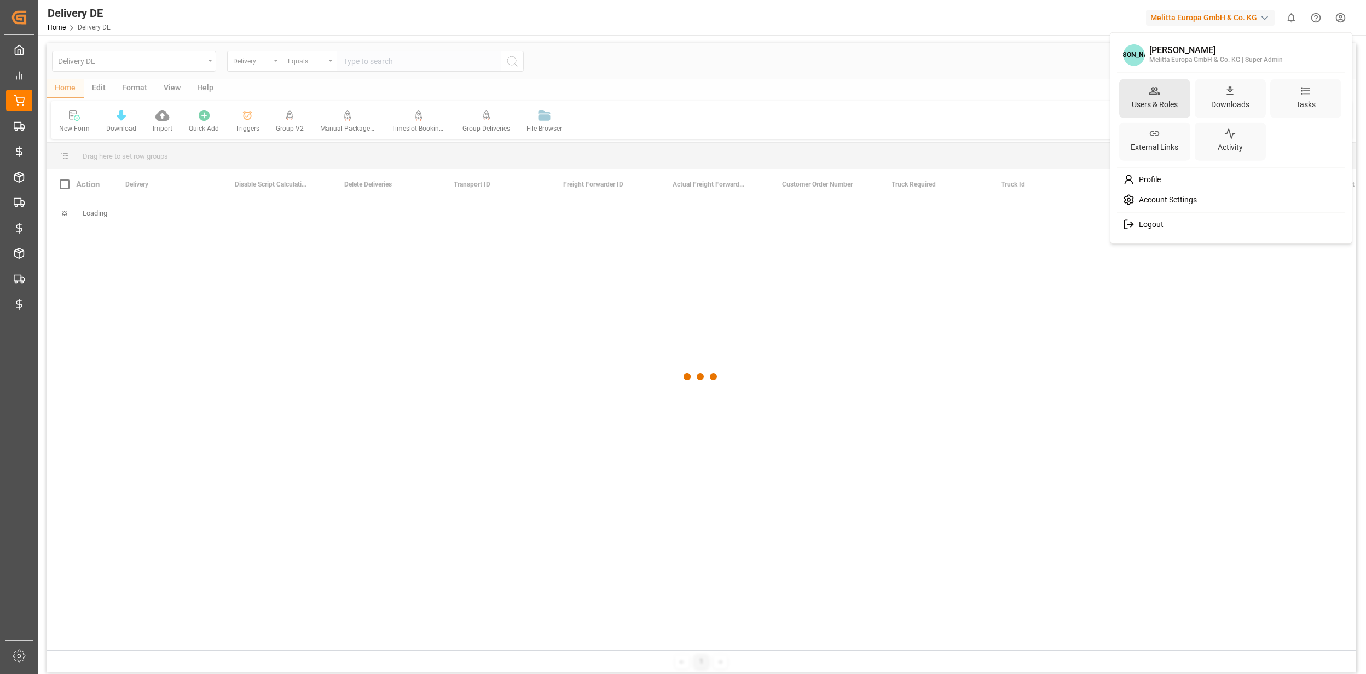
click at [1149, 101] on div "Users & Roles" at bounding box center [1155, 104] width 50 height 16
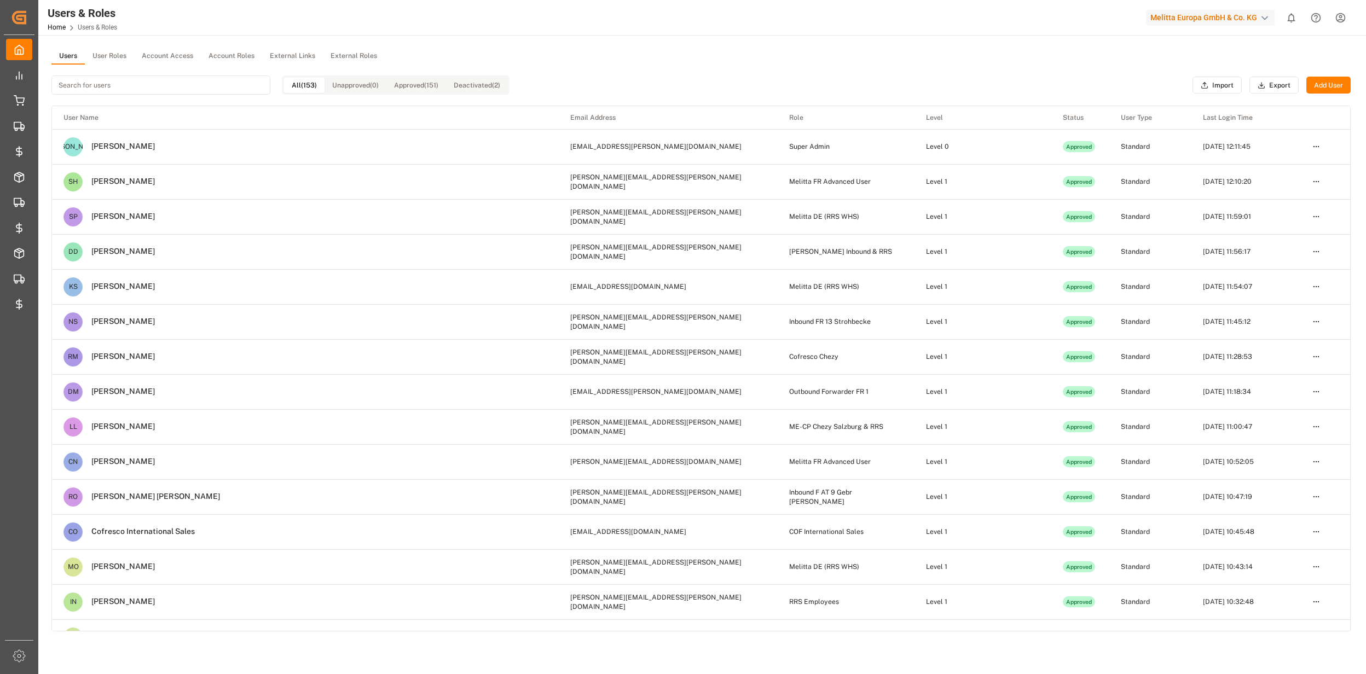
click at [1318, 85] on button "Add User" at bounding box center [1328, 86] width 44 height 18
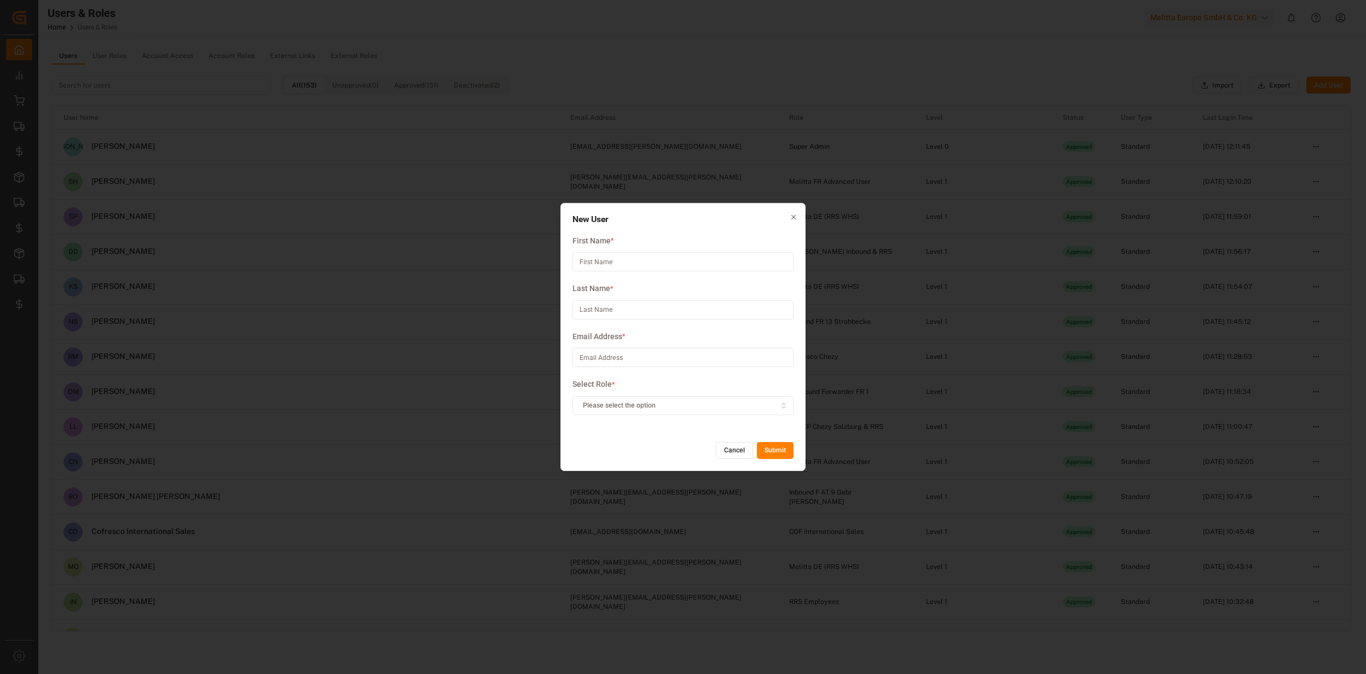
click at [621, 267] on input at bounding box center [682, 261] width 221 height 19
type input "Van"
click at [617, 319] on input at bounding box center [682, 309] width 221 height 19
type input "Steenkiste"
drag, startPoint x: 590, startPoint y: 265, endPoint x: 577, endPoint y: 266, distance: 13.1
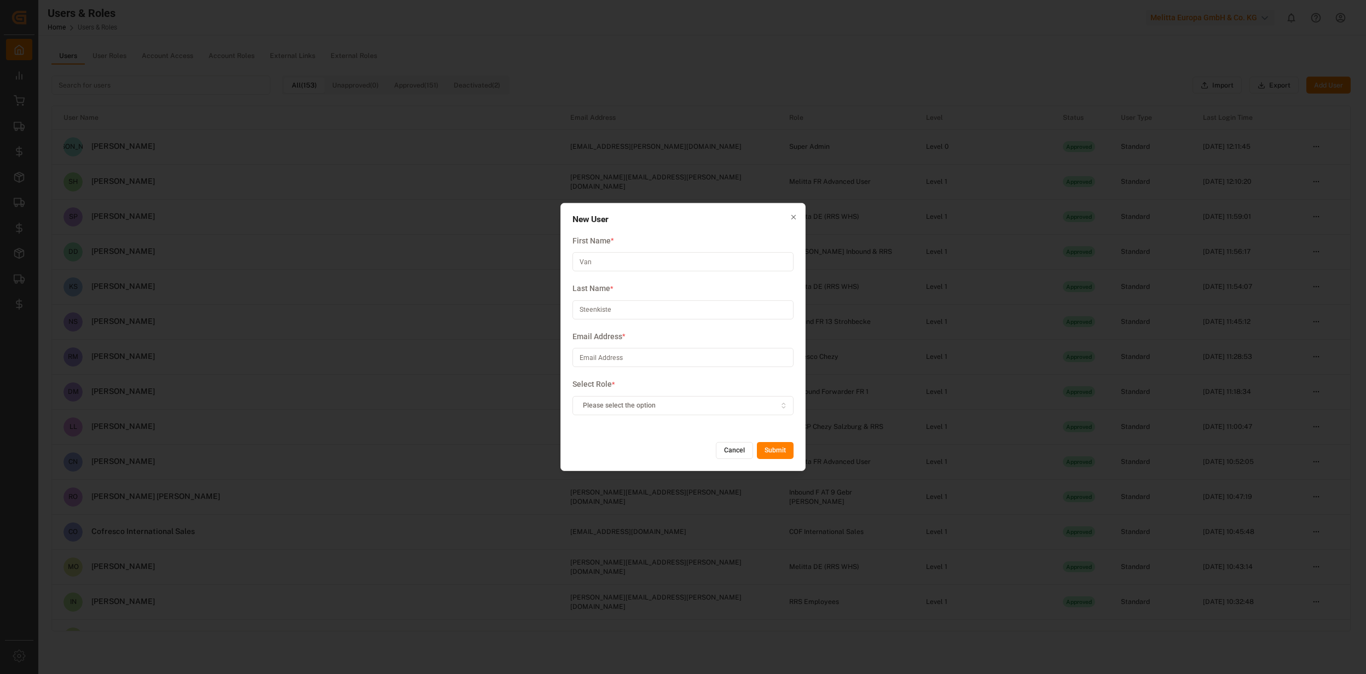
click at [577, 266] on input "Van" at bounding box center [682, 261] width 221 height 19
type input "Bart"
click at [578, 309] on input "Steenkiste" at bounding box center [682, 309] width 221 height 19
type input "Van Steenkiste"
click at [609, 366] on input at bounding box center [682, 357] width 221 height 19
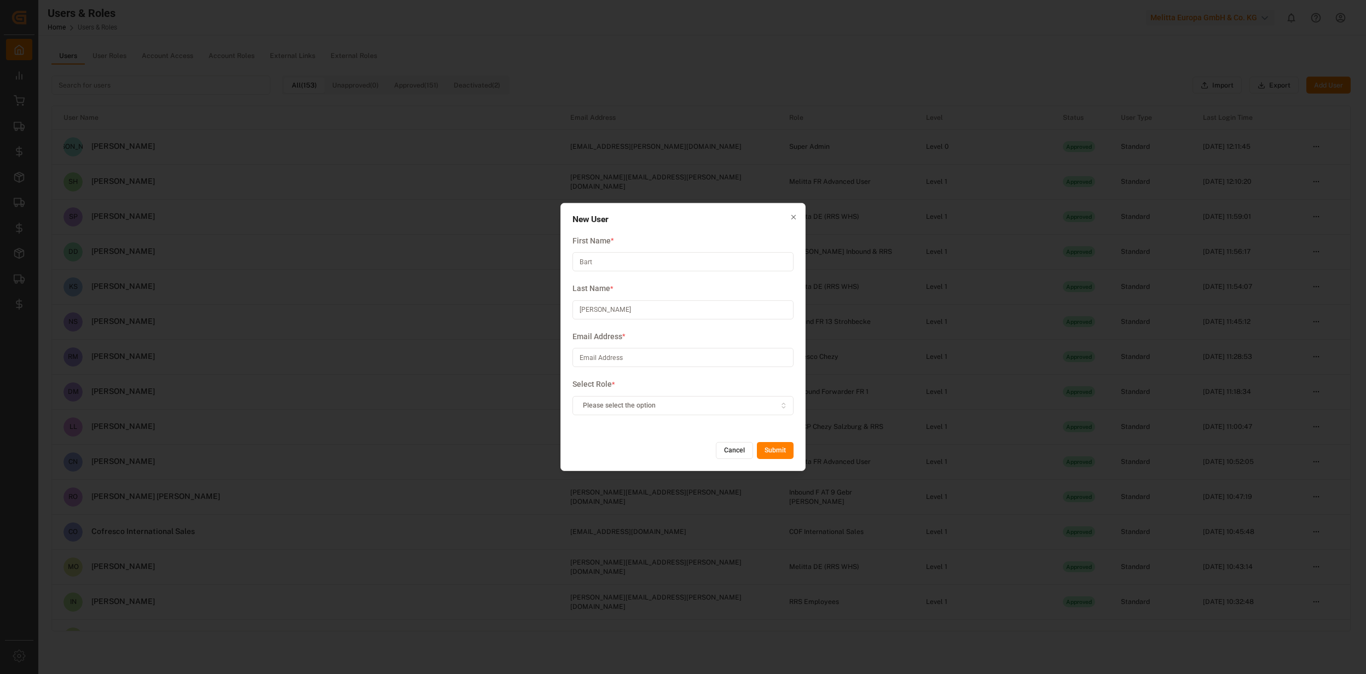
paste input "bart@tptvansteenkiste.be​"
type input "bart@tptvansteenkiste.be​"
click at [685, 401] on button "Please select the option" at bounding box center [682, 405] width 221 height 19
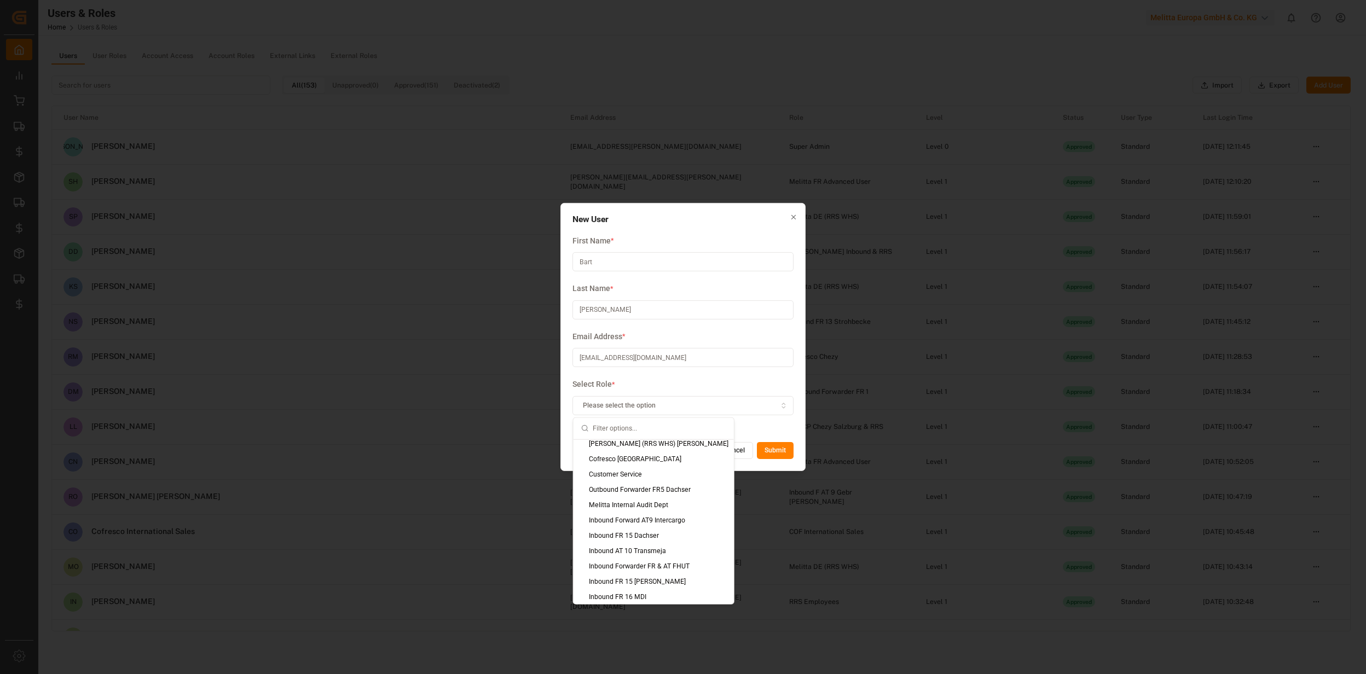
scroll to position [755, 0]
click at [655, 583] on div "Inbound FR 19 Van Steenkiste" at bounding box center [654, 580] width 160 height 15
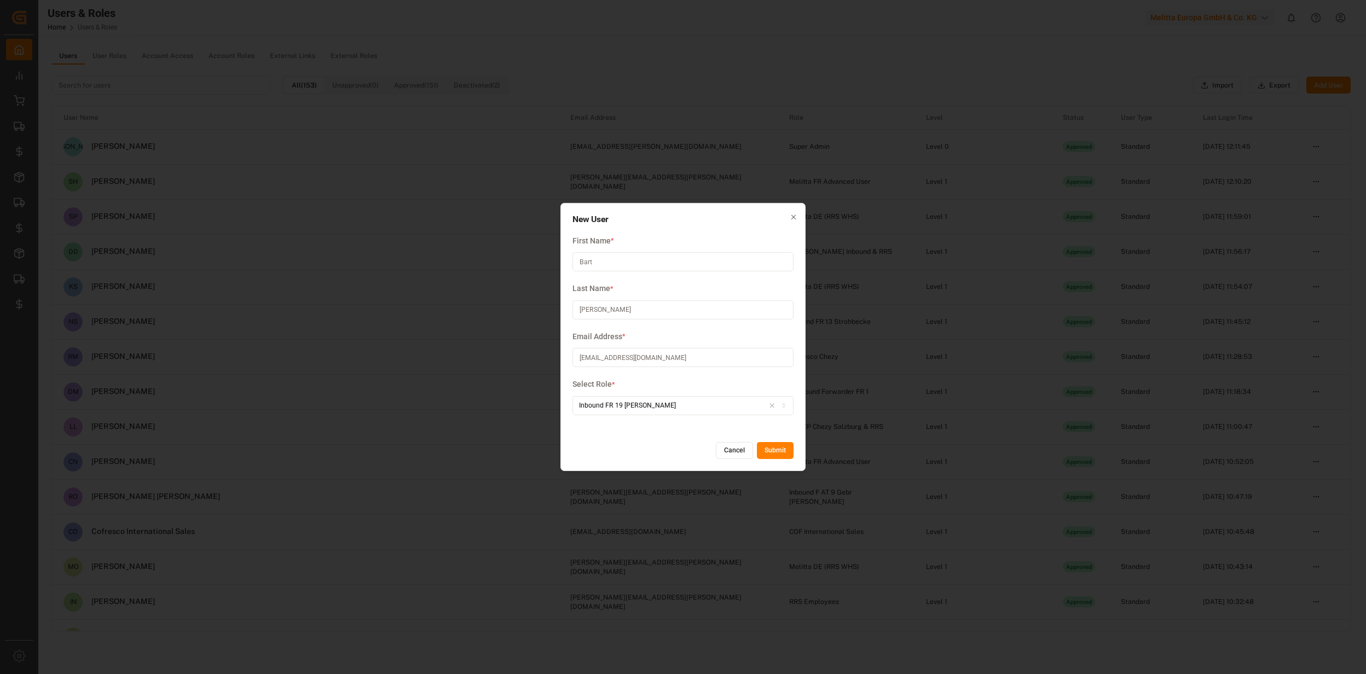
click at [784, 451] on button "Submit" at bounding box center [775, 451] width 37 height 18
click at [774, 447] on button "Submit" at bounding box center [775, 451] width 37 height 18
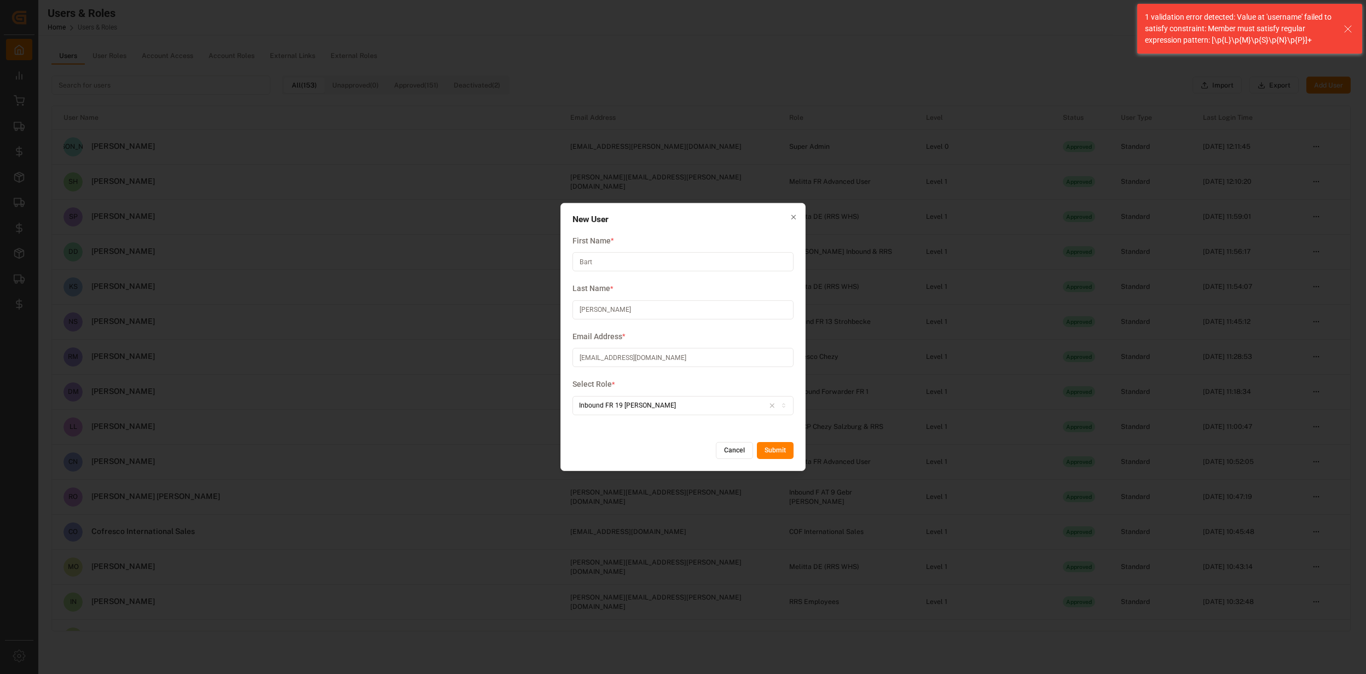
click at [725, 449] on button "Cancel" at bounding box center [734, 451] width 37 height 18
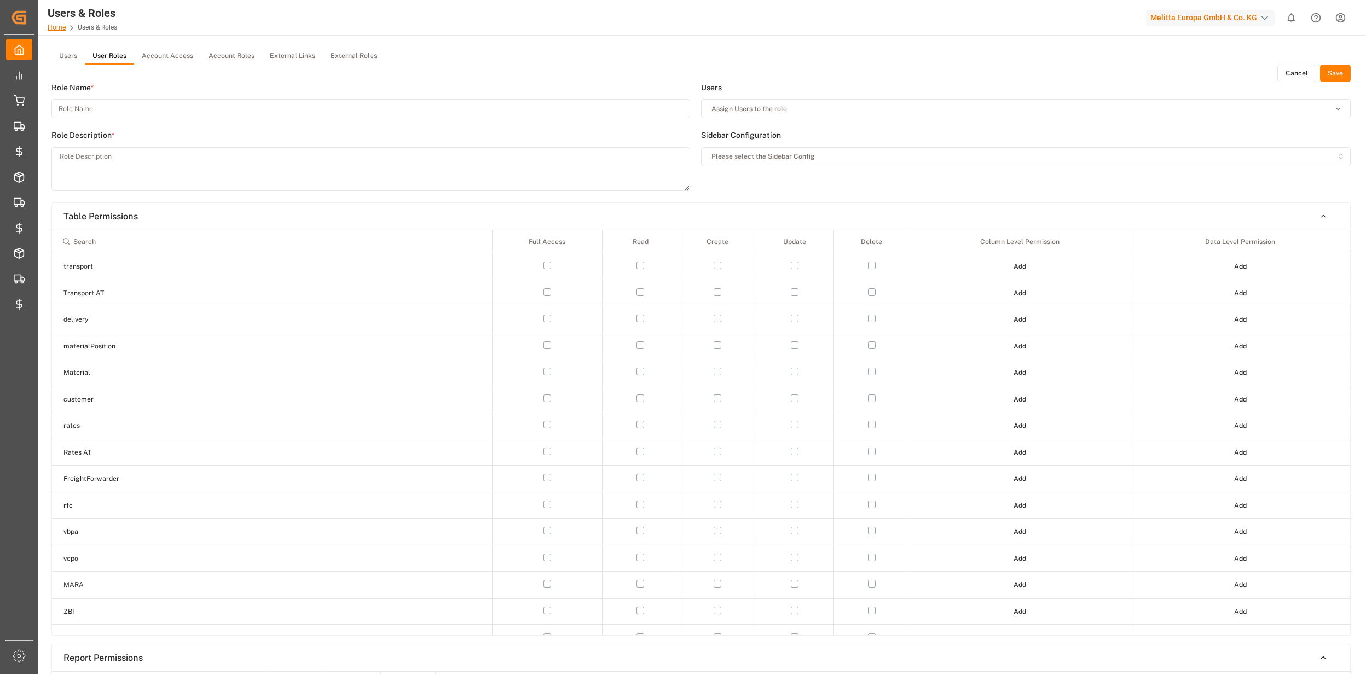
click at [62, 26] on link "Home" at bounding box center [57, 28] width 18 height 8
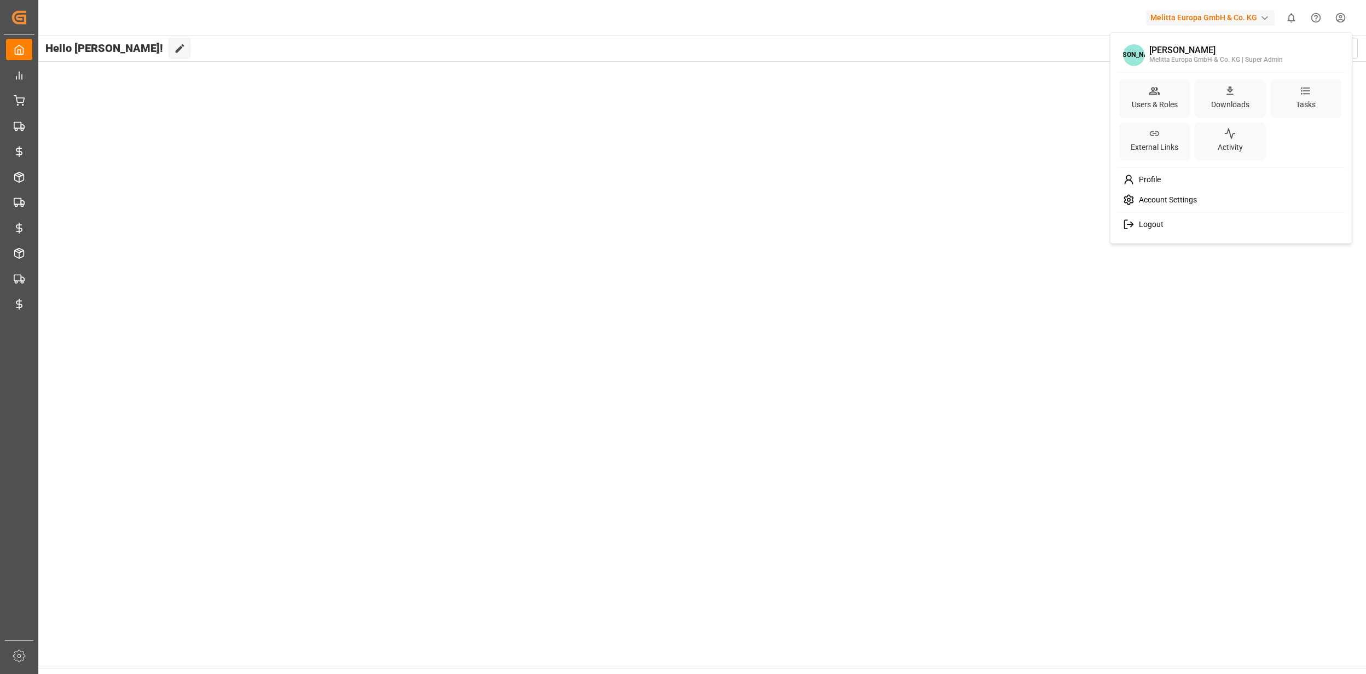
click at [1339, 13] on html "Created by potrace 1.15, written by [PERSON_NAME] [DATE]-[DATE] Created by potr…" at bounding box center [683, 337] width 1366 height 674
click at [1142, 97] on div "Users & Roles" at bounding box center [1154, 98] width 71 height 39
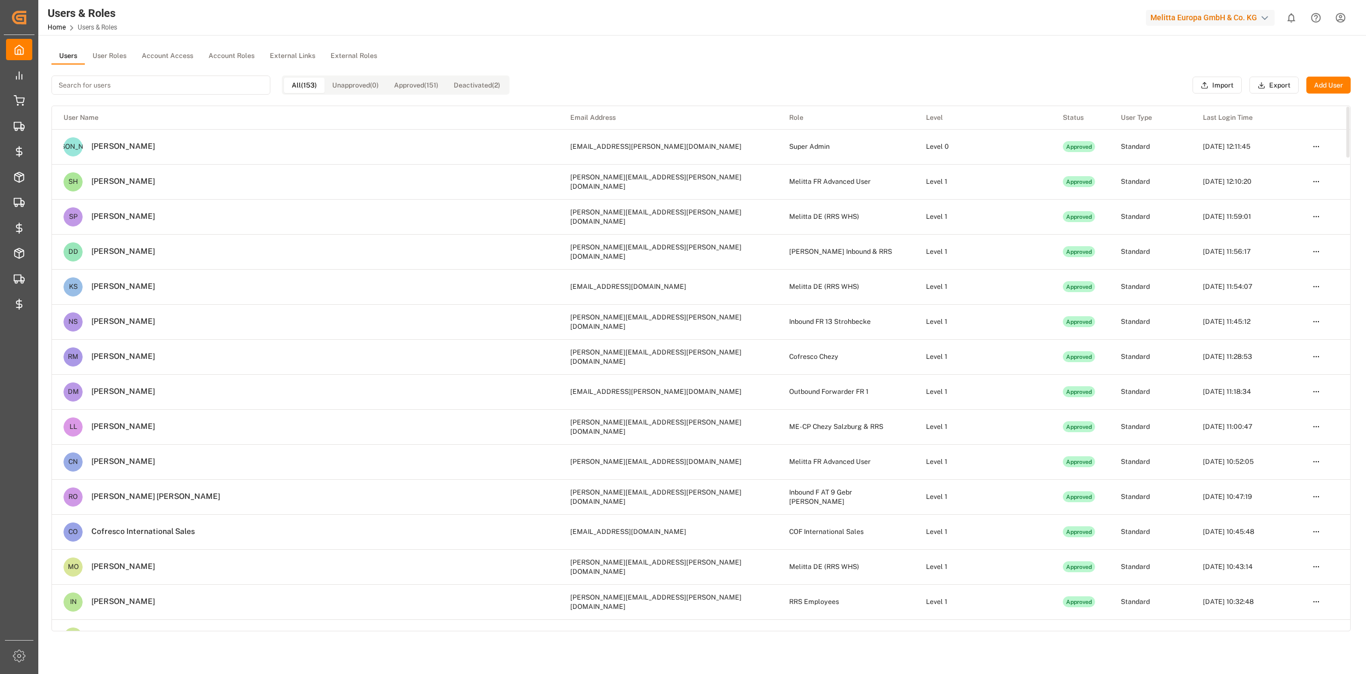
click at [119, 65] on div "All (153) Unapproved (0) Approved (151) Deactivated (2)" at bounding box center [280, 85] width 458 height 41
click at [118, 62] on button "User Roles" at bounding box center [109, 56] width 49 height 16
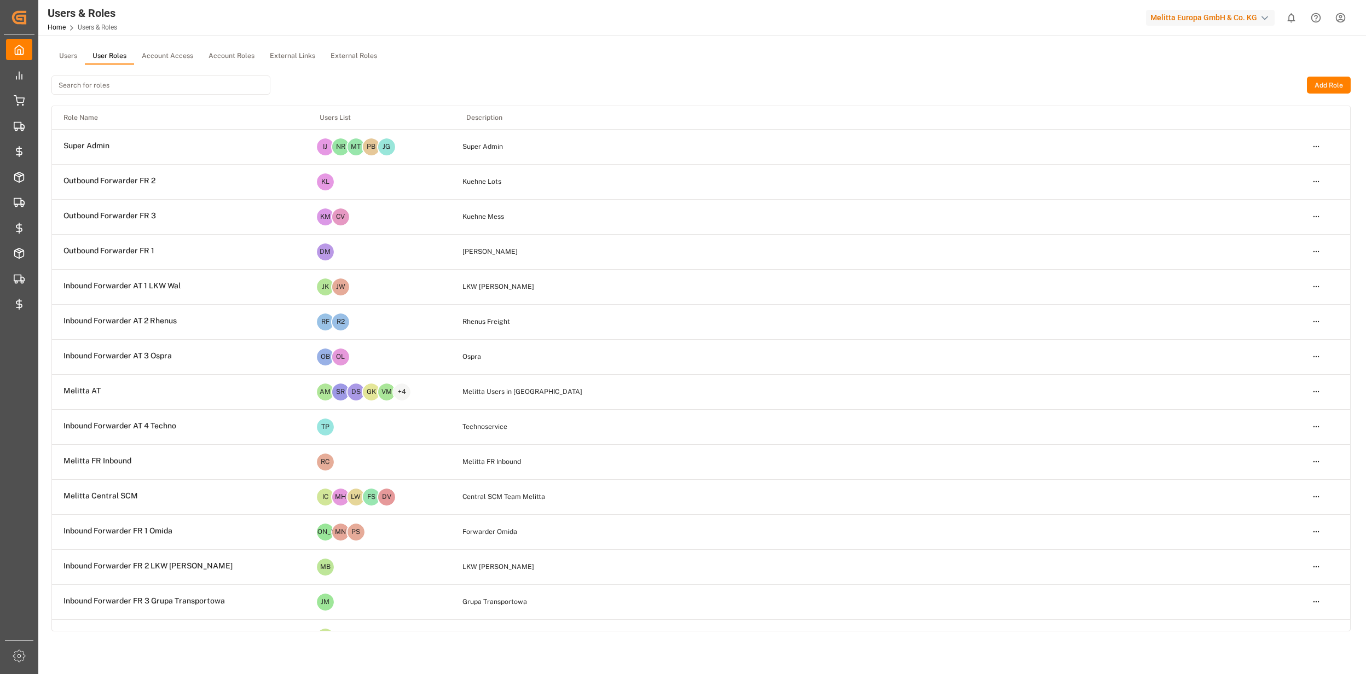
click at [99, 90] on input at bounding box center [160, 85] width 219 height 19
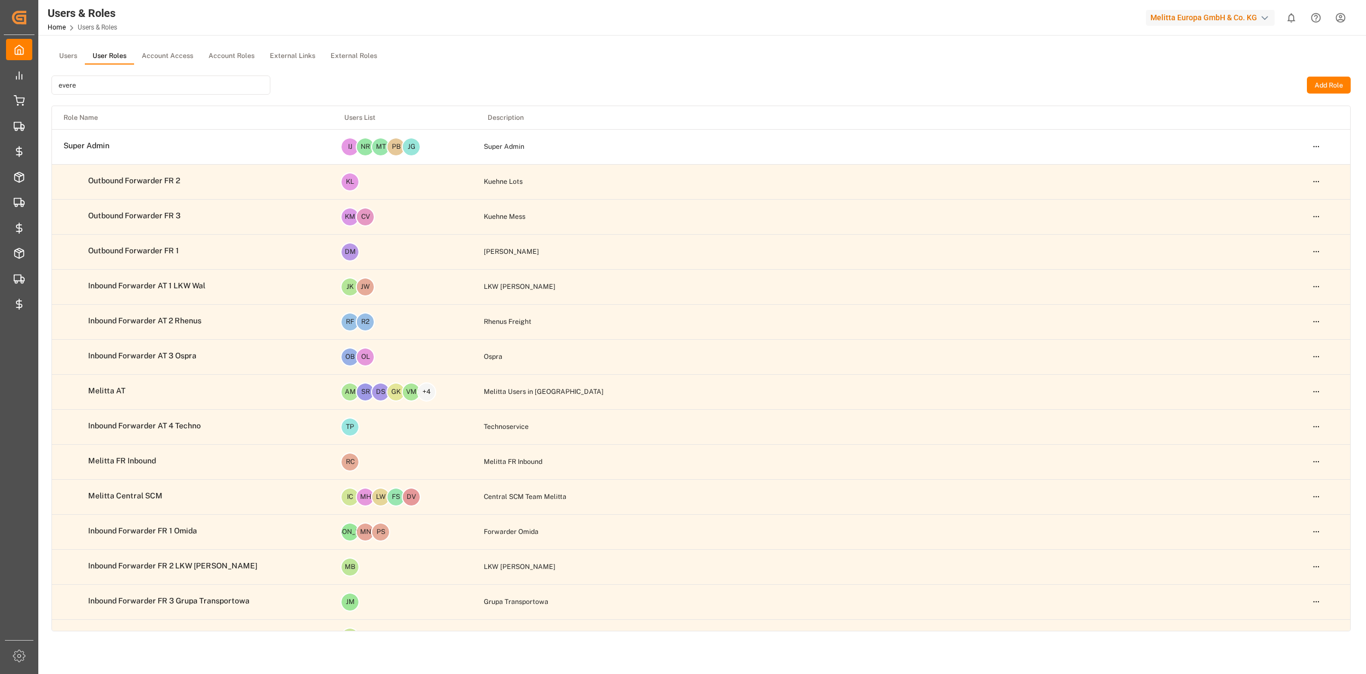
click at [1318, 147] on html "Created by potrace 1.15, written by [PERSON_NAME] [DATE]-[DATE] Created by potr…" at bounding box center [683, 337] width 1366 height 674
click at [150, 88] on html "Created by potrace 1.15, written by [PERSON_NAME] [DATE]-[DATE] Created by potr…" at bounding box center [683, 337] width 1366 height 674
click at [154, 84] on input "evere" at bounding box center [160, 85] width 219 height 19
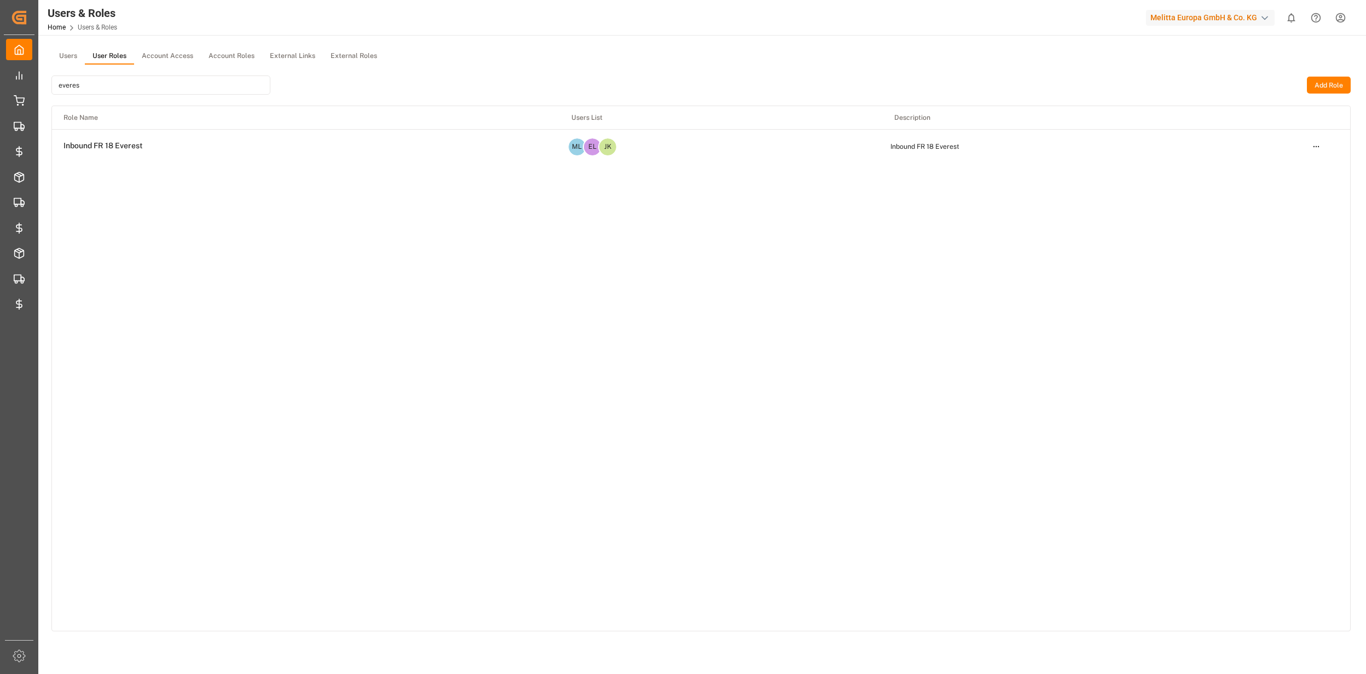
type input "everes"
click at [1312, 147] on html "Created by potrace 1.15, written by [PERSON_NAME] [DATE]-[DATE] Created by potr…" at bounding box center [683, 337] width 1366 height 674
click at [1286, 165] on div "Edit" at bounding box center [1293, 166] width 56 height 15
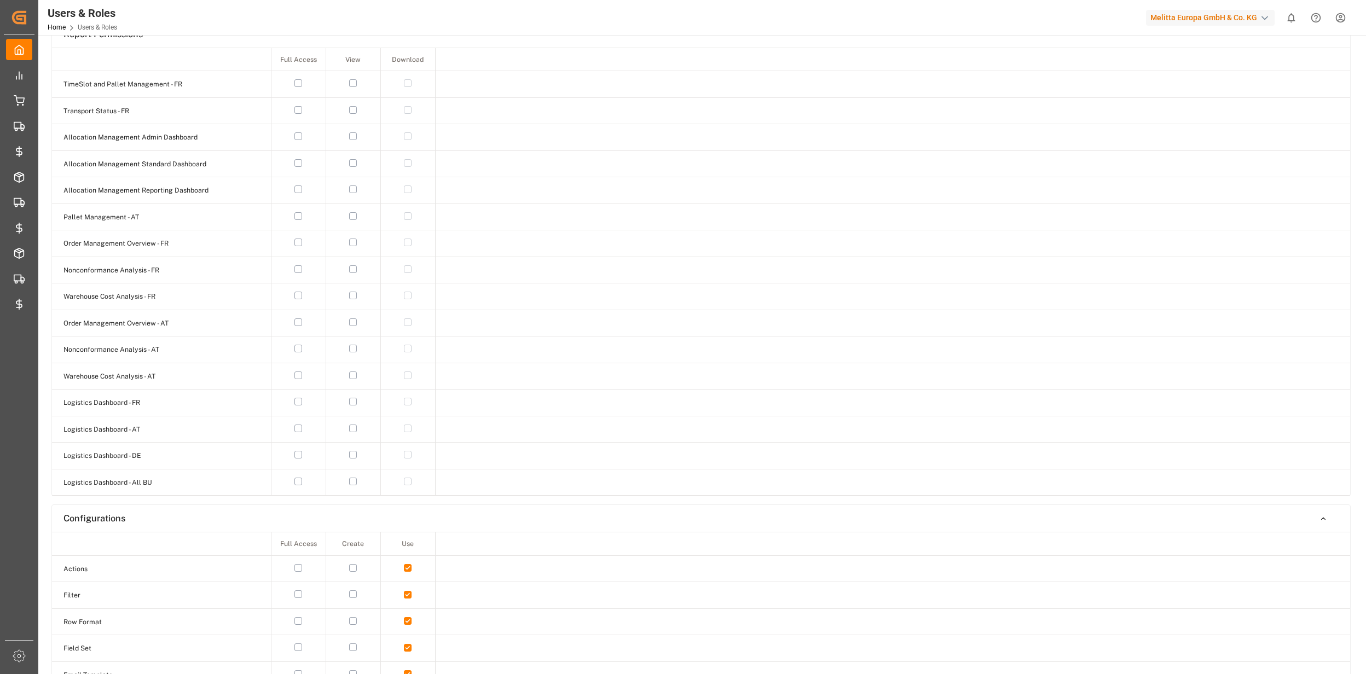
scroll to position [598, 0]
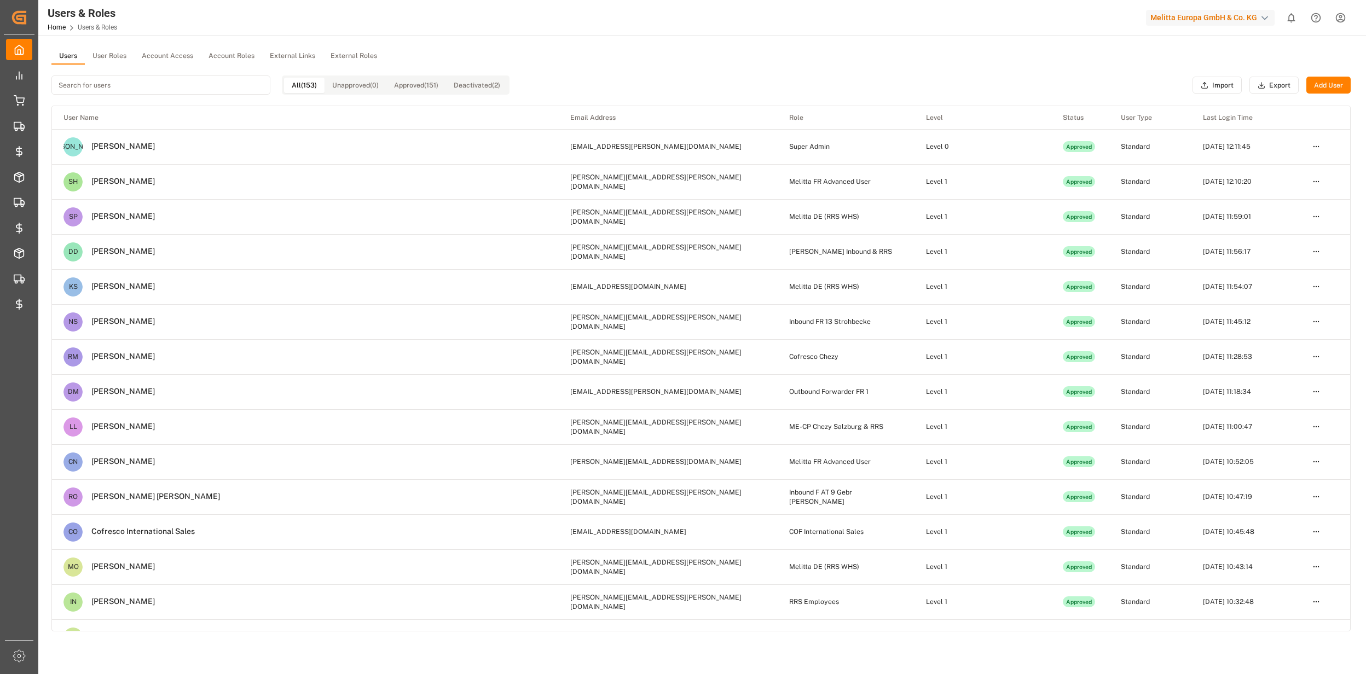
click at [1335, 84] on button "Add User" at bounding box center [1328, 86] width 44 height 18
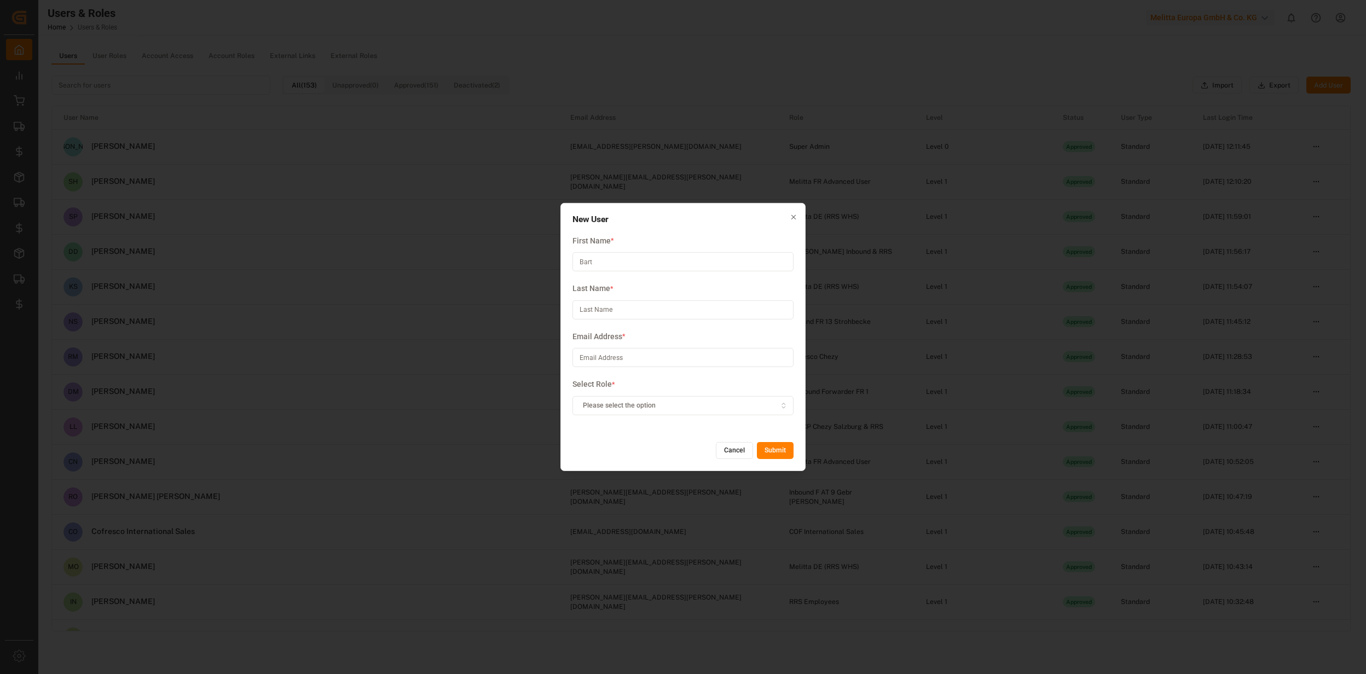
type input "Bart"
type input "Van Steenkiste"
click at [684, 366] on input at bounding box center [682, 357] width 221 height 19
type input "bart@tptvansteenkiste.be​"
click at [638, 407] on span "Please select the option" at bounding box center [619, 406] width 73 height 10
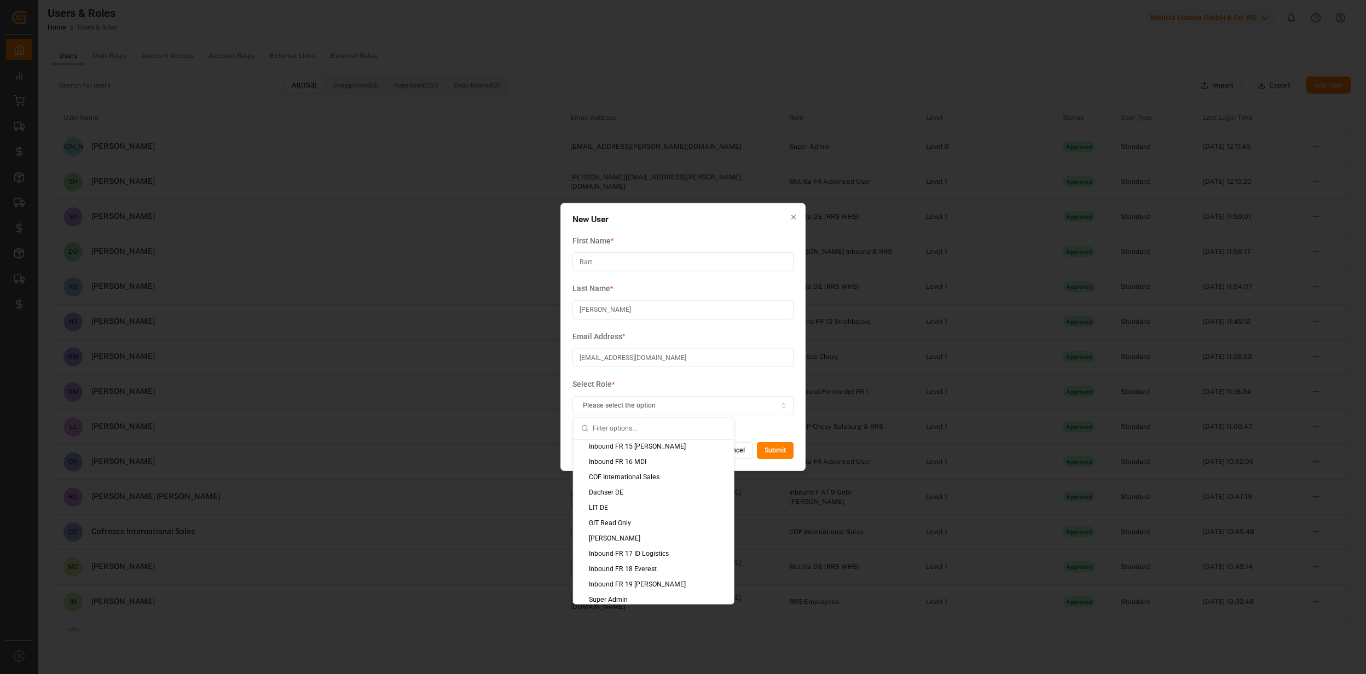
scroll to position [755, 0]
click at [644, 573] on div "Inbound FR 19 Van Steenkiste" at bounding box center [654, 580] width 160 height 15
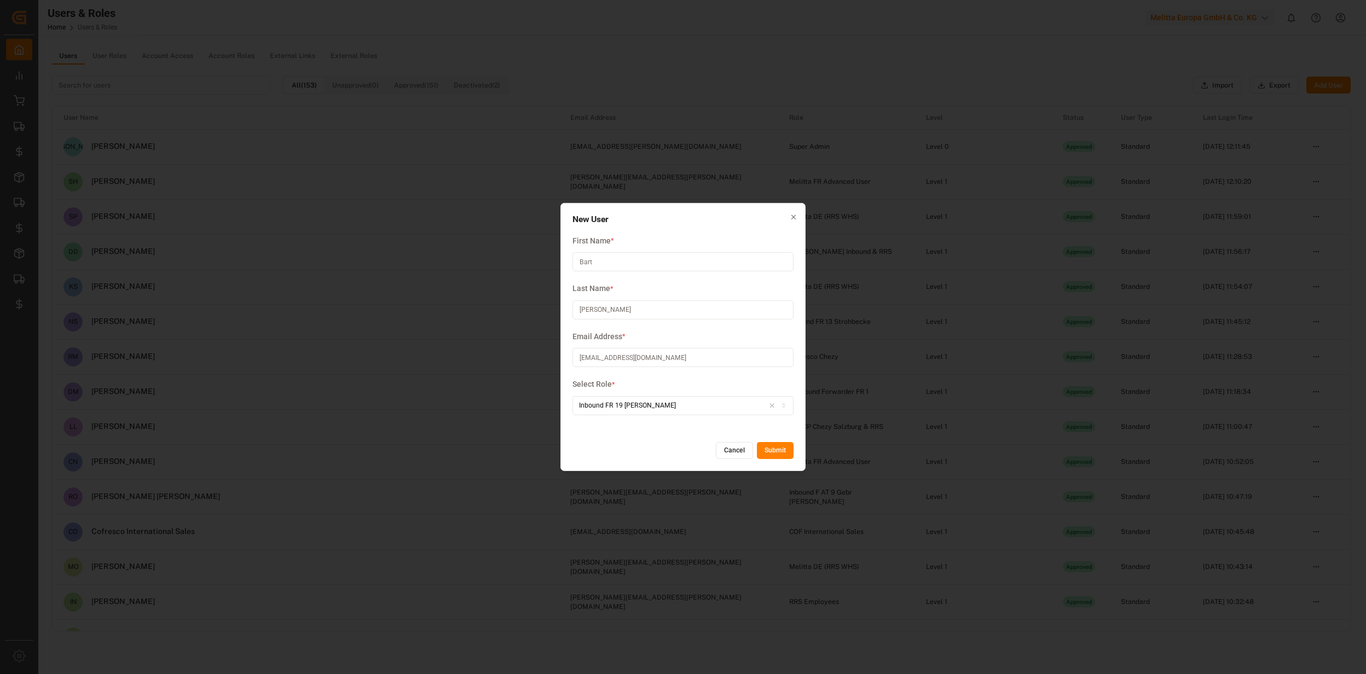
click at [780, 443] on button "Submit" at bounding box center [775, 451] width 37 height 18
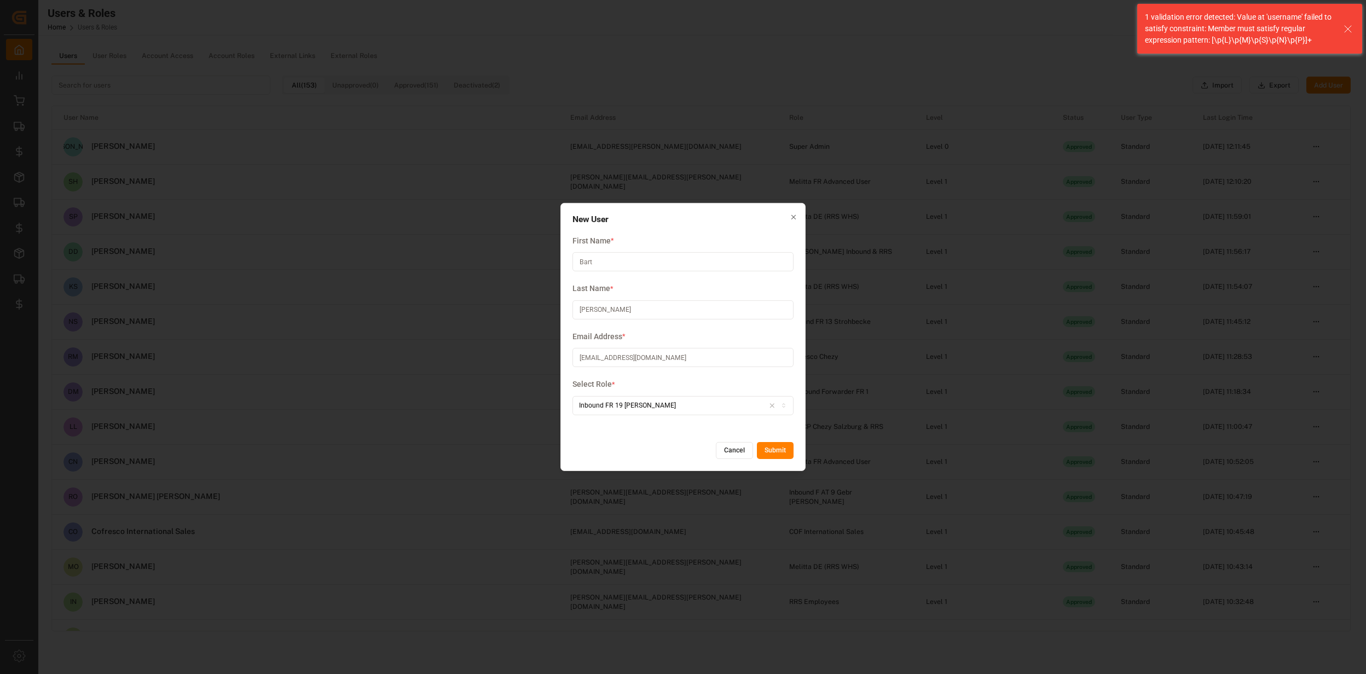
click at [592, 311] on input "Van Steenkiste" at bounding box center [682, 309] width 221 height 19
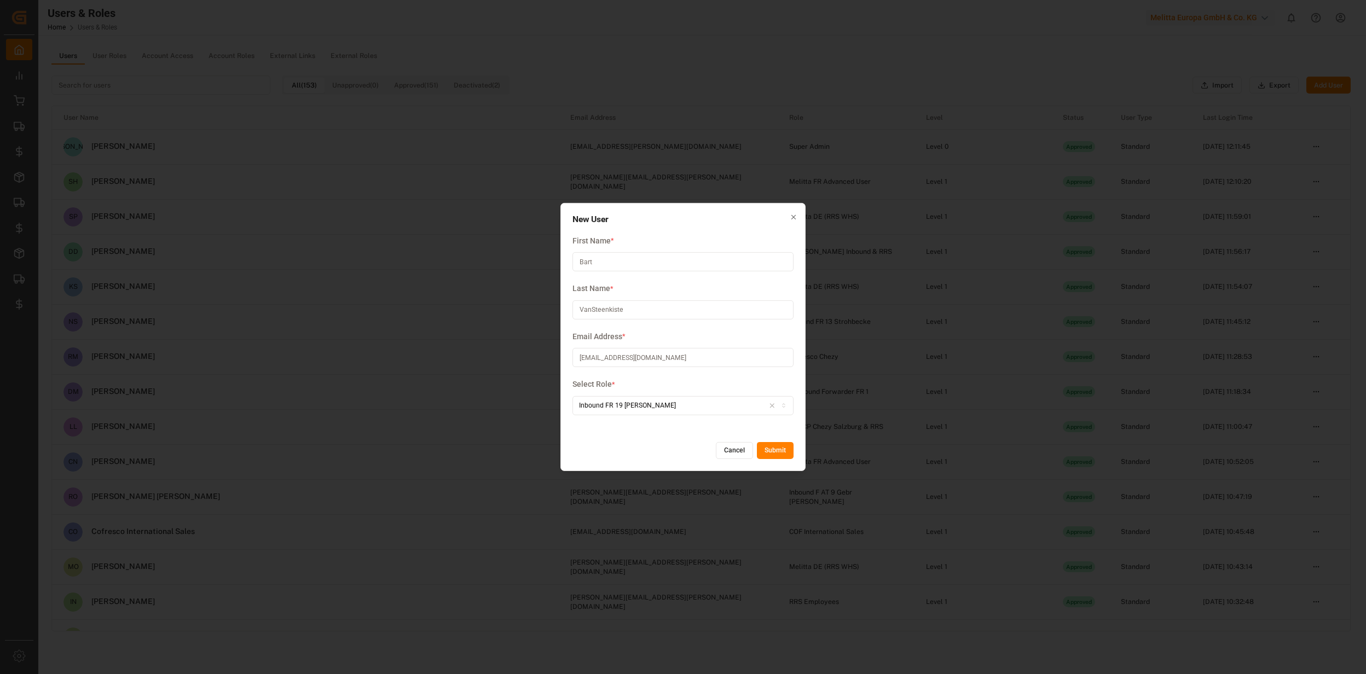
type input "VanSteenkiste"
click at [781, 448] on button "Submit" at bounding box center [775, 451] width 37 height 18
click at [601, 245] on span "First Name" at bounding box center [591, 240] width 38 height 11
click at [604, 258] on input "Bart" at bounding box center [682, 261] width 221 height 19
click at [635, 309] on input "VanSteenkiste" at bounding box center [682, 309] width 221 height 19
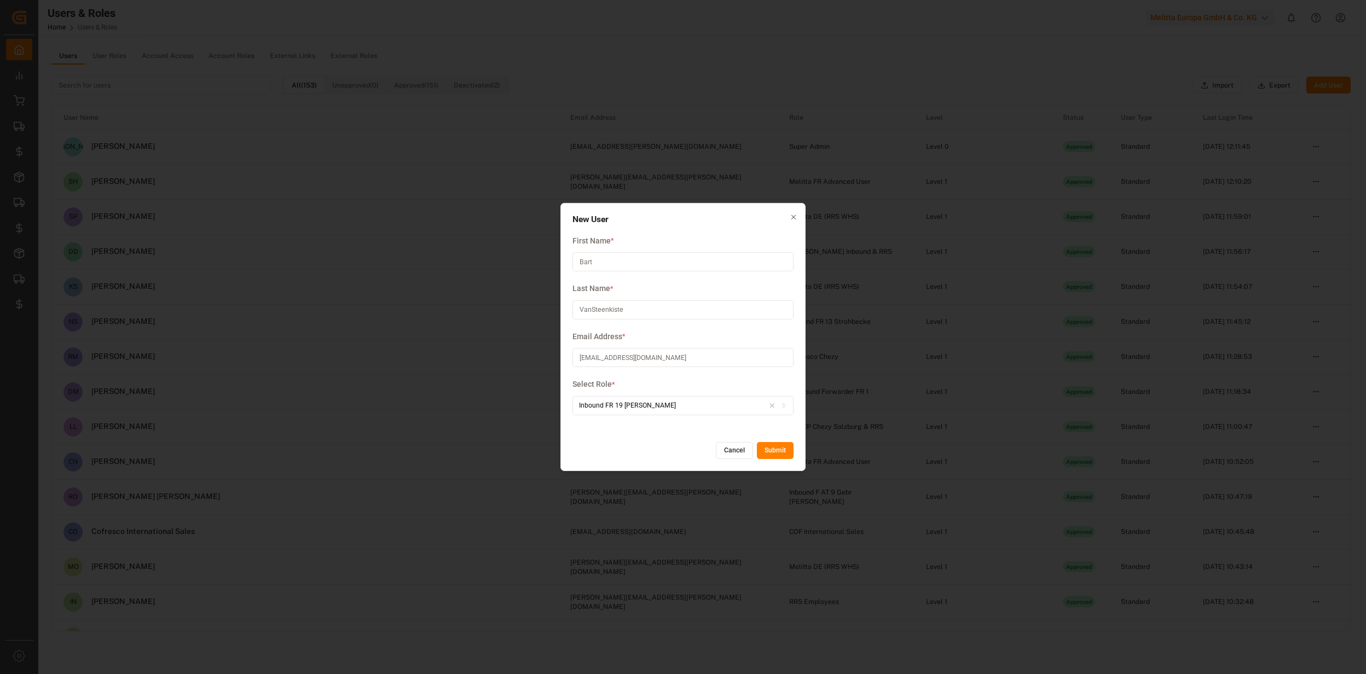
click at [767, 445] on button "Submit" at bounding box center [775, 451] width 37 height 18
click at [655, 364] on input "bart@tptvansteenkiste.be​" at bounding box center [682, 357] width 221 height 19
drag, startPoint x: 665, startPoint y: 362, endPoint x: 563, endPoint y: 360, distance: 102.4
click at [563, 360] on div "New User First Name * Bart Last Name * VanSteenkiste Email Address * bart@tptva…" at bounding box center [682, 337] width 245 height 268
type input "bart@tptvansteenkiste.be"
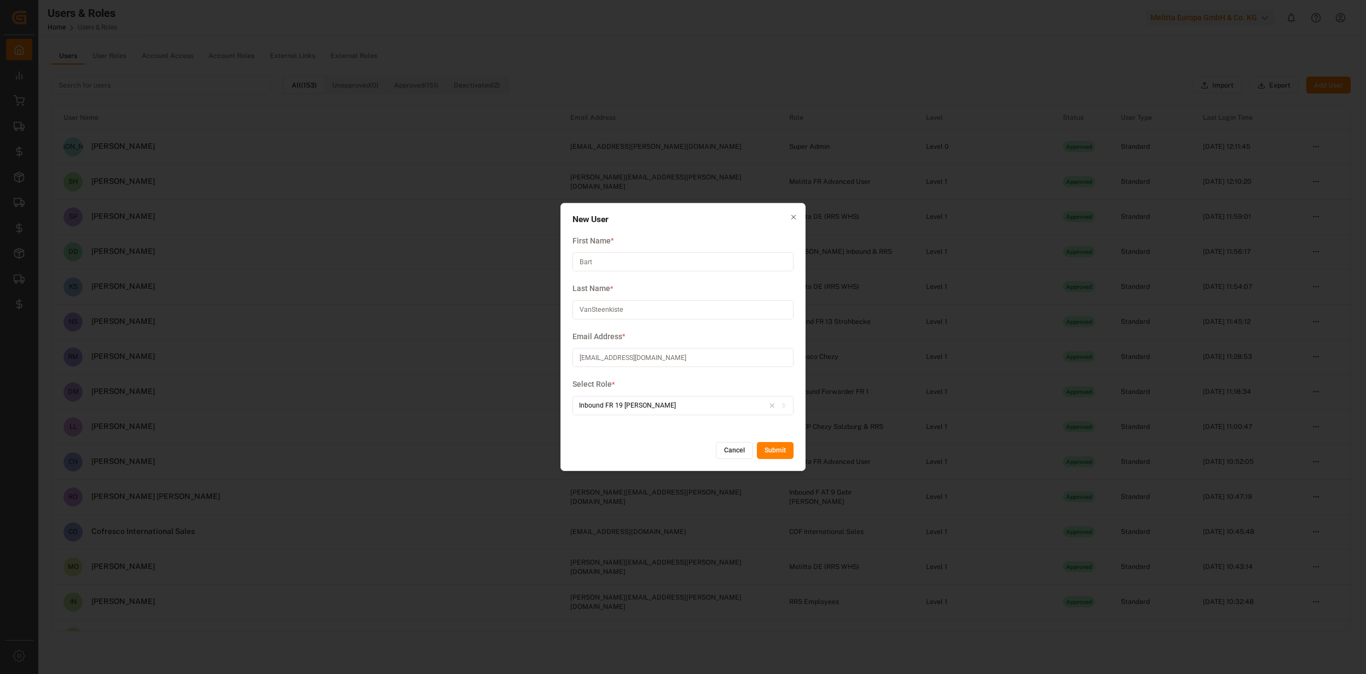
click at [771, 450] on button "Submit" at bounding box center [775, 451] width 37 height 18
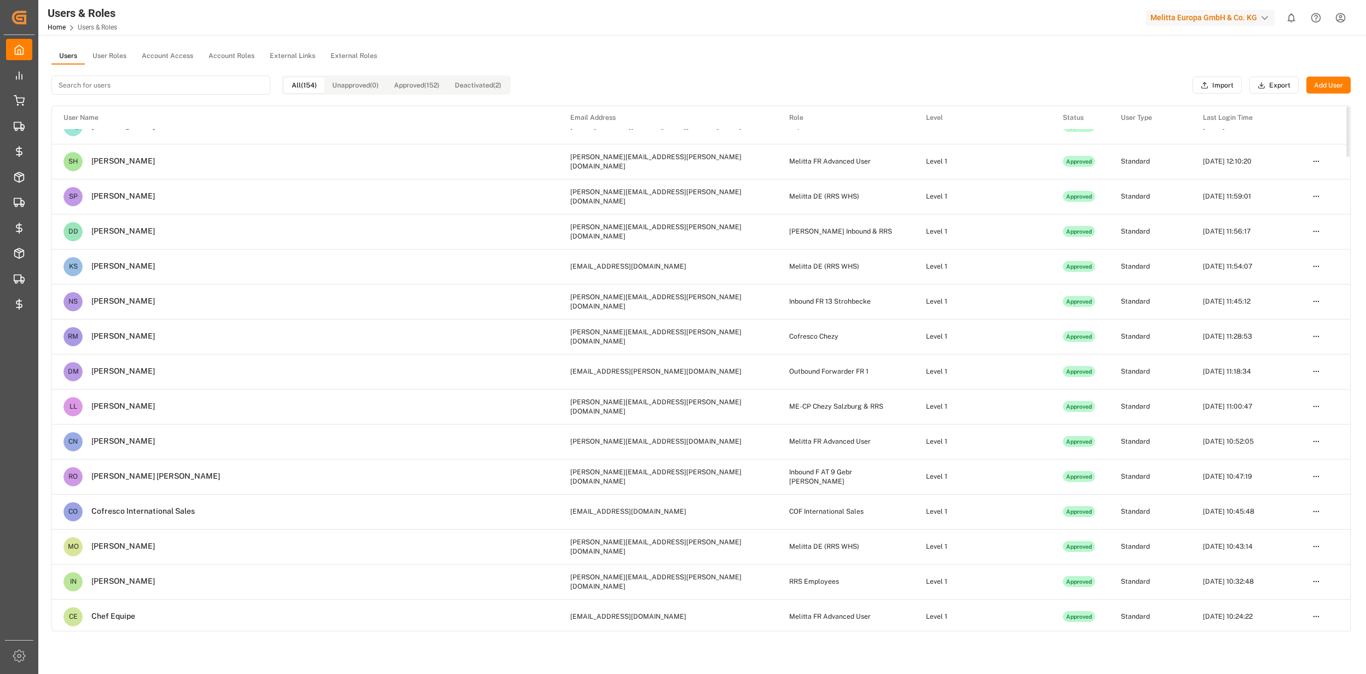
scroll to position [0, 0]
